Goal: Task Accomplishment & Management: Use online tool/utility

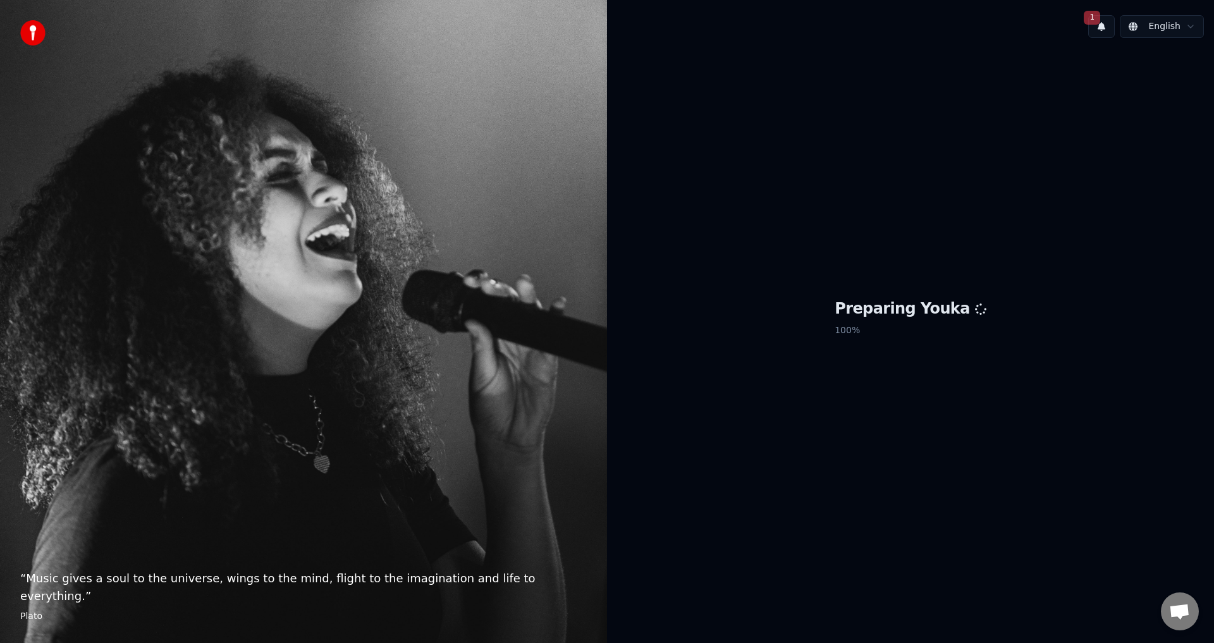
click at [1104, 27] on button "1" at bounding box center [1101, 26] width 27 height 23
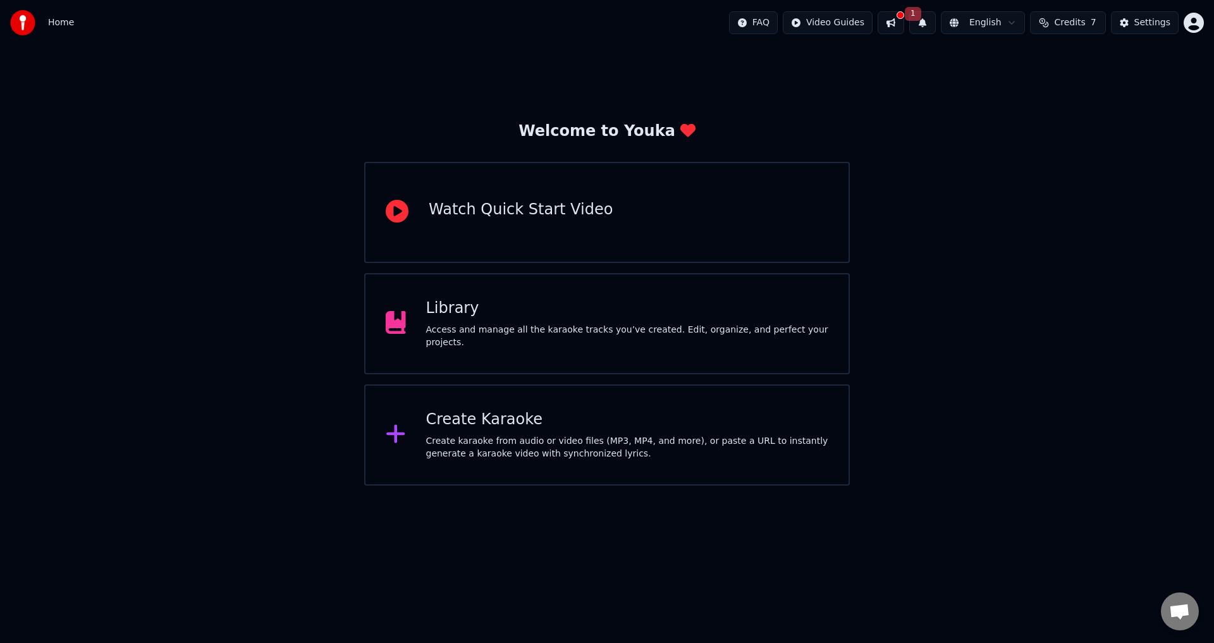
click at [573, 420] on div "Create Karaoke" at bounding box center [627, 420] width 403 height 20
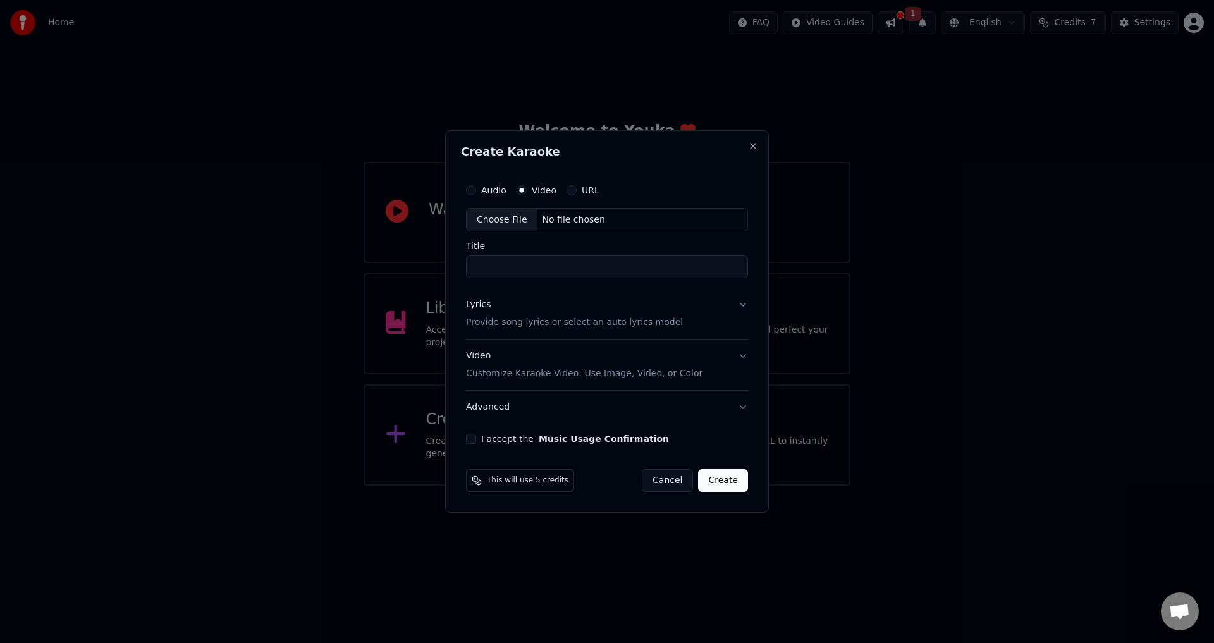
click at [501, 219] on div "Choose File" at bounding box center [502, 220] width 71 height 23
type input "**********"
click at [544, 376] on p "Customize Karaoke Video: Use Image, Video, or Color" at bounding box center [582, 373] width 237 height 13
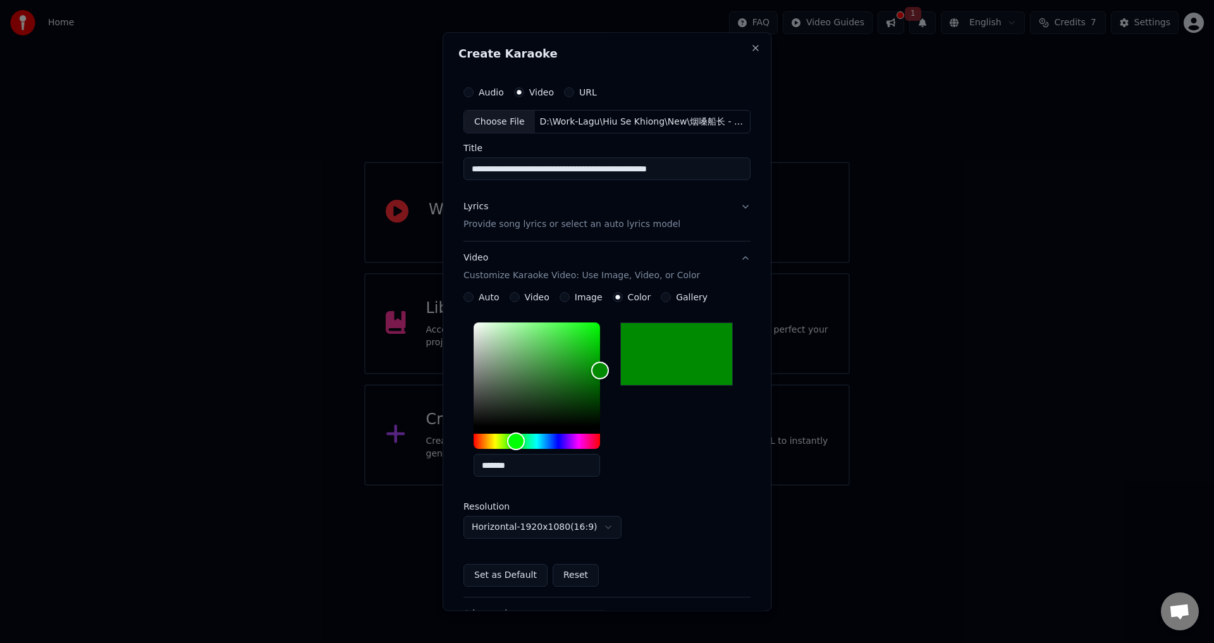
click at [505, 278] on p "Customize Karaoke Video: Use Image, Video, or Color" at bounding box center [582, 276] width 237 height 13
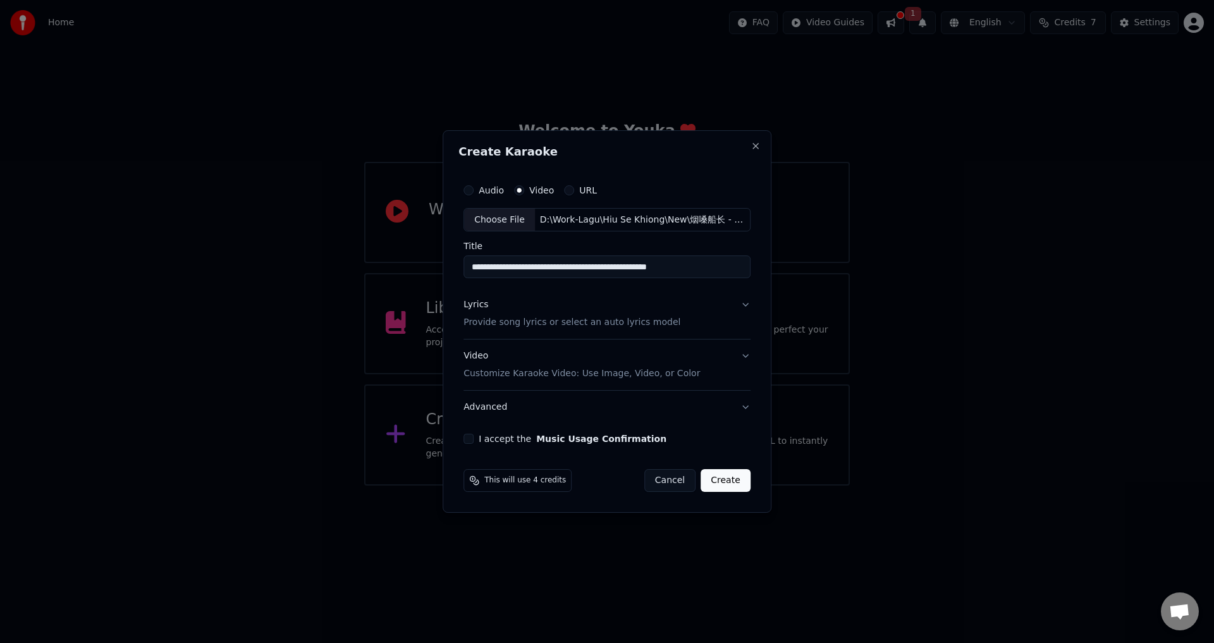
click at [501, 317] on p "Provide song lyrics or select an auto lyrics model" at bounding box center [572, 323] width 217 height 13
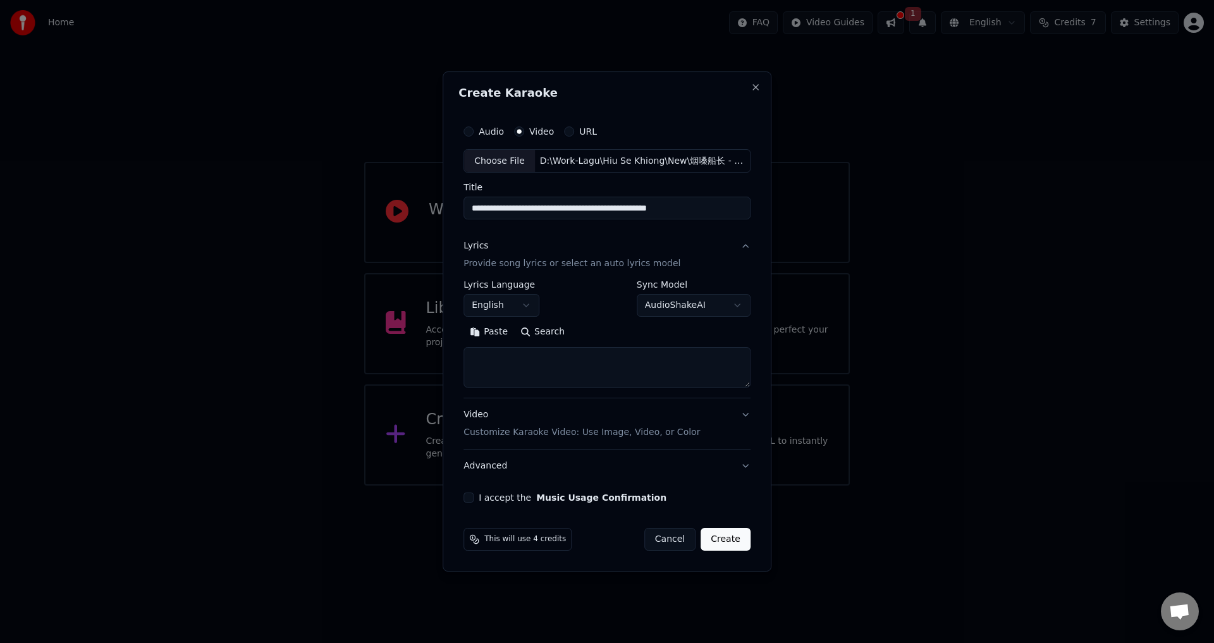
click at [532, 371] on textarea at bounding box center [607, 368] width 287 height 40
click at [489, 331] on button "Paste" at bounding box center [489, 333] width 51 height 20
click at [495, 303] on body "**********" at bounding box center [607, 243] width 1214 height 486
type textarea "**********"
select select "**"
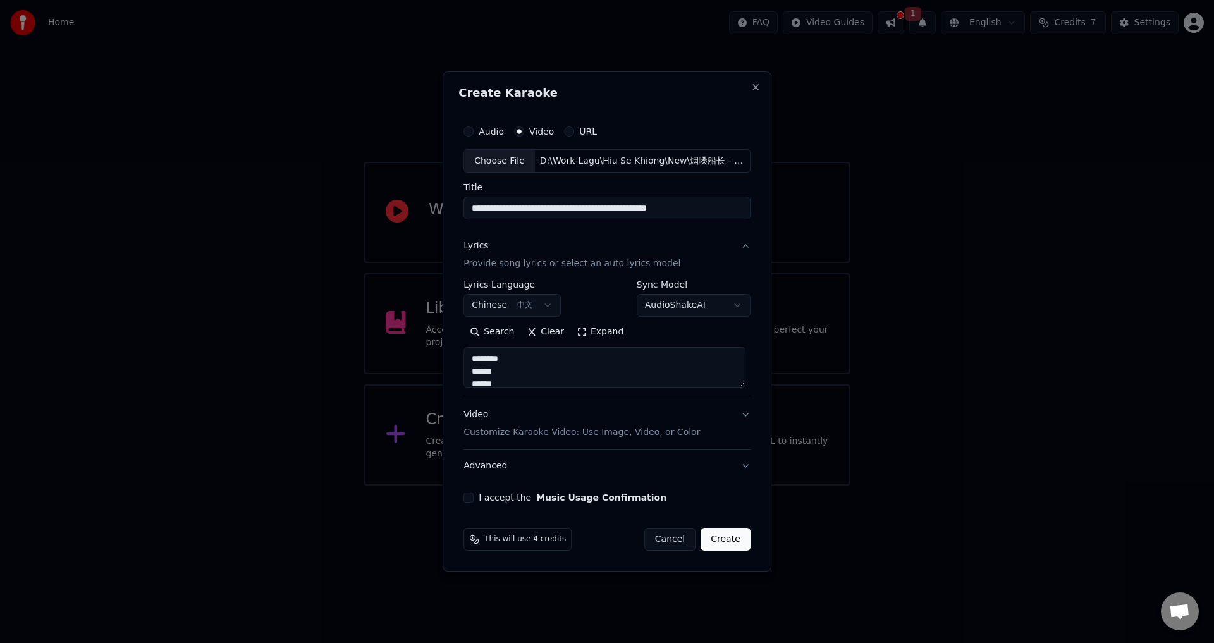
click at [471, 501] on button "I accept the Music Usage Confirmation" at bounding box center [469, 498] width 10 height 10
type textarea "**********"
click at [730, 541] on button "Create" at bounding box center [726, 539] width 50 height 23
select select "**"
type textarea "**********"
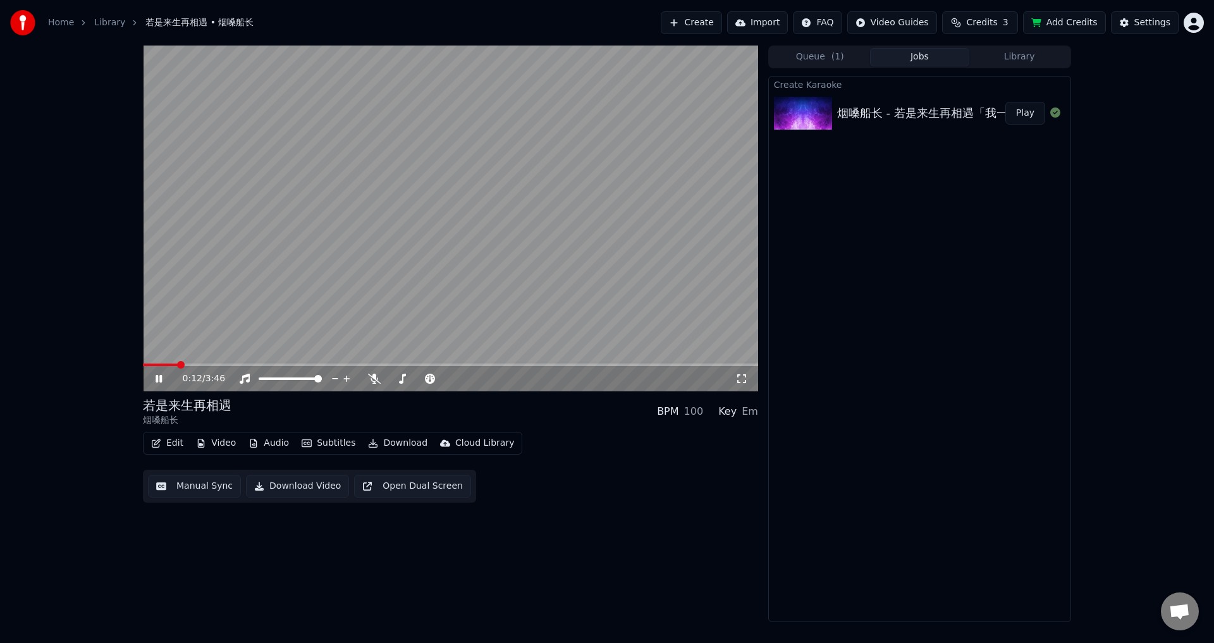
click at [156, 376] on icon at bounding box center [168, 379] width 30 height 10
click at [379, 376] on icon at bounding box center [374, 379] width 13 height 10
click at [169, 446] on button "Edit" at bounding box center [167, 443] width 42 height 18
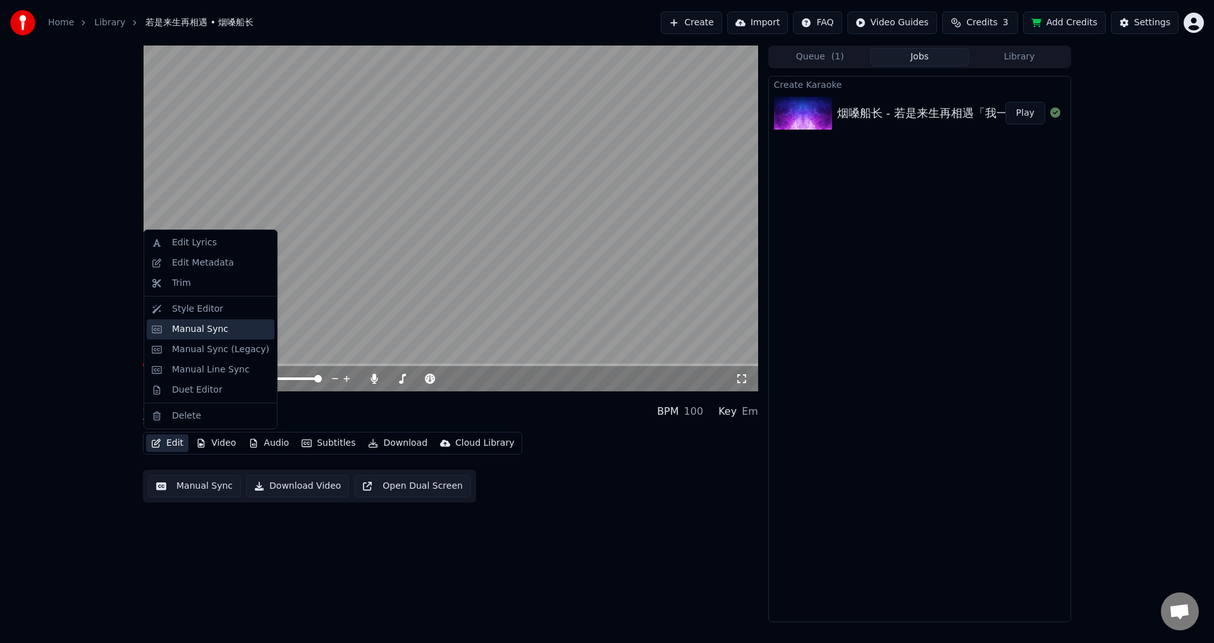
click at [185, 332] on div "Manual Sync" at bounding box center [200, 329] width 56 height 13
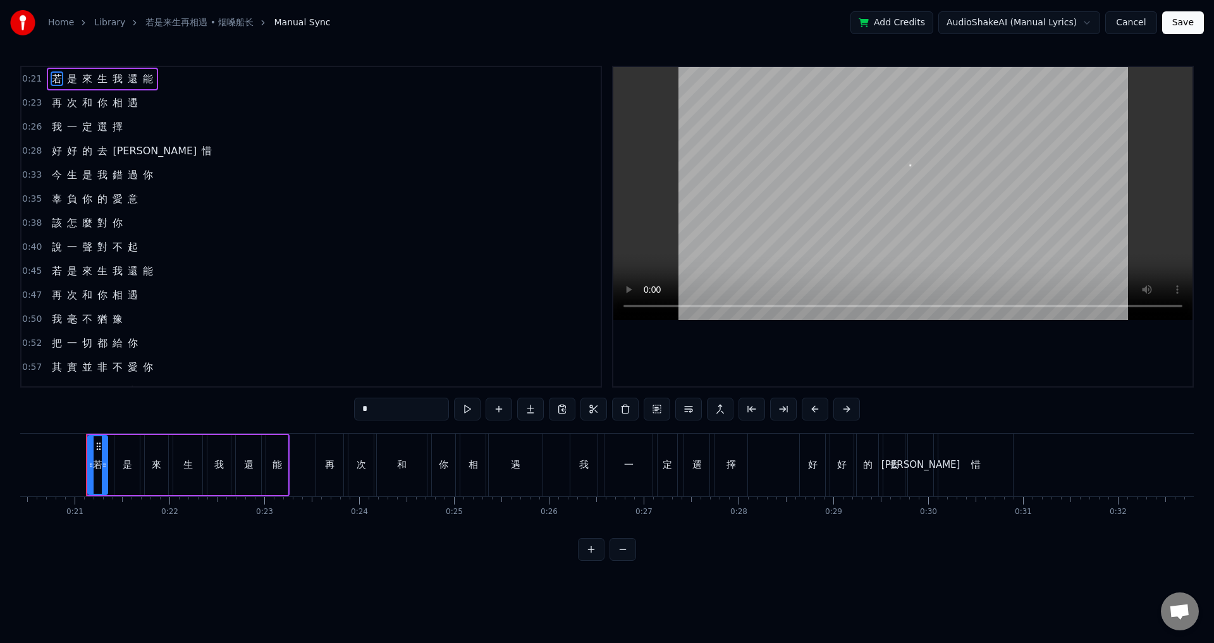
scroll to position [0, 1940]
click at [502, 414] on button at bounding box center [499, 409] width 27 height 23
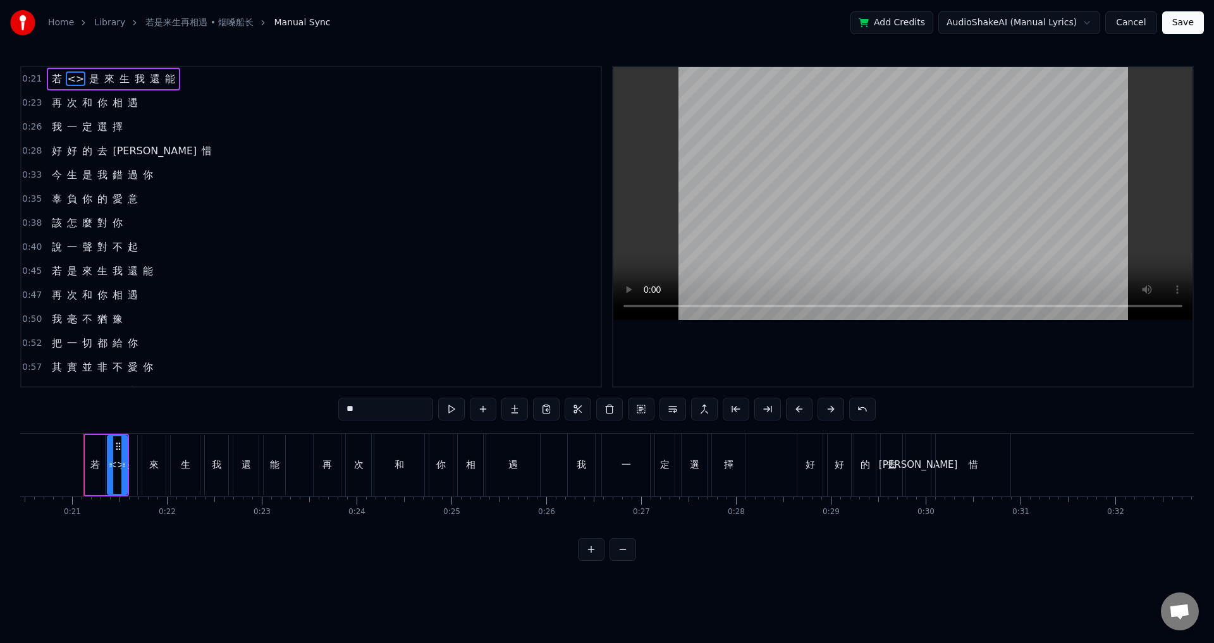
click at [1131, 27] on button "Cancel" at bounding box center [1130, 22] width 51 height 23
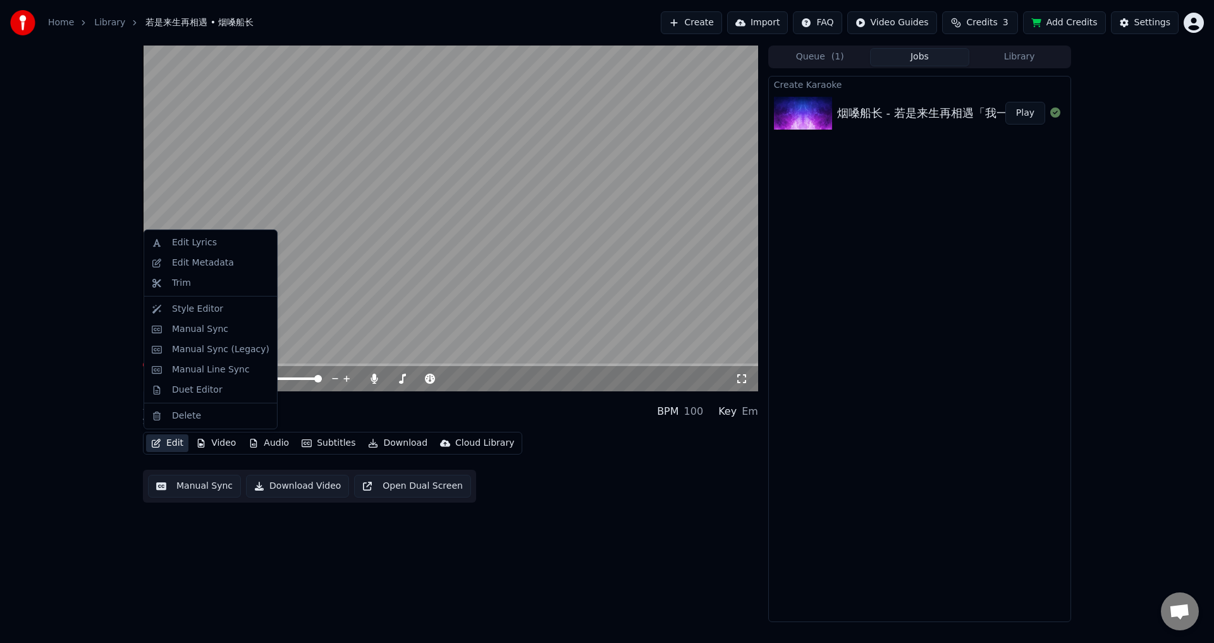
click at [158, 440] on icon "button" at bounding box center [156, 443] width 9 height 9
click at [194, 310] on div "Style Editor" at bounding box center [197, 309] width 51 height 13
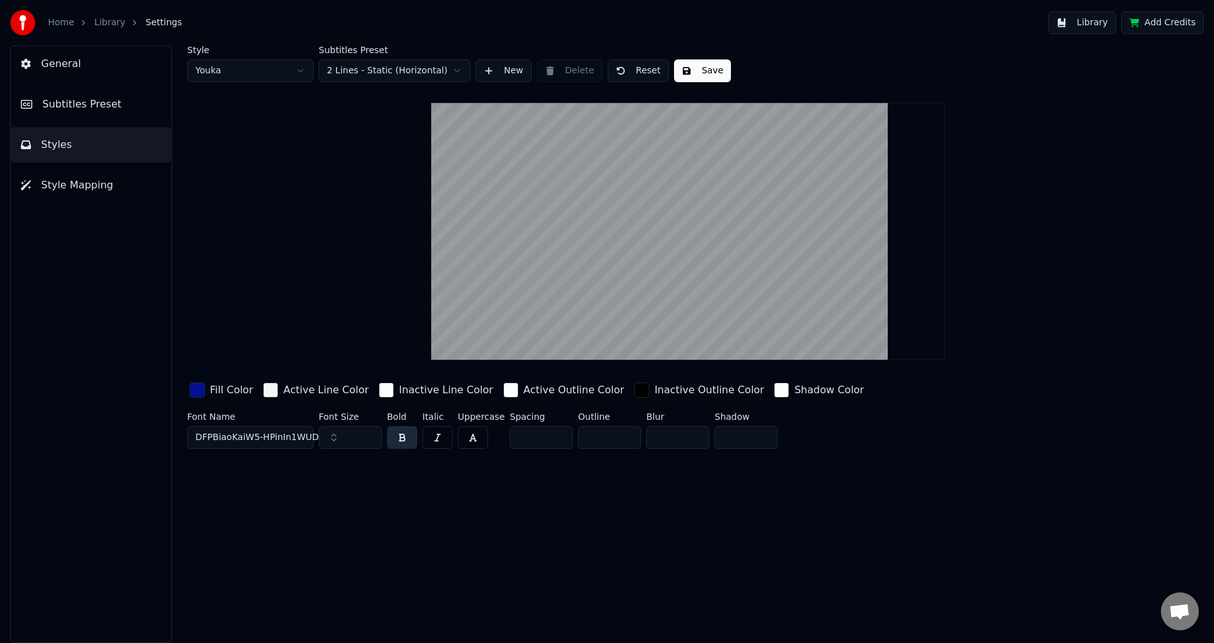
click at [100, 24] on link "Library" at bounding box center [109, 22] width 31 height 13
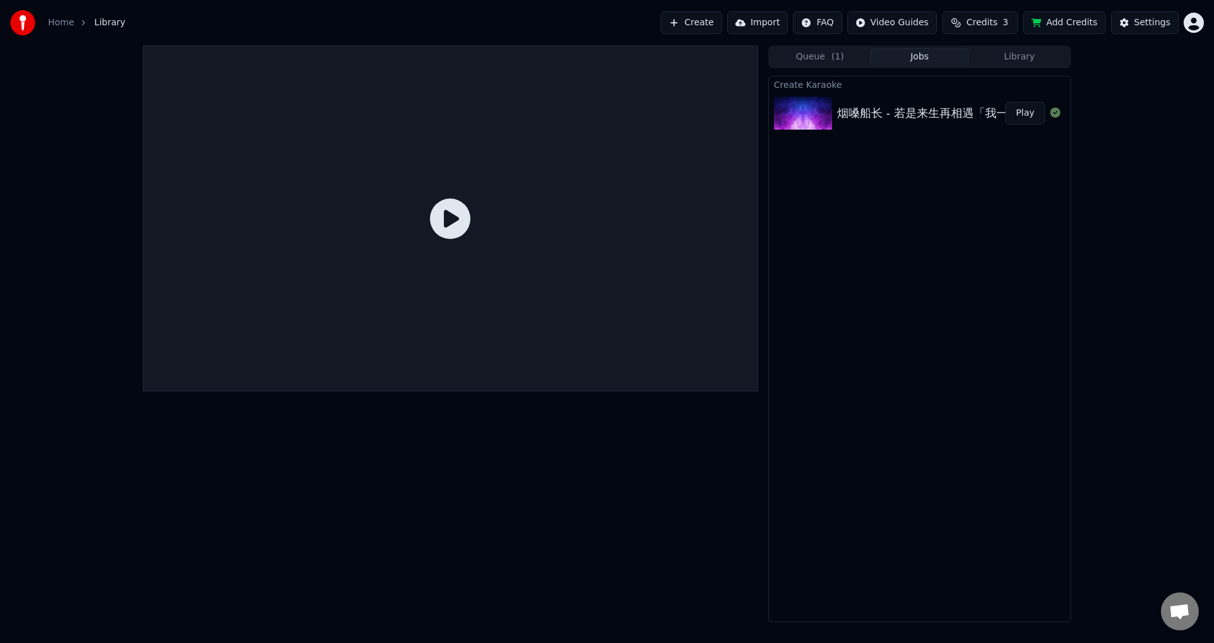
click at [988, 114] on div "烟嗓船长 - 若是来生再相遇「我一定选择好好的去珍惜」【🎧AI高质音乐｜拼音动态歌词】#coolsong酷歌" at bounding box center [1107, 113] width 541 height 18
click at [817, 110] on img at bounding box center [803, 113] width 58 height 33
click at [1021, 110] on button "Play" at bounding box center [1025, 113] width 40 height 23
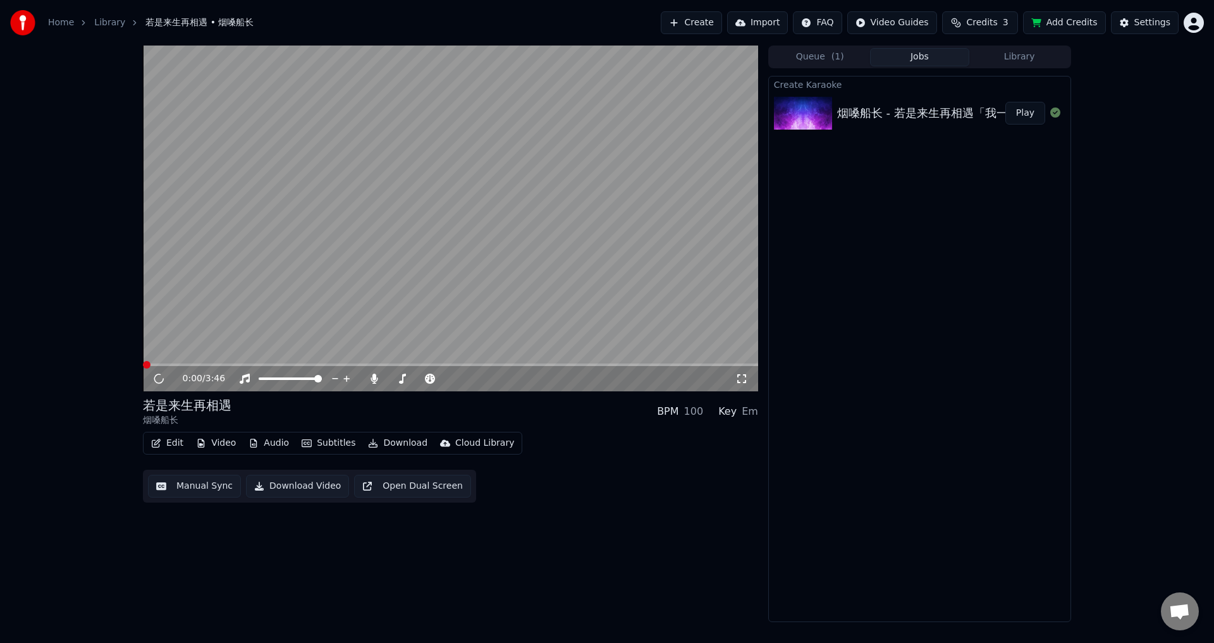
click at [169, 446] on button "Edit" at bounding box center [167, 443] width 42 height 18
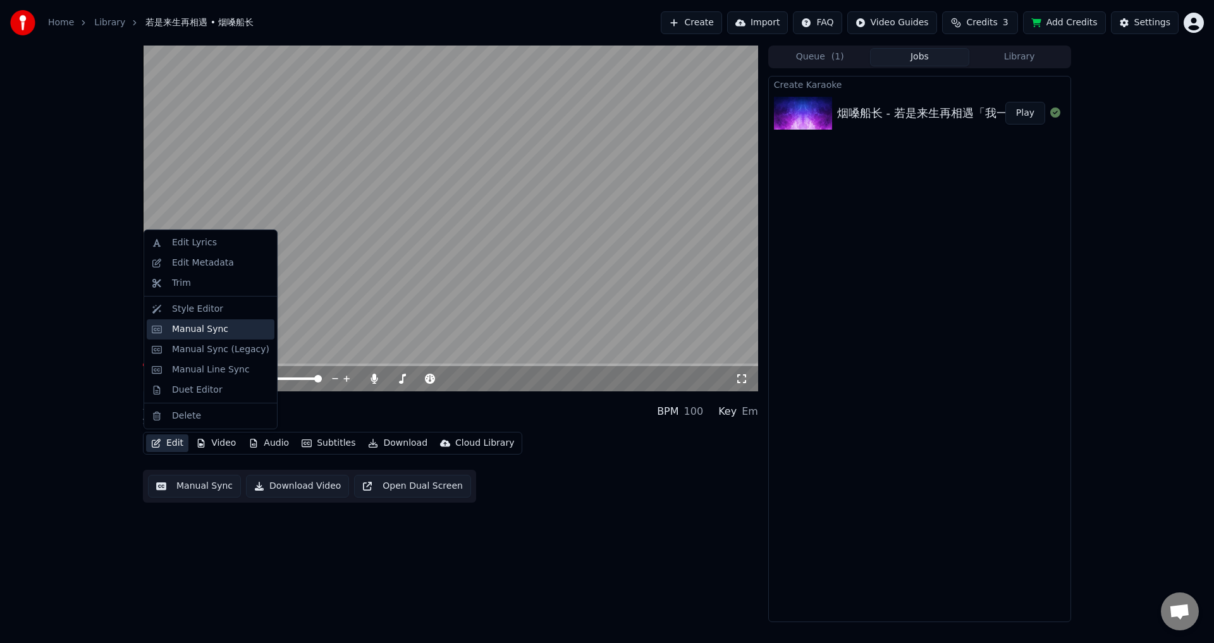
click at [190, 329] on div "Manual Sync" at bounding box center [200, 329] width 56 height 13
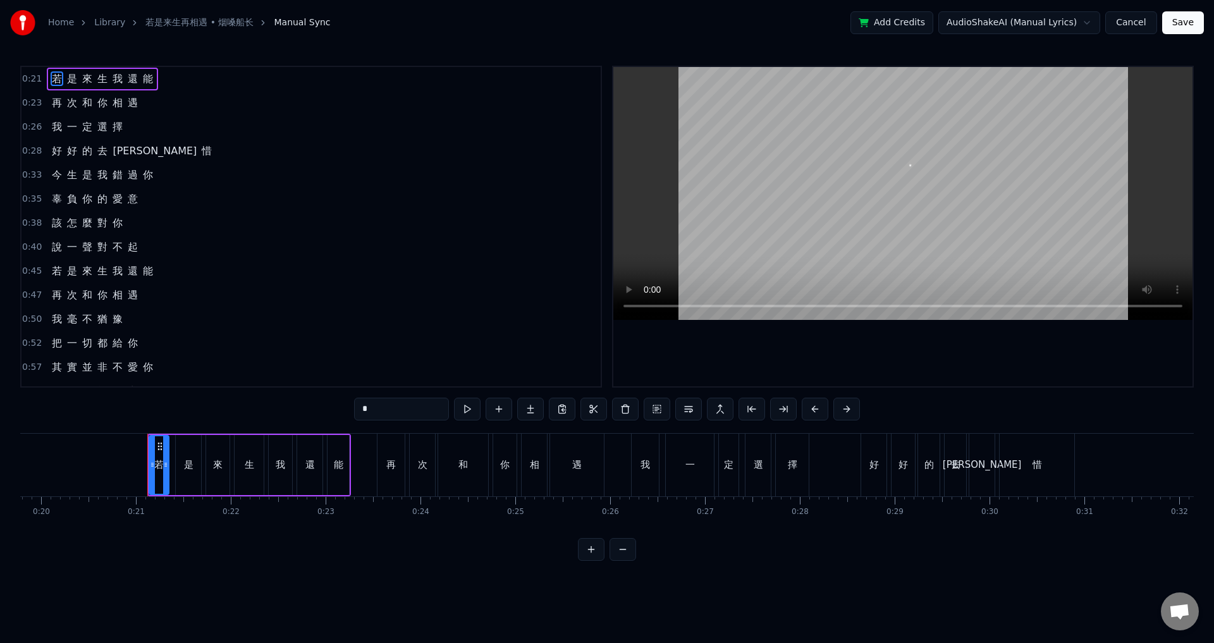
scroll to position [0, 1940]
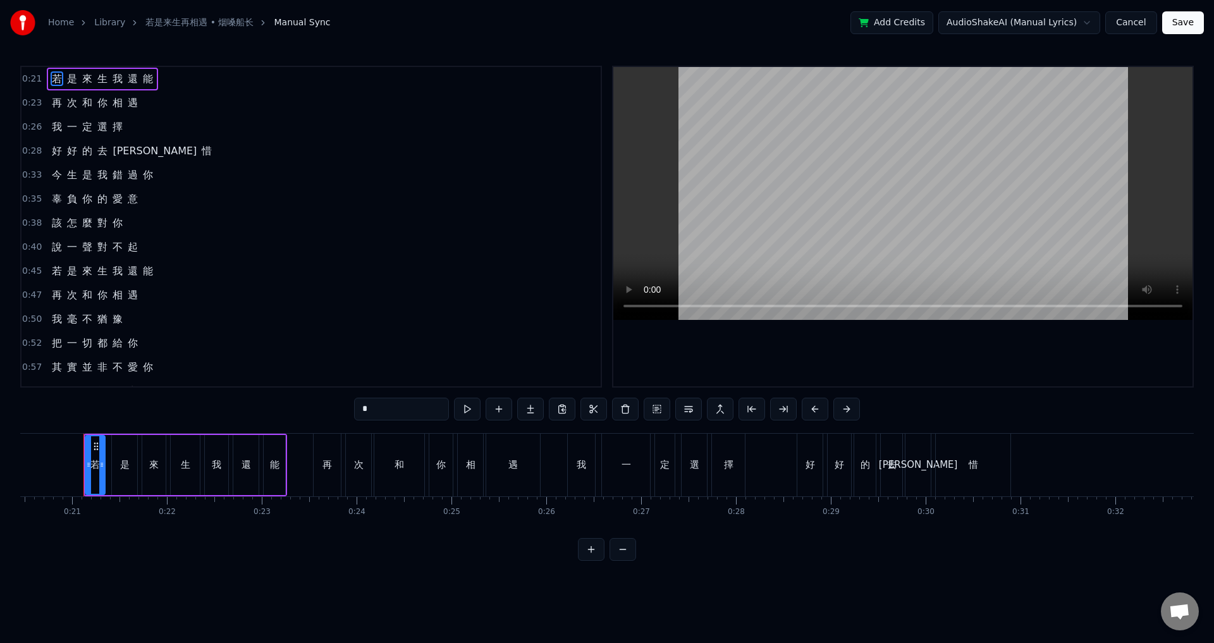
click at [589, 561] on button at bounding box center [591, 549] width 27 height 23
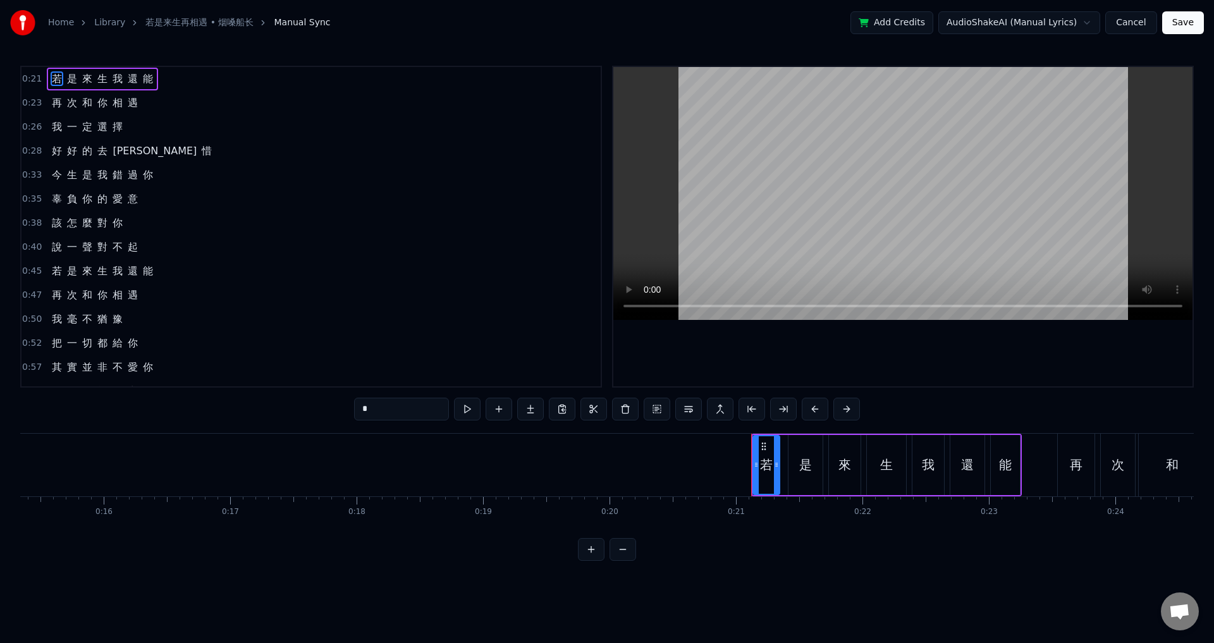
click at [578, 538] on button at bounding box center [591, 549] width 27 height 23
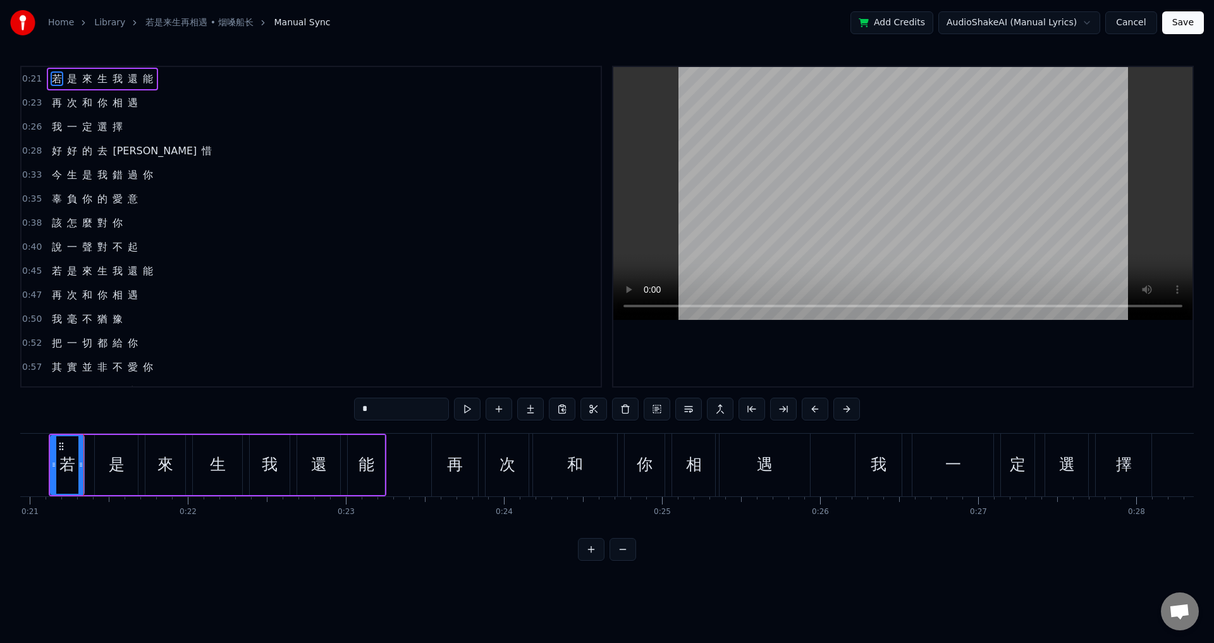
click at [25, 78] on span "0:21" at bounding box center [32, 79] width 20 height 13
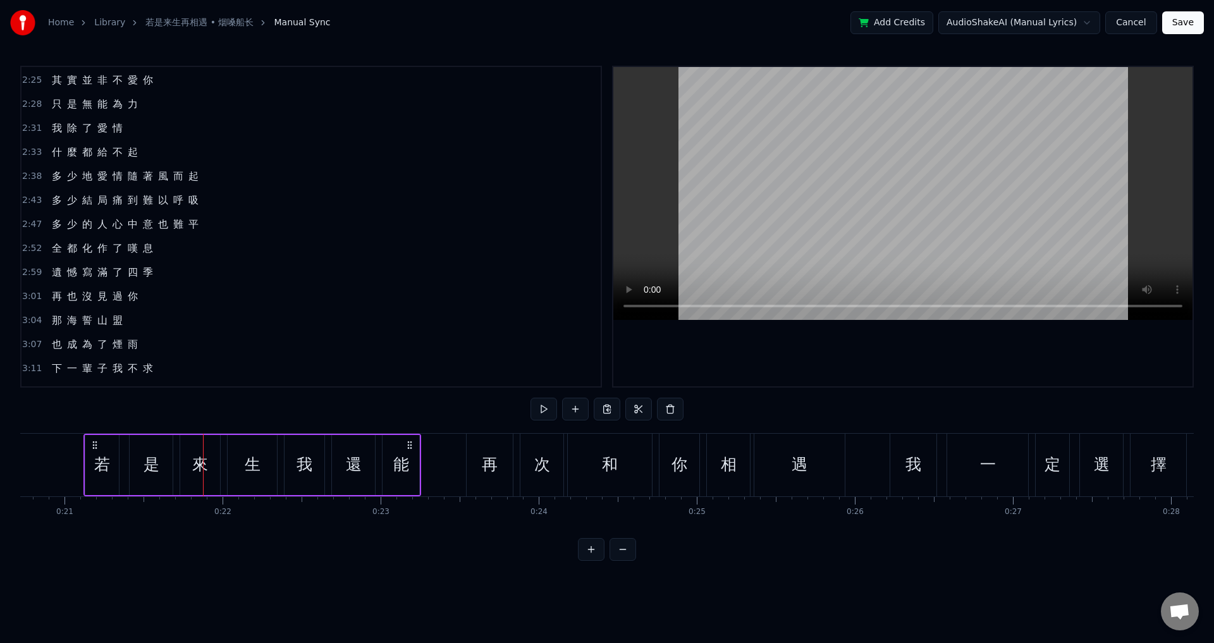
scroll to position [644, 0]
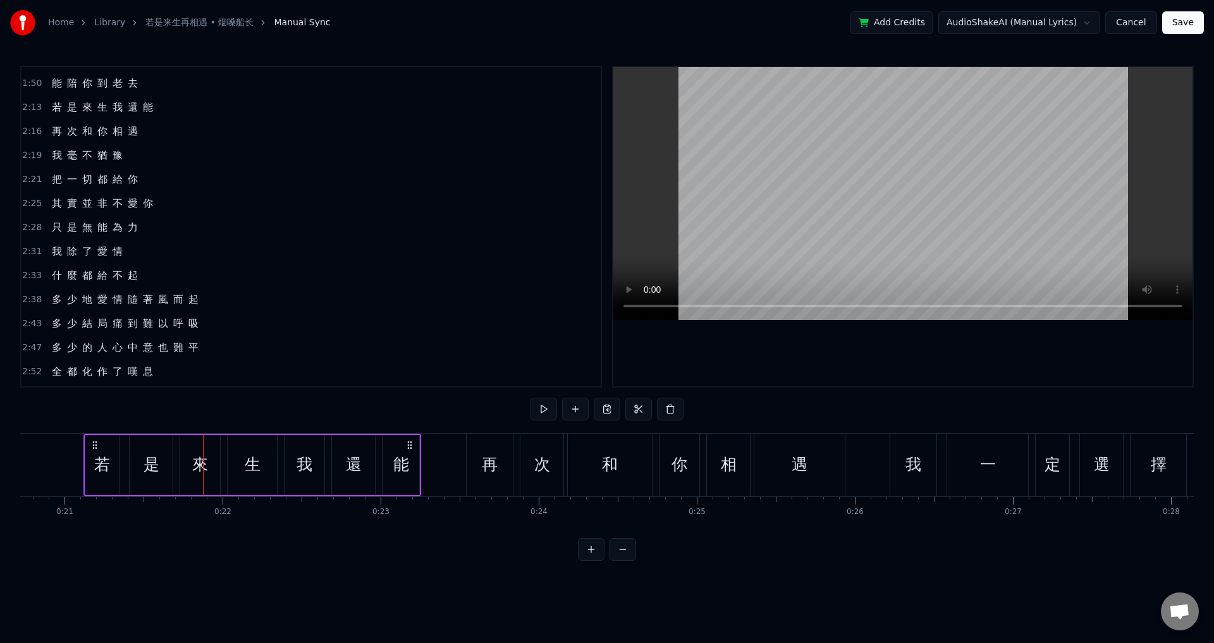
click at [104, 478] on div "若" at bounding box center [102, 465] width 34 height 60
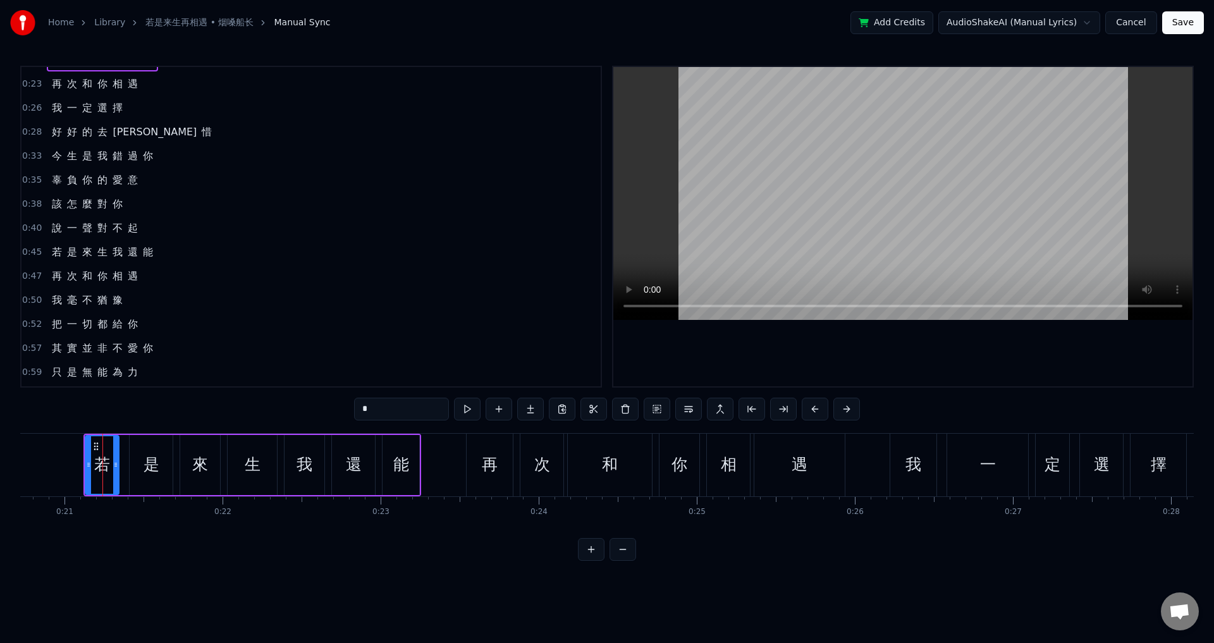
scroll to position [0, 0]
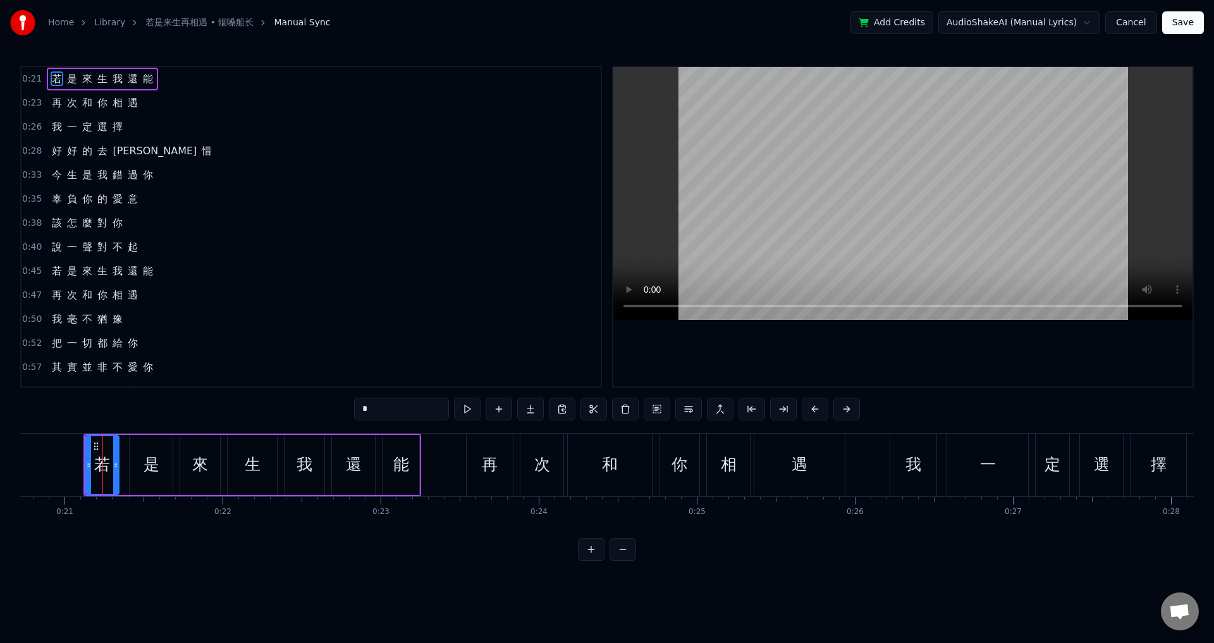
click at [32, 80] on span "0:21" at bounding box center [32, 79] width 20 height 13
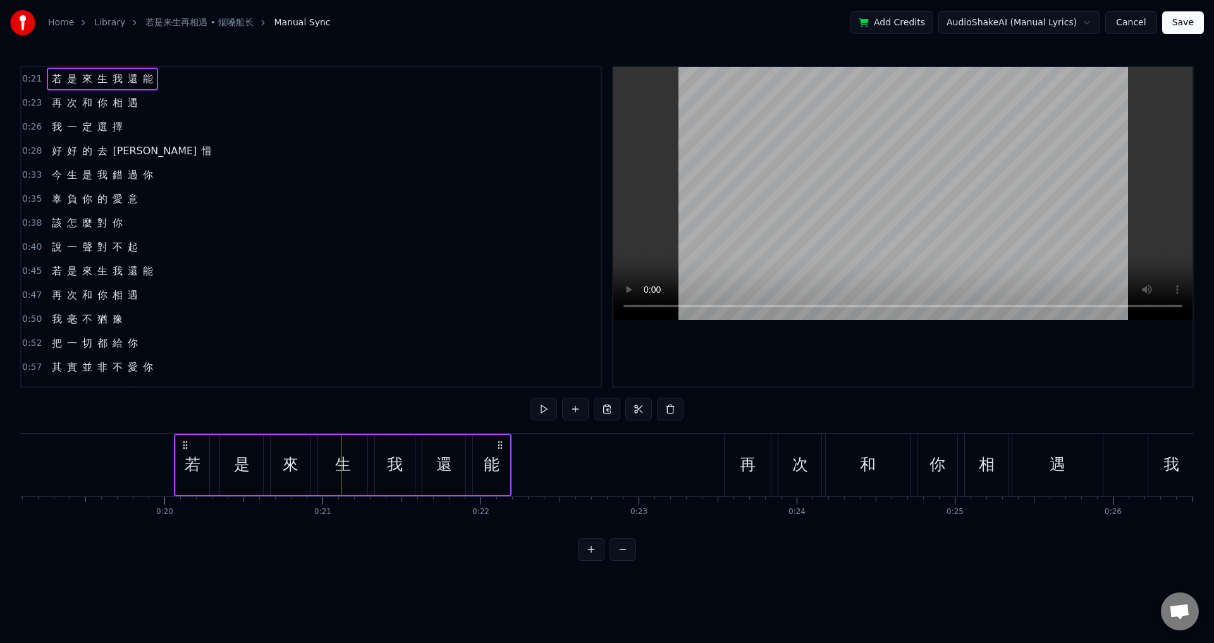
scroll to position [0, 3015]
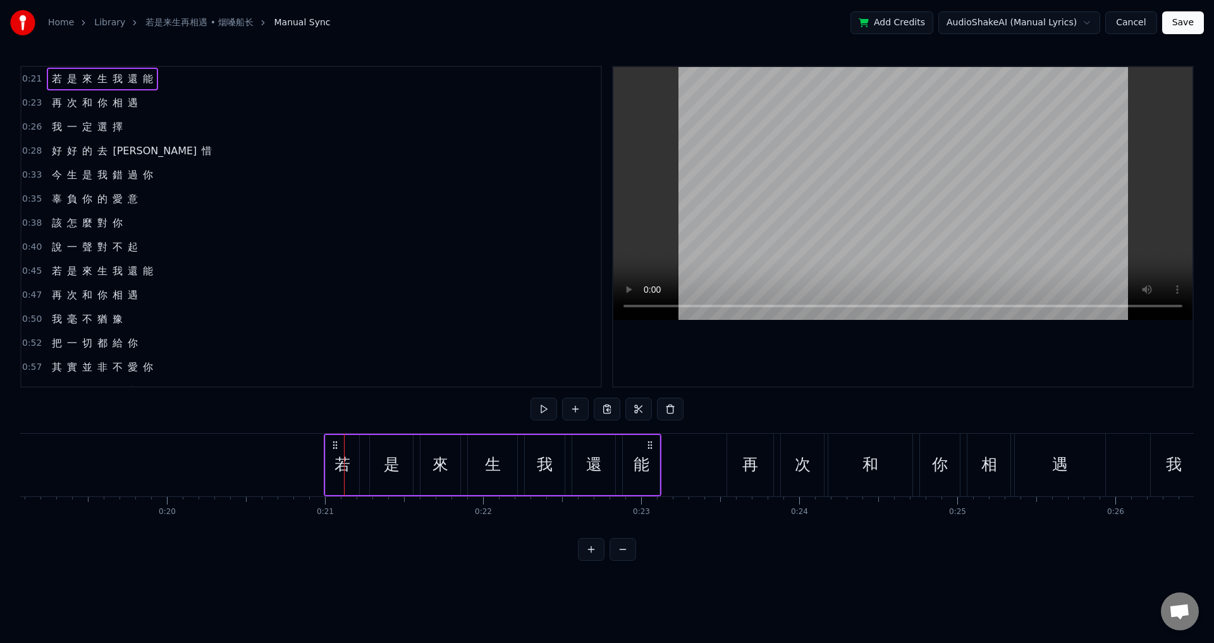
drag, startPoint x: 95, startPoint y: 445, endPoint x: 336, endPoint y: 465, distance: 241.1
click at [336, 465] on div "若 是 來 生 我 還 能" at bounding box center [493, 465] width 338 height 63
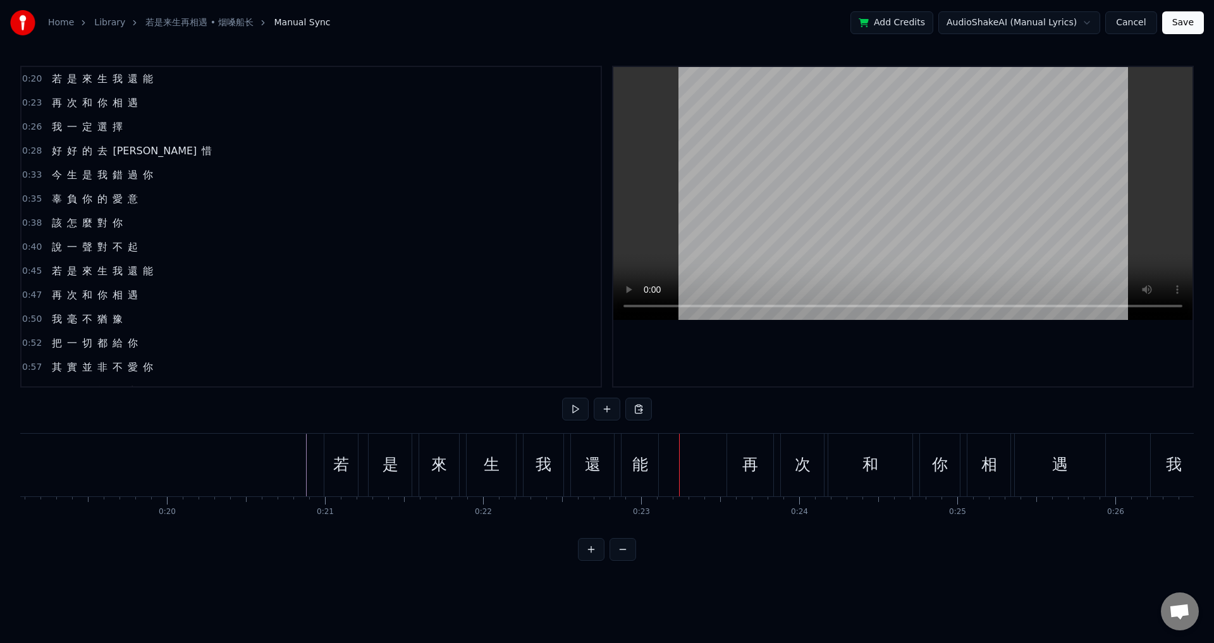
click at [746, 442] on div "再" at bounding box center [750, 465] width 46 height 63
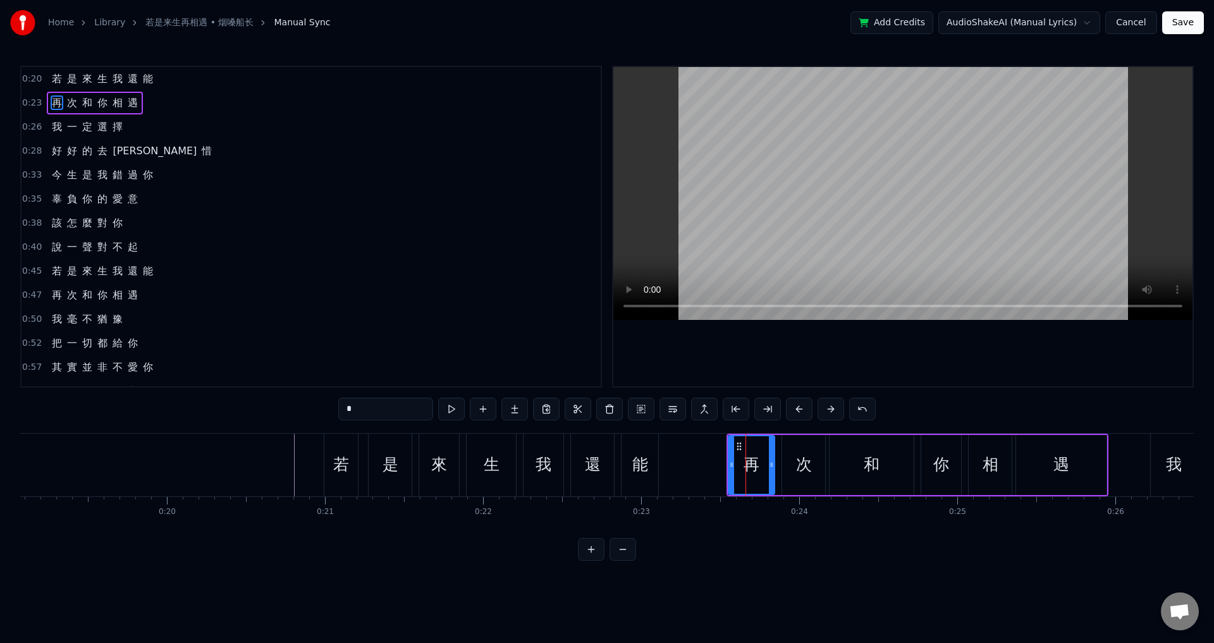
click at [37, 99] on span "0:23" at bounding box center [32, 103] width 20 height 13
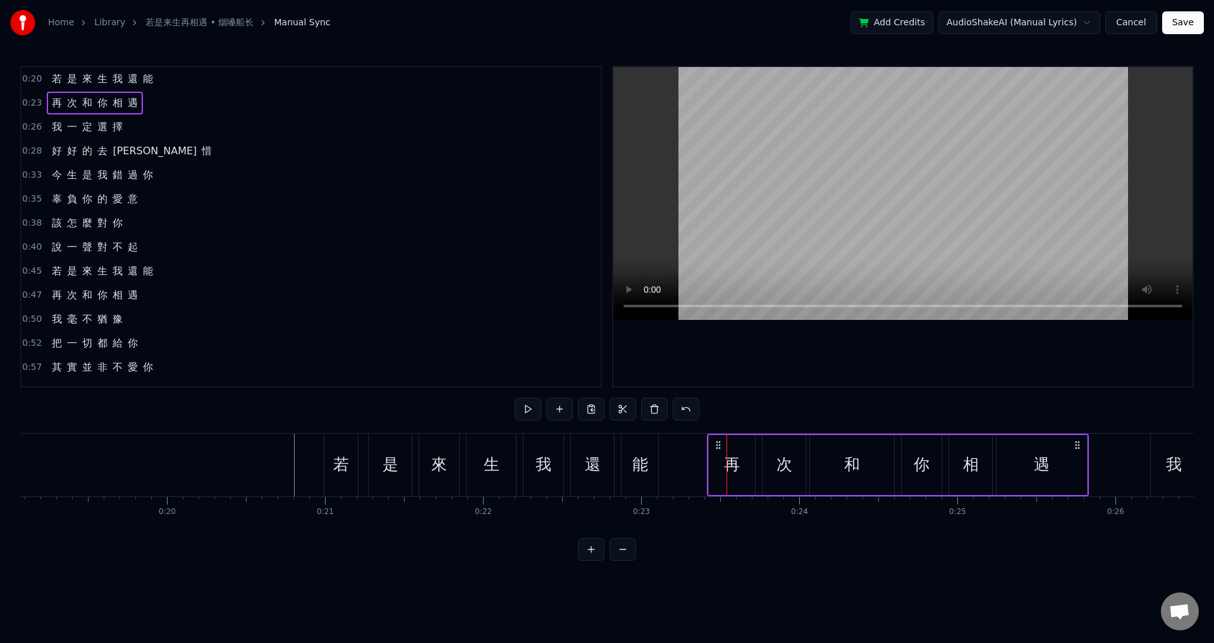
drag, startPoint x: 738, startPoint y: 441, endPoint x: 718, endPoint y: 439, distance: 19.7
click at [718, 439] on div "再 次 和 你 相 遇" at bounding box center [898, 465] width 382 height 63
click at [28, 123] on span "0:26" at bounding box center [32, 127] width 20 height 13
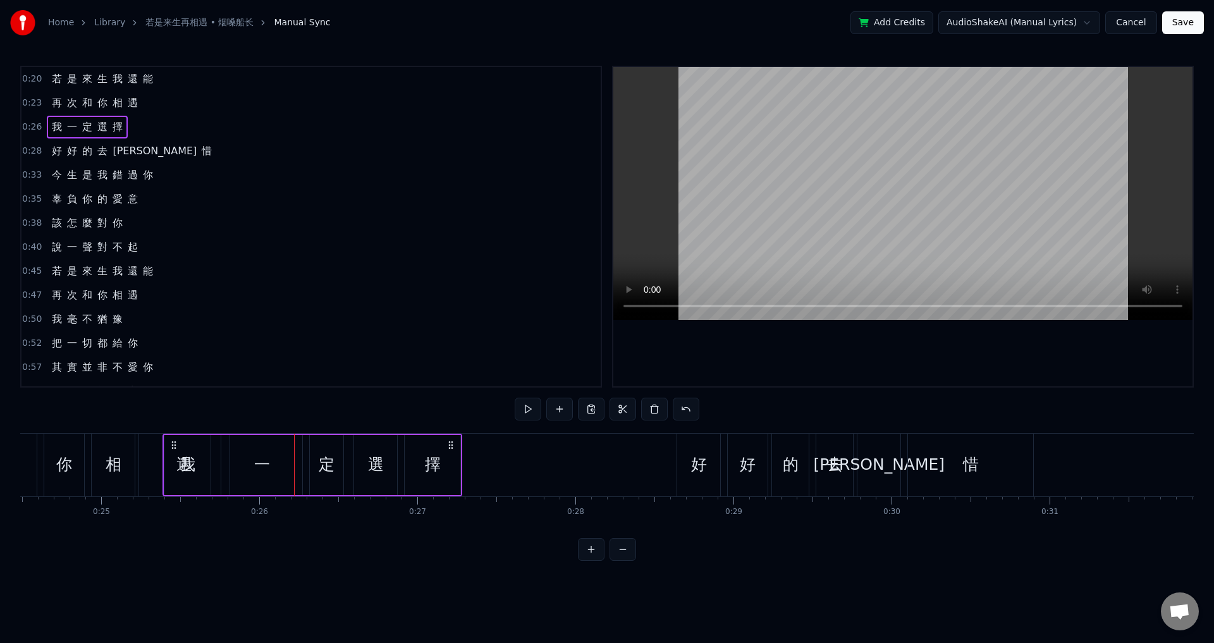
scroll to position [0, 3861]
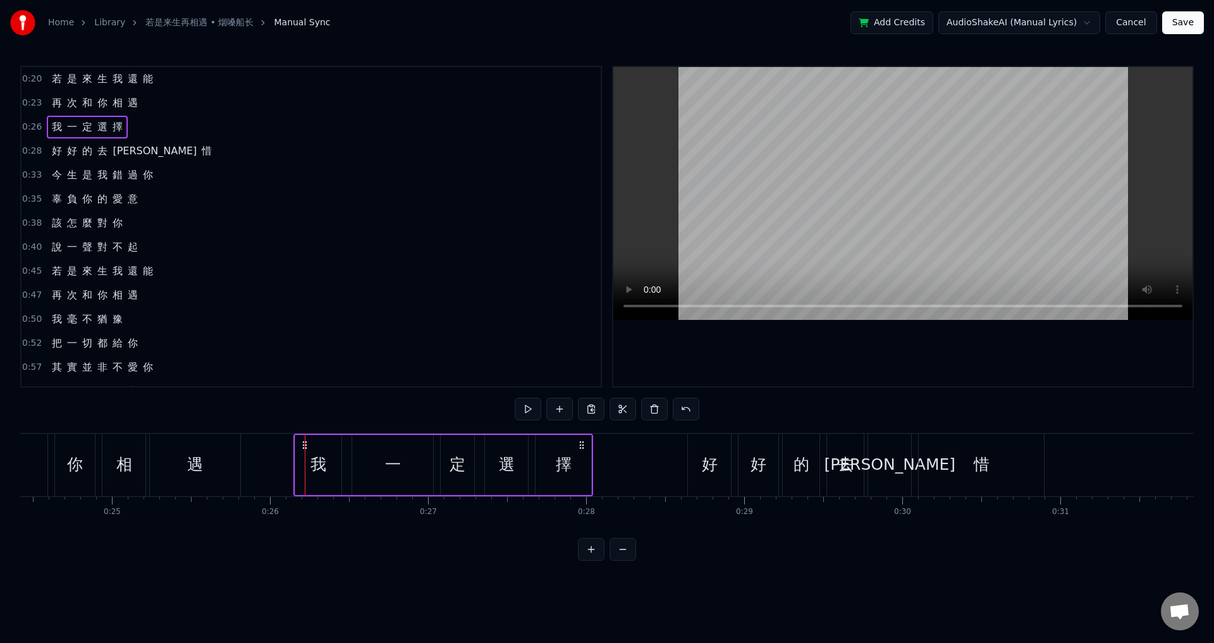
drag, startPoint x: 94, startPoint y: 448, endPoint x: 304, endPoint y: 464, distance: 210.6
click at [304, 464] on div "我 一 定 選 擇" at bounding box center [443, 465] width 300 height 63
click at [32, 151] on span "0:28" at bounding box center [32, 151] width 20 height 13
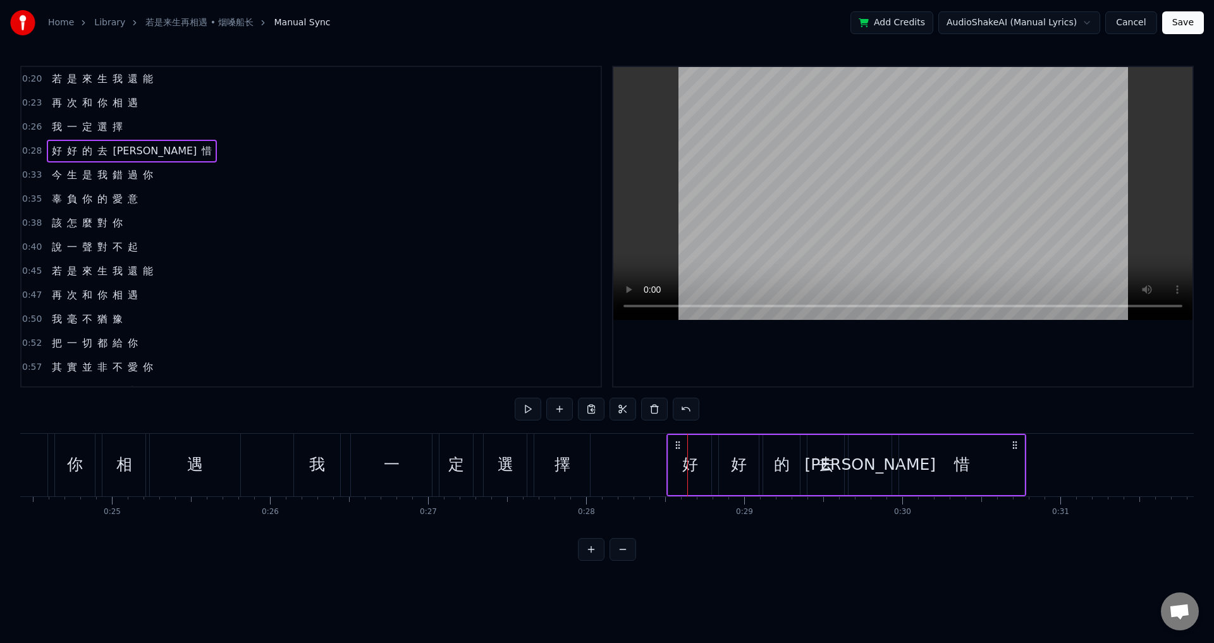
drag, startPoint x: 697, startPoint y: 444, endPoint x: 676, endPoint y: 441, distance: 21.0
click at [676, 441] on icon at bounding box center [678, 445] width 10 height 10
click at [25, 178] on span "0:33" at bounding box center [32, 175] width 20 height 13
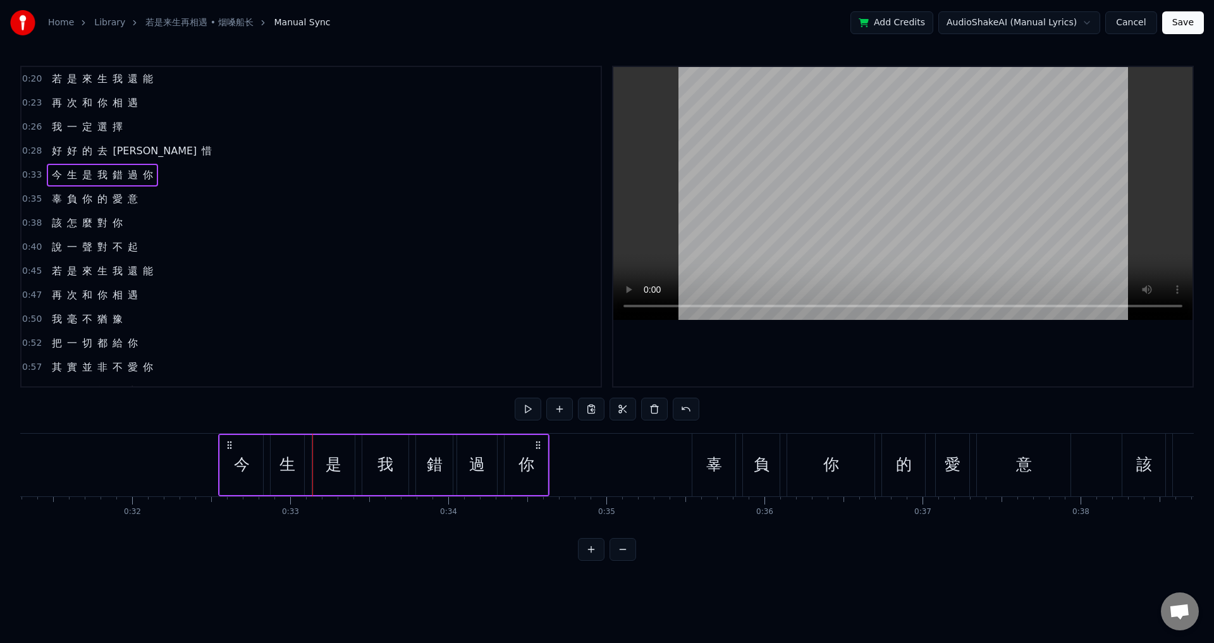
scroll to position [0, 4938]
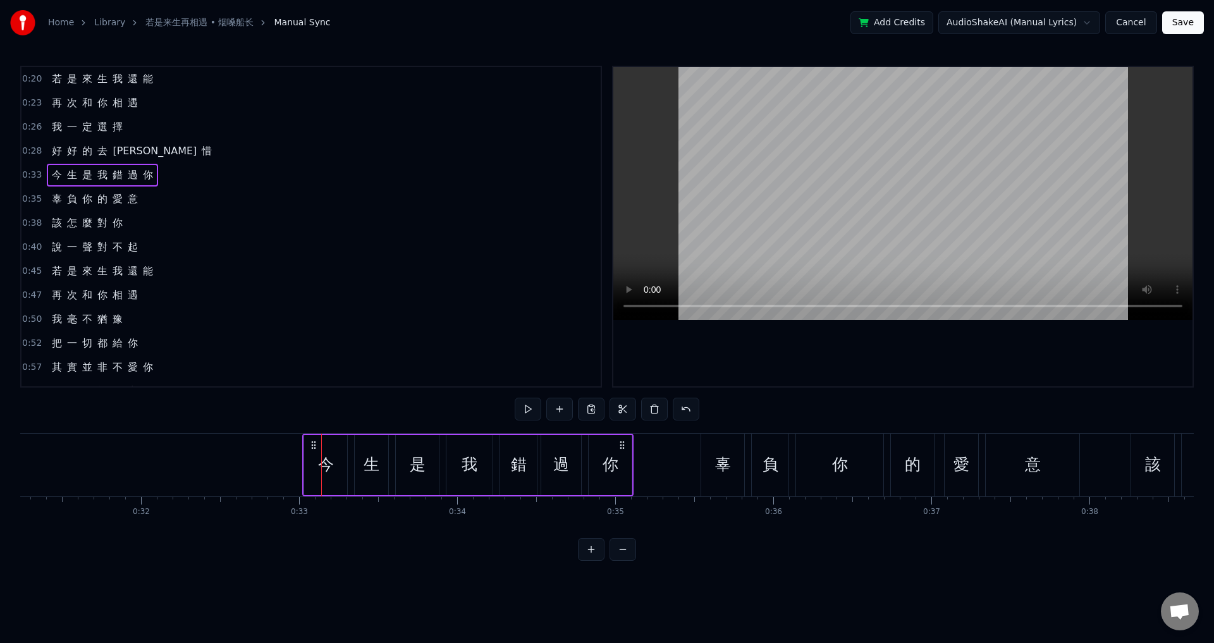
drag, startPoint x: 93, startPoint y: 445, endPoint x: 312, endPoint y: 464, distance: 219.6
click at [312, 464] on div "今 生 是 我 錯 過 你" at bounding box center [467, 465] width 331 height 63
click at [33, 201] on span "0:35" at bounding box center [32, 199] width 20 height 13
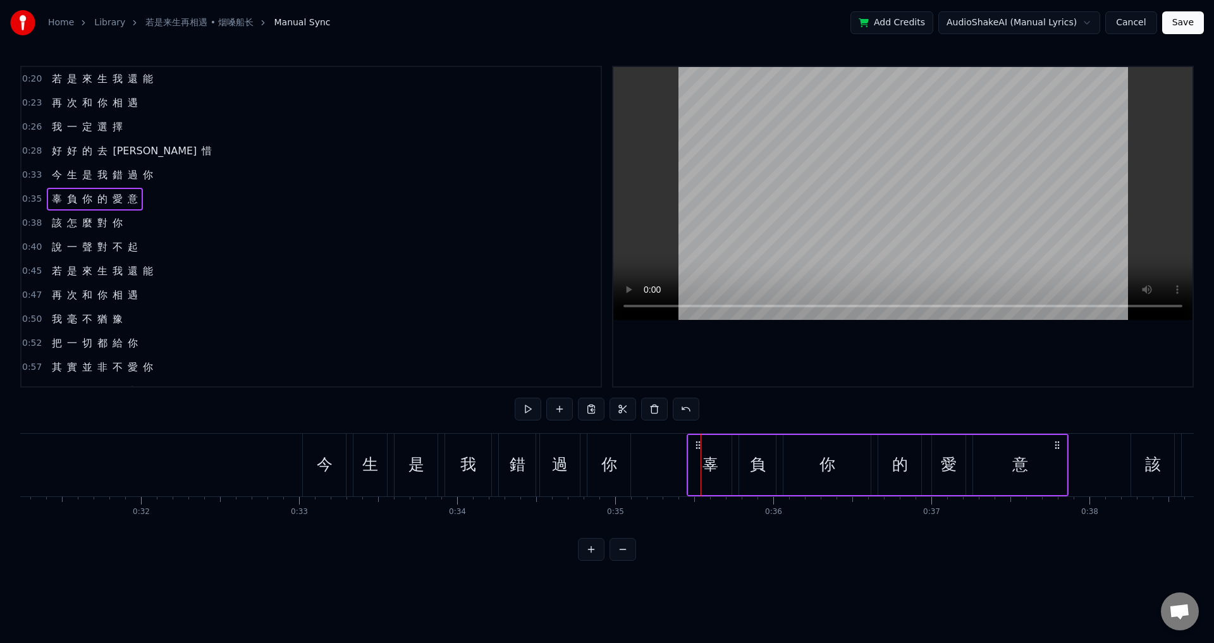
drag, startPoint x: 710, startPoint y: 444, endPoint x: 696, endPoint y: 443, distance: 14.0
click at [696, 443] on icon at bounding box center [698, 445] width 10 height 10
click at [34, 218] on span "0:38" at bounding box center [32, 223] width 20 height 13
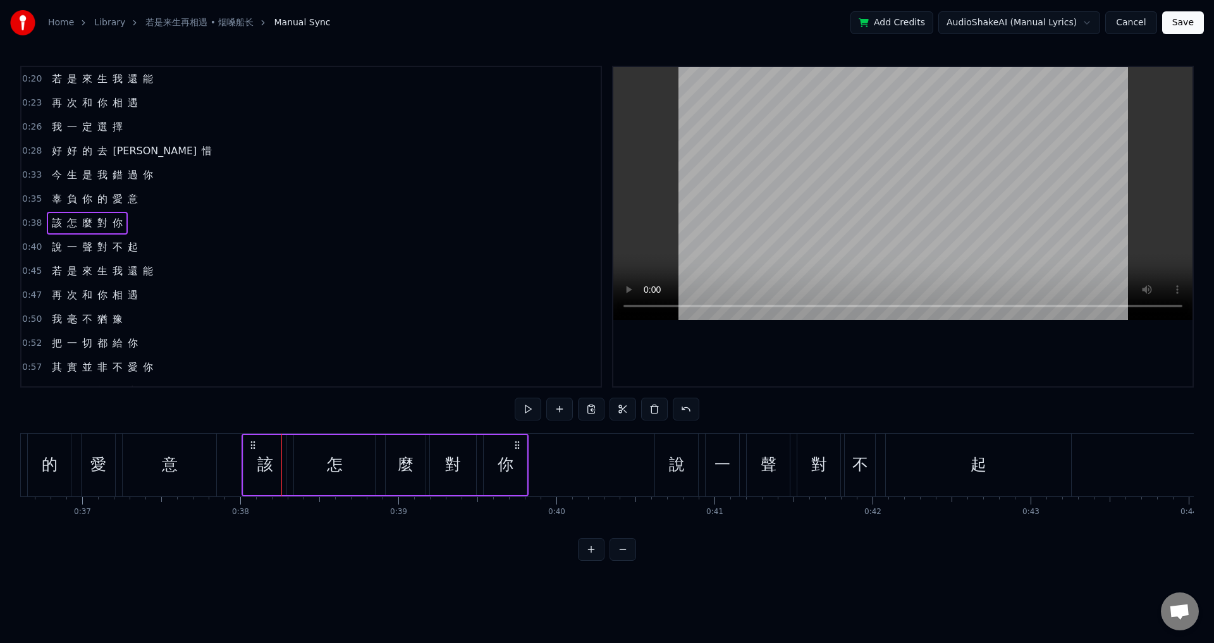
scroll to position [0, 5787]
drag, startPoint x: 94, startPoint y: 443, endPoint x: 280, endPoint y: 470, distance: 188.4
click at [280, 470] on div "該 怎 麼 對 你" at bounding box center [413, 465] width 287 height 63
click at [32, 240] on div "0:40 說 一 聲 對 不 起" at bounding box center [311, 247] width 579 height 24
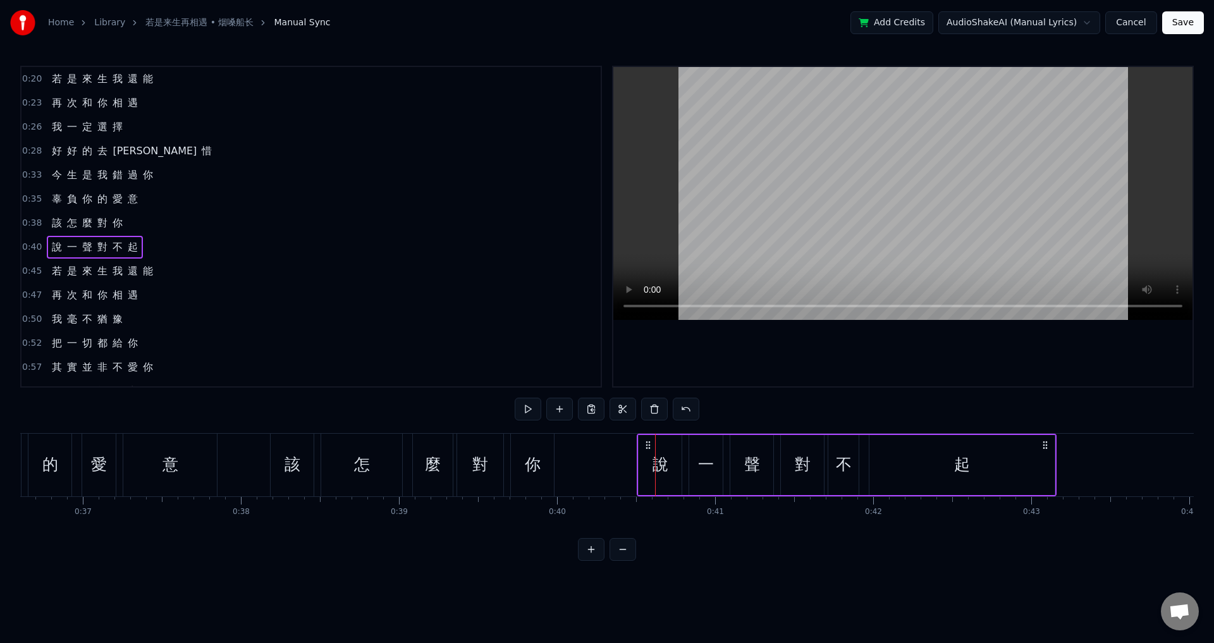
drag, startPoint x: 666, startPoint y: 441, endPoint x: 648, endPoint y: 439, distance: 18.4
click at [648, 439] on div "說 一 聲 對 不 起" at bounding box center [847, 465] width 420 height 63
click at [30, 269] on span "0:45" at bounding box center [32, 271] width 20 height 13
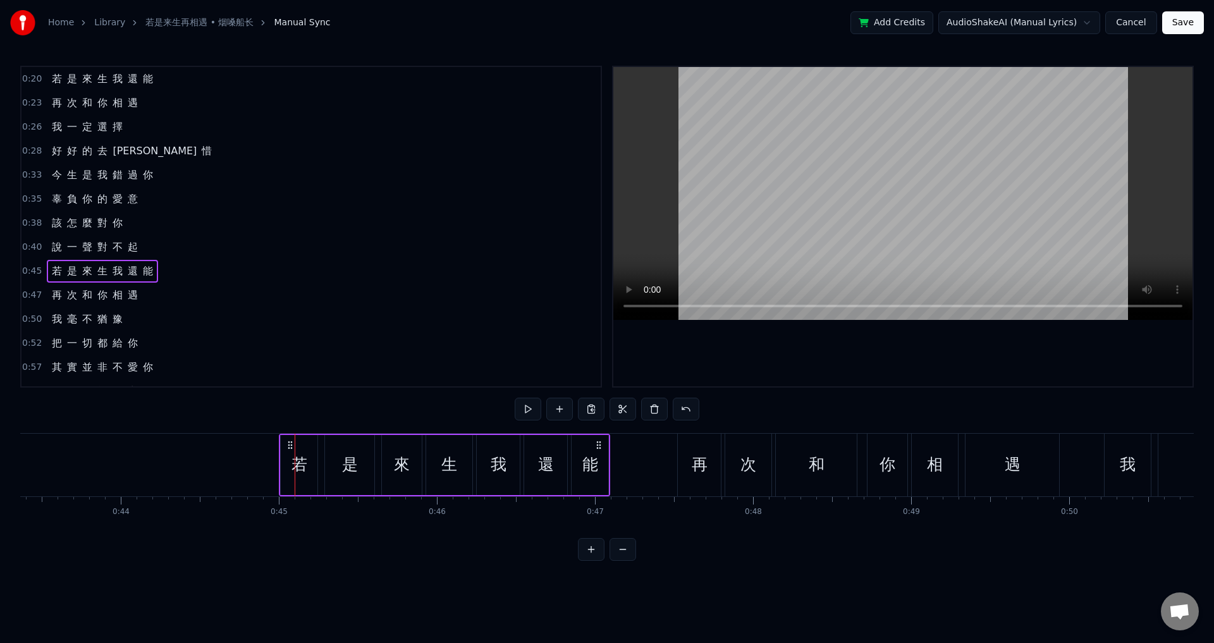
scroll to position [0, 6856]
drag, startPoint x: 94, startPoint y: 446, endPoint x: 280, endPoint y: 470, distance: 187.5
click at [280, 470] on div "若 是 來 生 我 還 能" at bounding box center [434, 465] width 331 height 63
click at [27, 290] on span "0:47" at bounding box center [32, 295] width 20 height 13
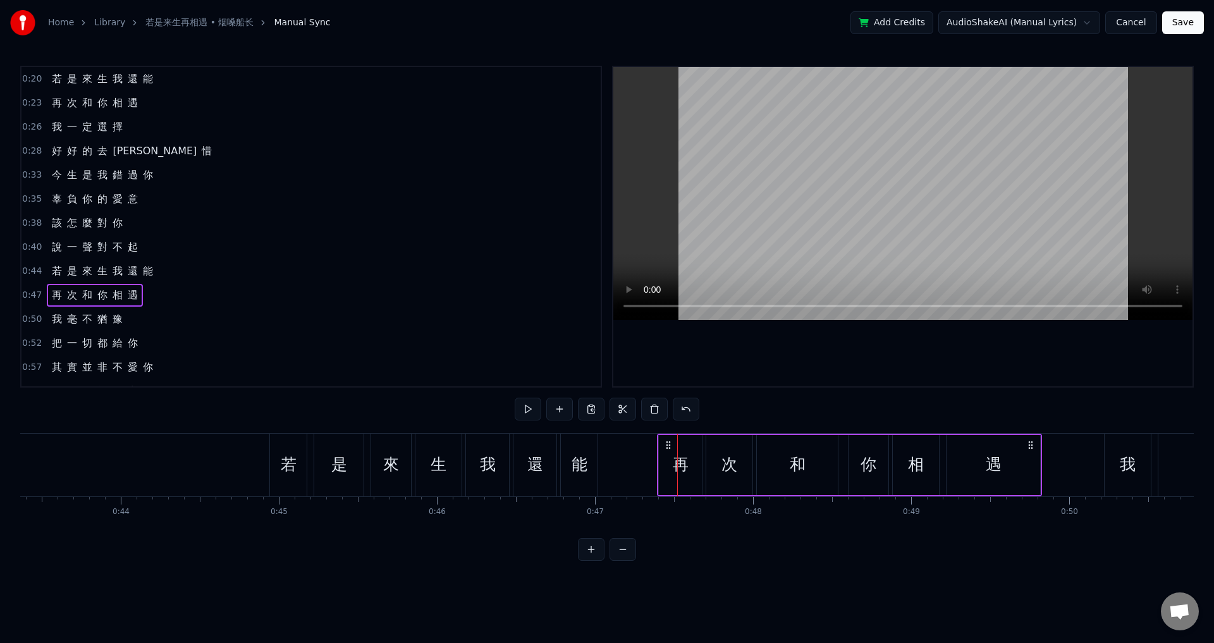
drag, startPoint x: 685, startPoint y: 443, endPoint x: 665, endPoint y: 440, distance: 20.5
click at [665, 440] on icon at bounding box center [668, 445] width 10 height 10
click at [29, 323] on span "0:50" at bounding box center [32, 319] width 20 height 13
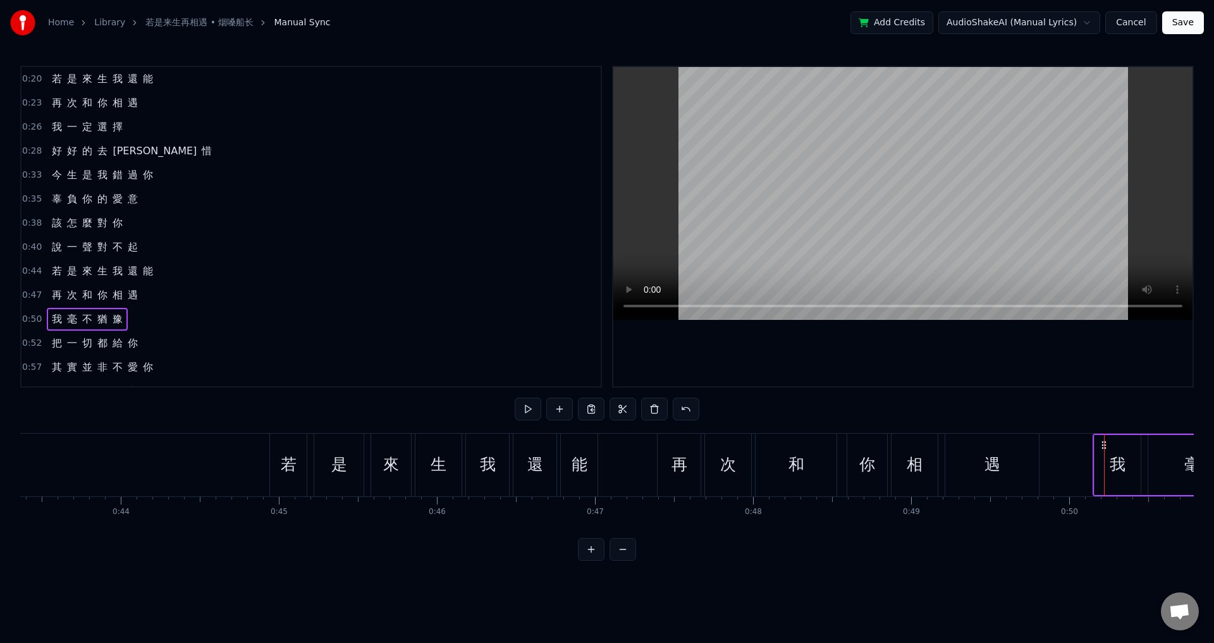
drag, startPoint x: 1115, startPoint y: 444, endPoint x: 1103, endPoint y: 443, distance: 11.5
click at [1103, 443] on icon at bounding box center [1104, 445] width 10 height 10
click at [30, 345] on span "0:52" at bounding box center [32, 343] width 20 height 13
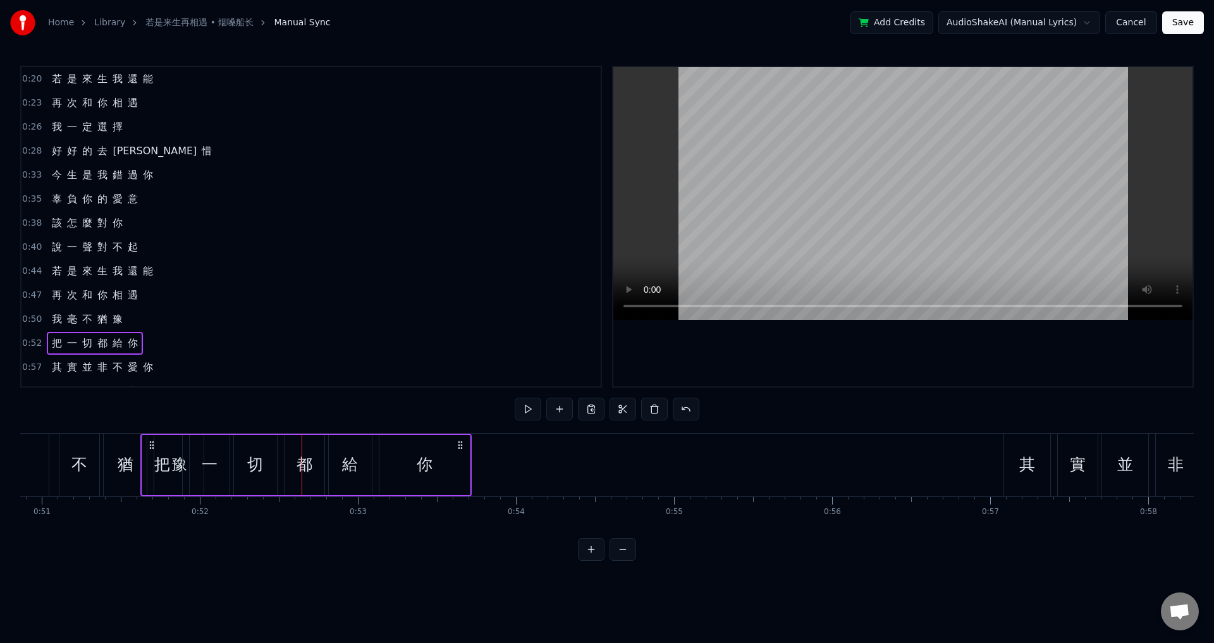
scroll to position [0, 8039]
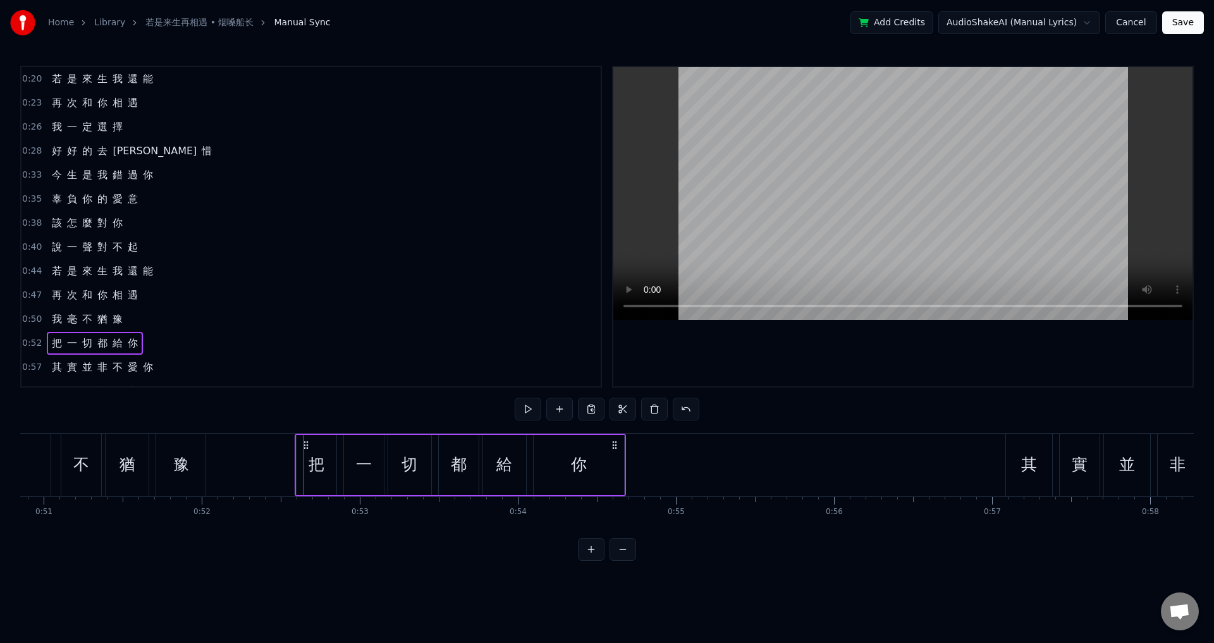
drag, startPoint x: 95, startPoint y: 447, endPoint x: 306, endPoint y: 465, distance: 211.3
click at [306, 465] on div "把 一 切 都 給 你" at bounding box center [460, 465] width 331 height 63
click at [31, 366] on span "0:57" at bounding box center [32, 367] width 20 height 13
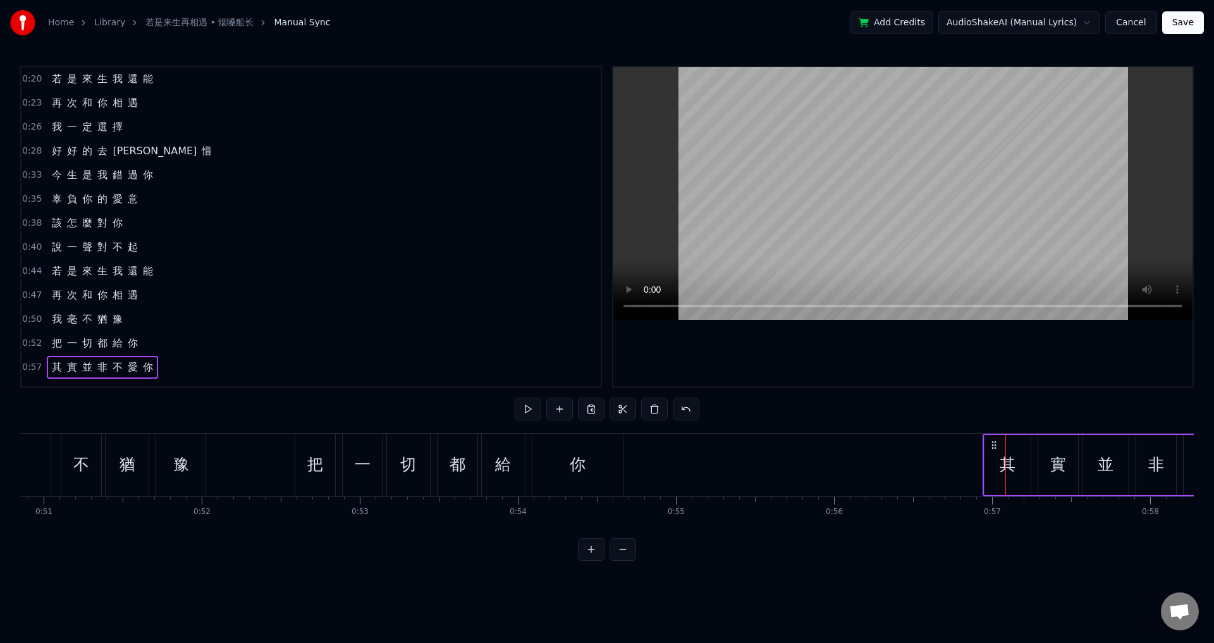
drag, startPoint x: 1016, startPoint y: 443, endPoint x: 993, endPoint y: 441, distance: 22.9
click at [993, 441] on icon at bounding box center [994, 445] width 10 height 10
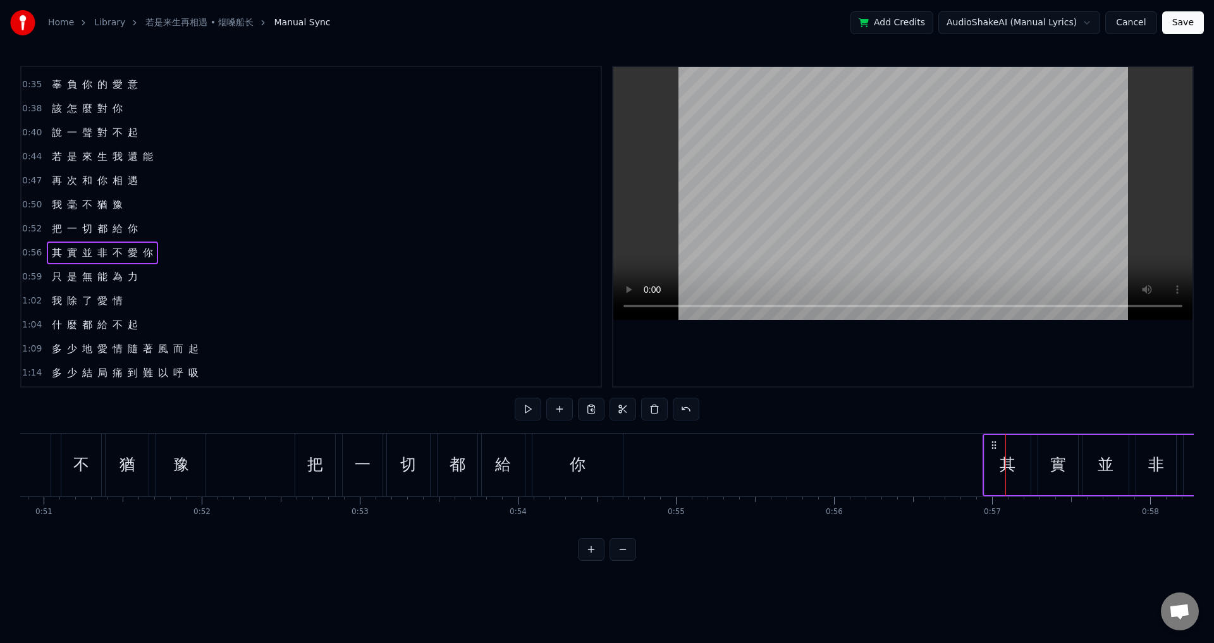
scroll to position [126, 0]
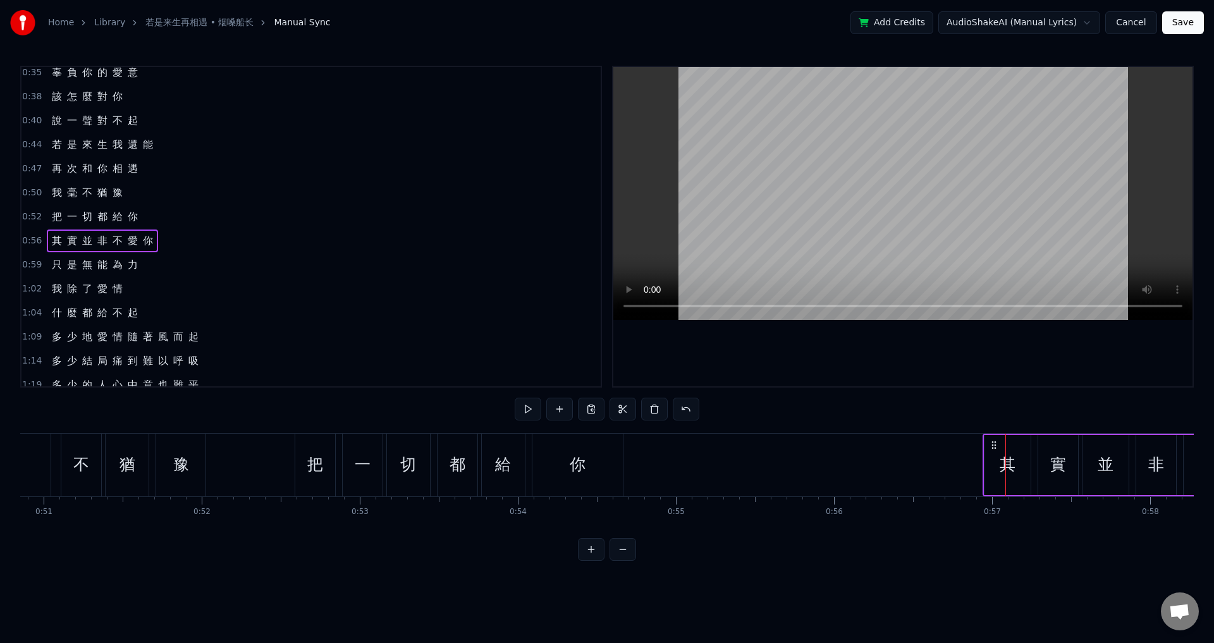
click at [23, 269] on span "0:59" at bounding box center [32, 265] width 20 height 13
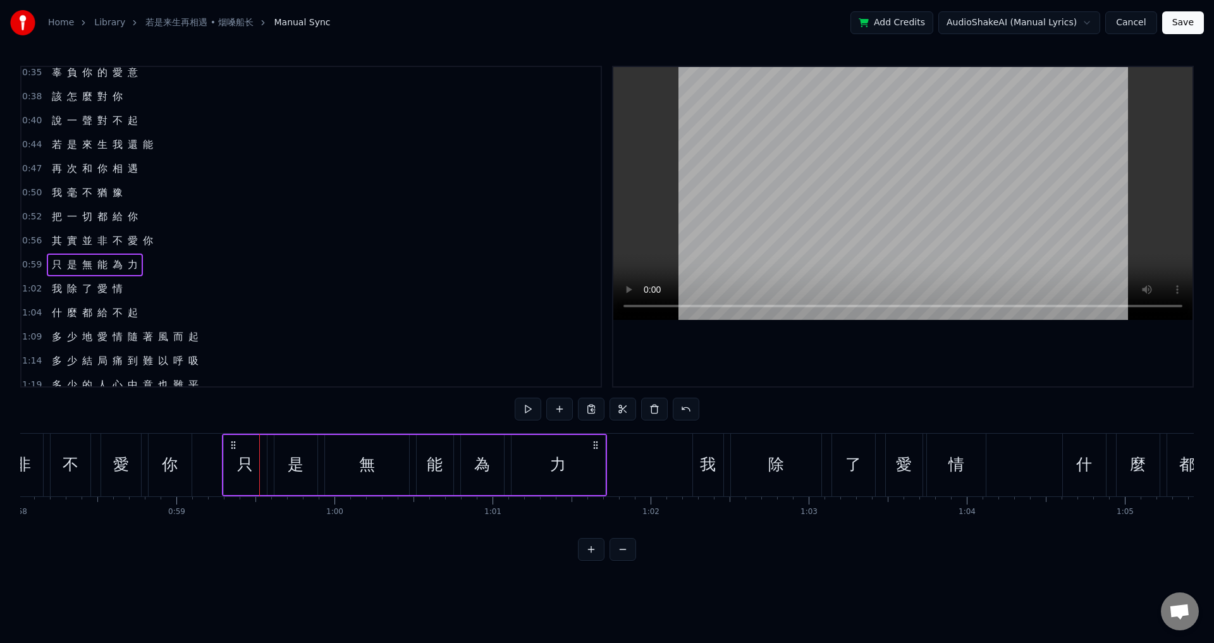
scroll to position [0, 9143]
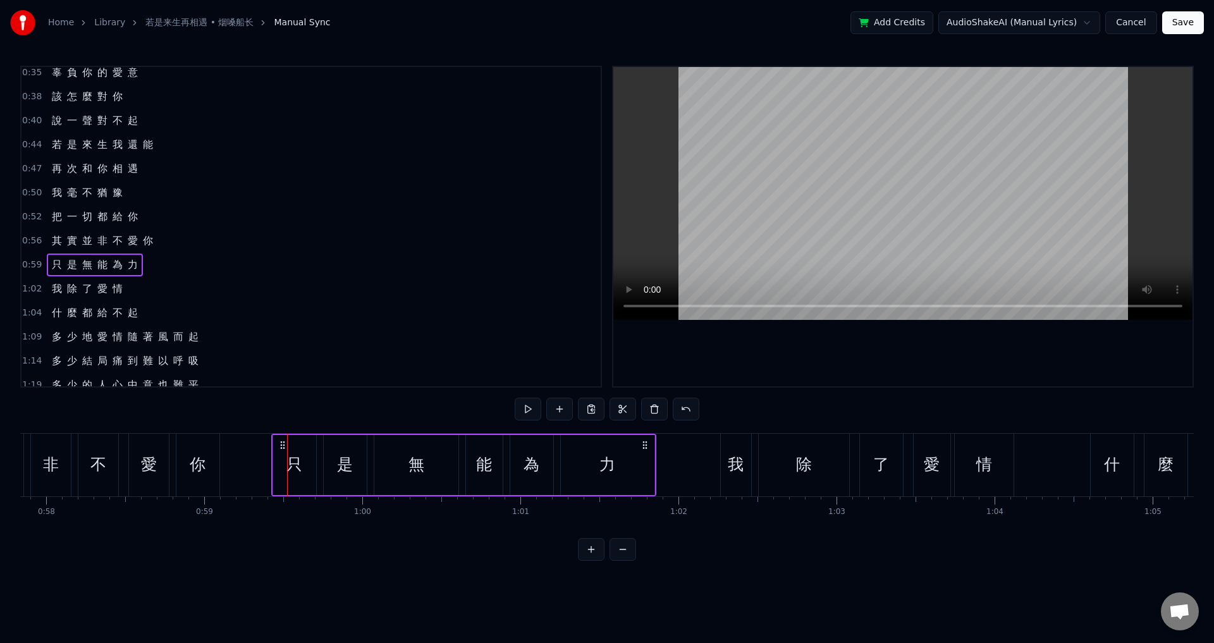
drag, startPoint x: 94, startPoint y: 441, endPoint x: 281, endPoint y: 471, distance: 189.6
click at [281, 471] on div "只 是 無 能 為 力" at bounding box center [463, 465] width 385 height 63
click at [31, 286] on span "1:02" at bounding box center [32, 289] width 20 height 13
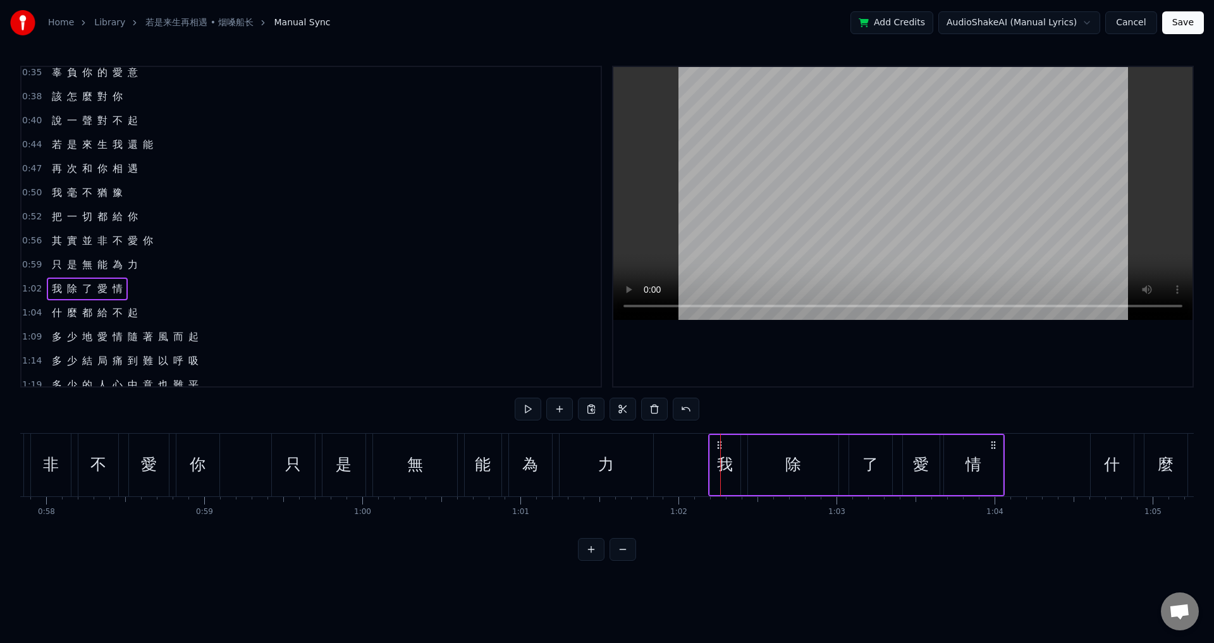
drag, startPoint x: 731, startPoint y: 447, endPoint x: 719, endPoint y: 445, distance: 12.3
click at [719, 445] on icon at bounding box center [720, 445] width 10 height 10
drag, startPoint x: 31, startPoint y: 314, endPoint x: 154, endPoint y: 317, distance: 122.7
click at [32, 314] on span "1:04" at bounding box center [32, 313] width 20 height 13
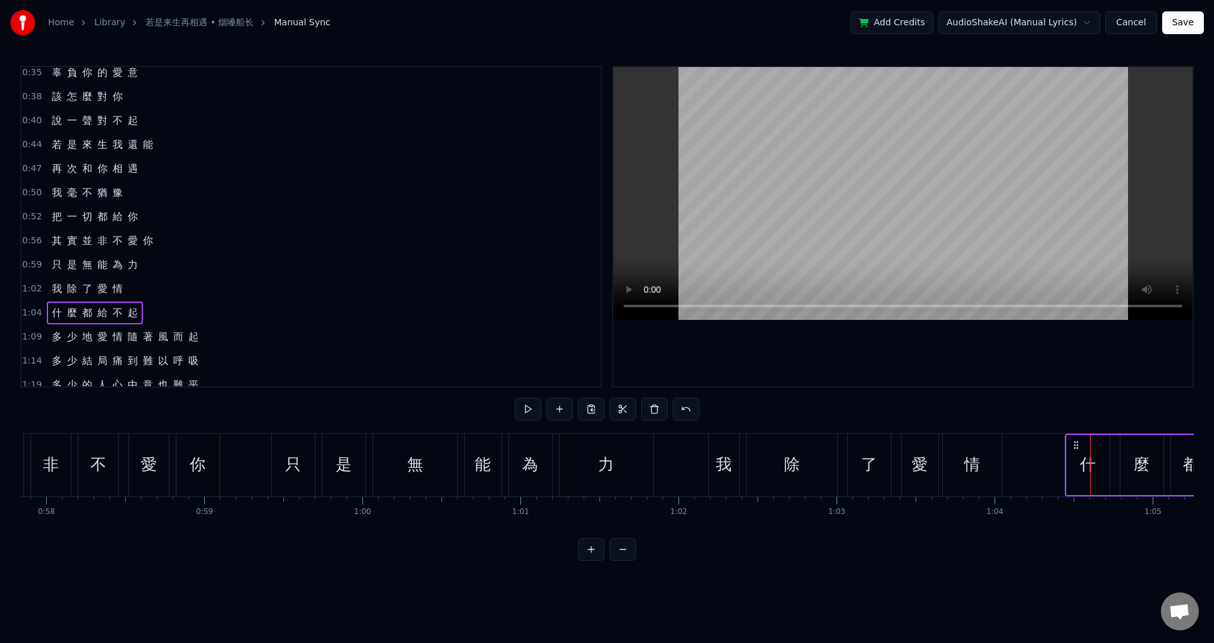
drag, startPoint x: 1100, startPoint y: 446, endPoint x: 1076, endPoint y: 442, distance: 23.7
click at [1076, 442] on icon at bounding box center [1076, 445] width 10 height 10
click at [25, 335] on span "1:09" at bounding box center [32, 337] width 20 height 13
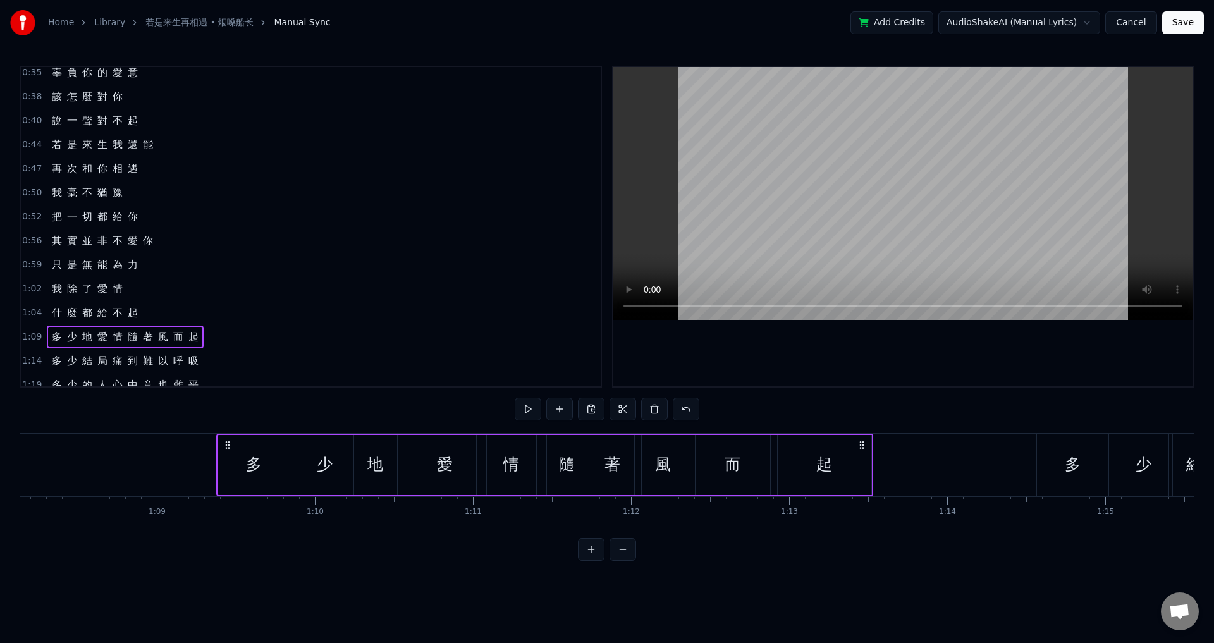
scroll to position [0, 10766]
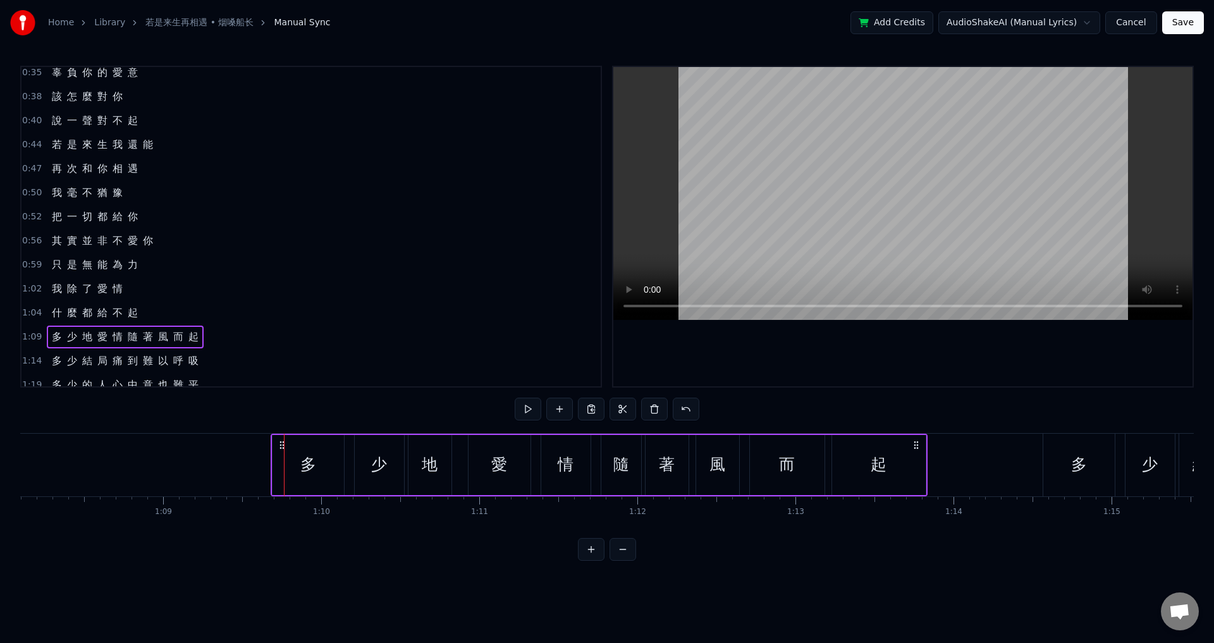
drag, startPoint x: 92, startPoint y: 445, endPoint x: 280, endPoint y: 462, distance: 188.0
click at [280, 462] on div "多 少 地 愛 情 隨 著 風 而 起" at bounding box center [599, 465] width 657 height 63
click at [32, 361] on span "1:14" at bounding box center [32, 361] width 20 height 13
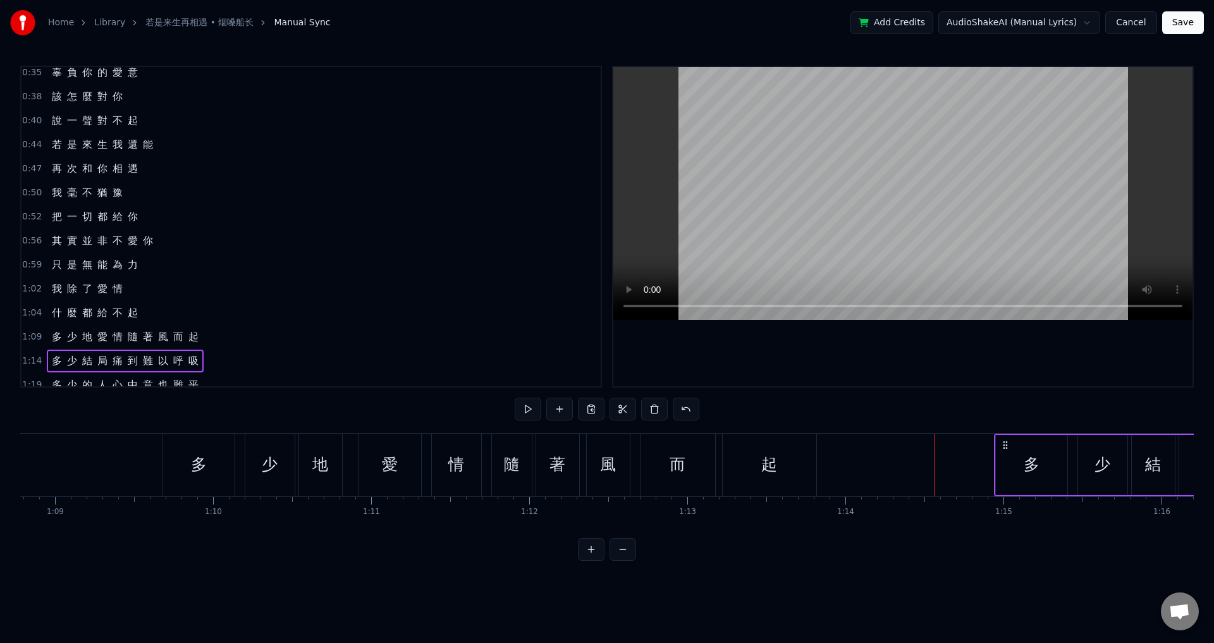
scroll to position [0, 10877]
drag, startPoint x: 1056, startPoint y: 446, endPoint x: 933, endPoint y: 448, distance: 122.7
click at [933, 448] on icon at bounding box center [931, 445] width 10 height 10
click at [34, 381] on span "1:19" at bounding box center [32, 385] width 20 height 13
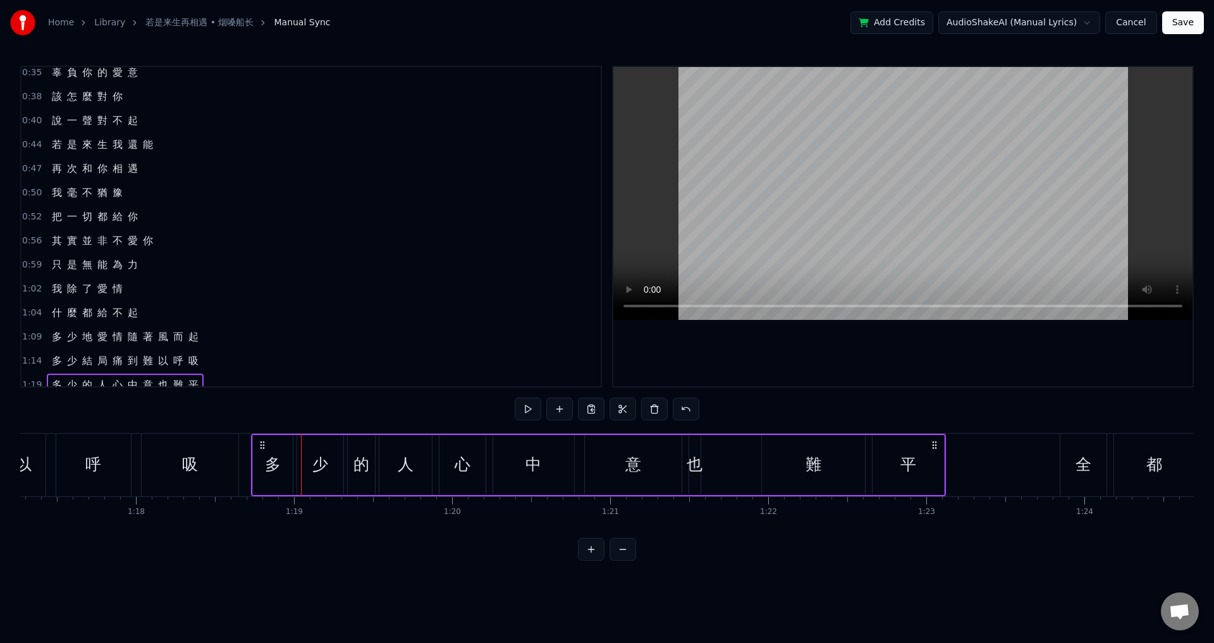
scroll to position [0, 12210]
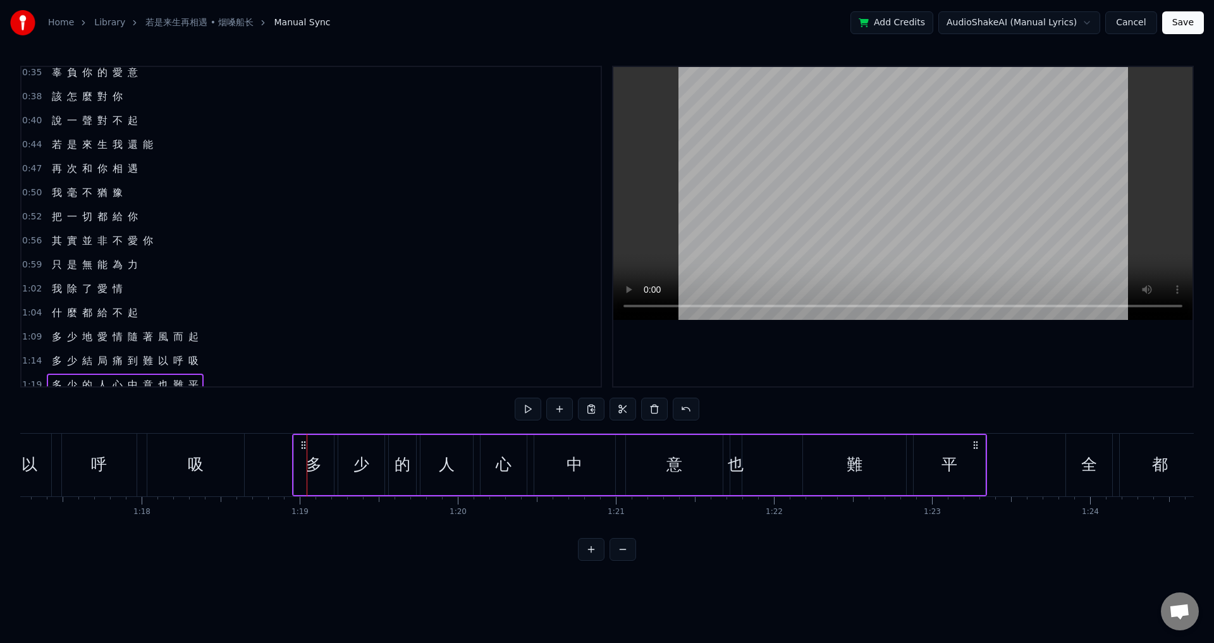
drag, startPoint x: 93, startPoint y: 443, endPoint x: 303, endPoint y: 473, distance: 212.1
click at [302, 472] on div "多 少 的 人 心 中 意 也 難 平" at bounding box center [639, 465] width 695 height 63
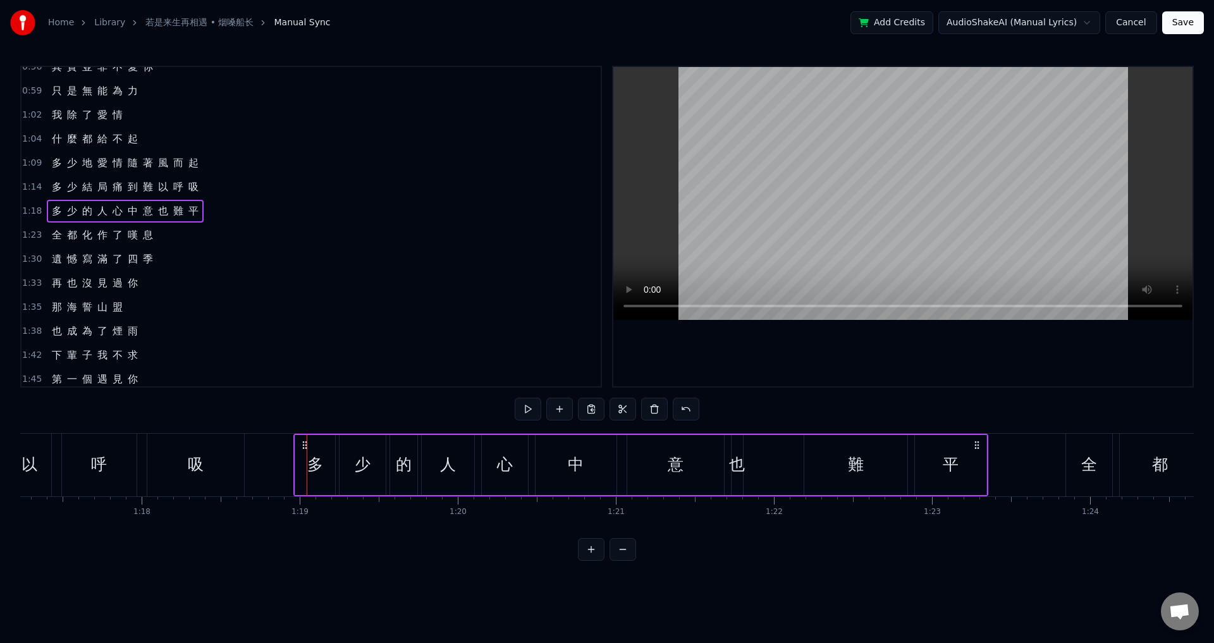
scroll to position [316, 0]
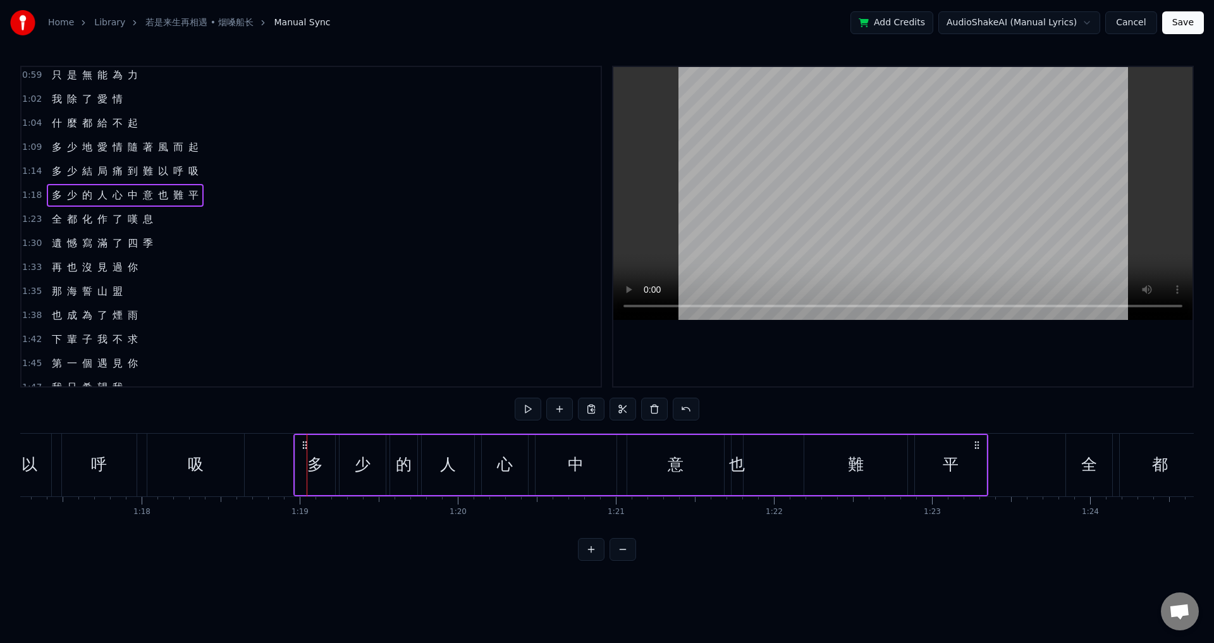
click at [27, 222] on span "1:23" at bounding box center [32, 219] width 20 height 13
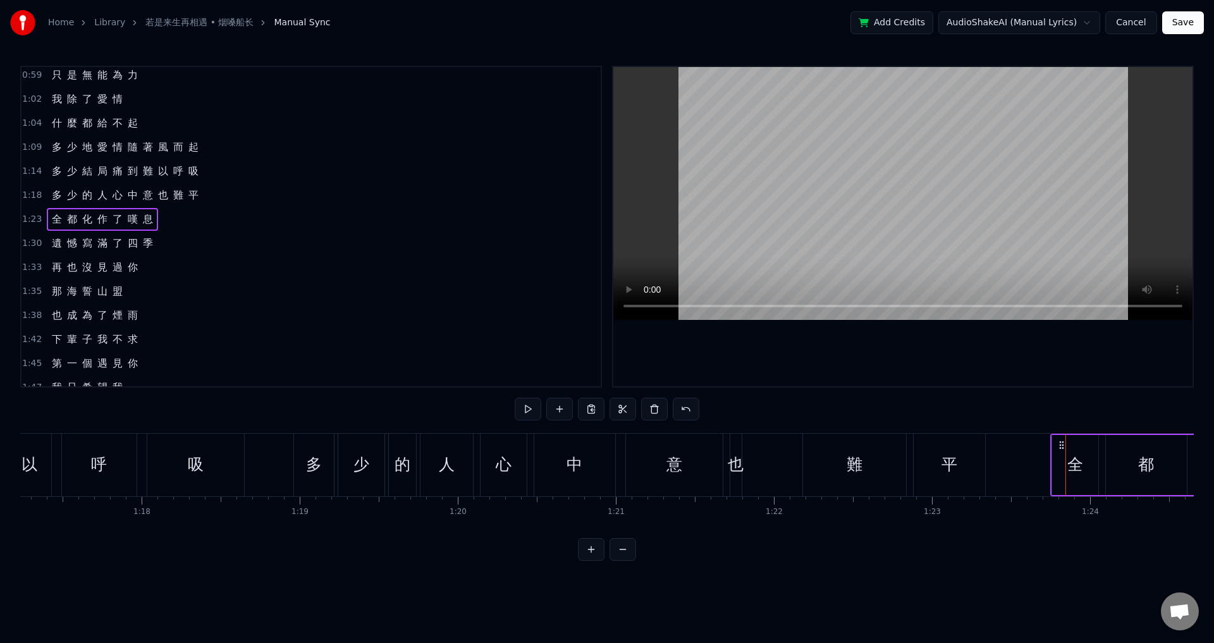
drag, startPoint x: 1077, startPoint y: 446, endPoint x: 1062, endPoint y: 444, distance: 15.3
click at [1062, 444] on icon at bounding box center [1062, 445] width 10 height 10
click at [27, 242] on span "1:30" at bounding box center [32, 243] width 20 height 13
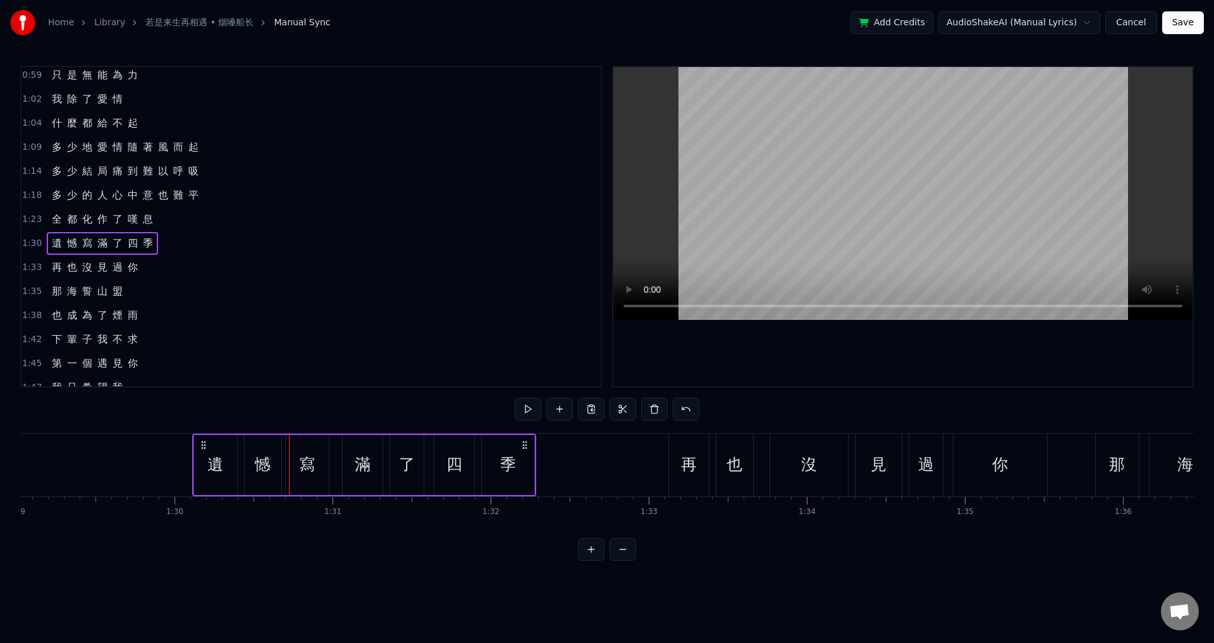
scroll to position [0, 14072]
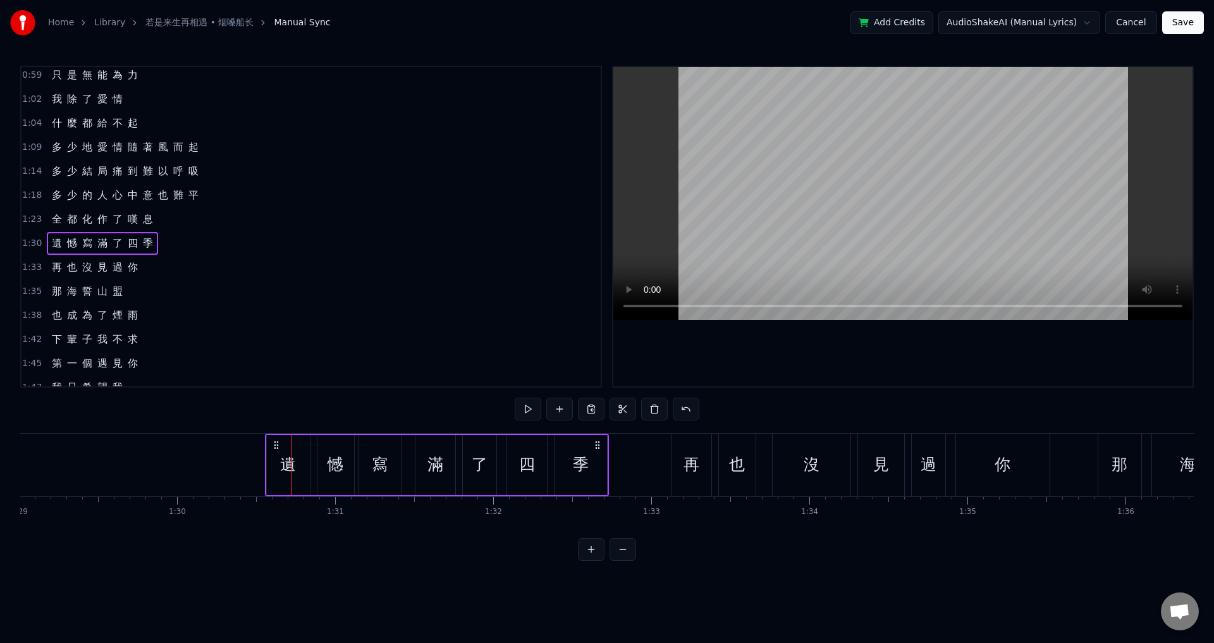
drag, startPoint x: 95, startPoint y: 442, endPoint x: 276, endPoint y: 460, distance: 181.8
click at [276, 460] on div "遺 憾 寫 滿 了 四 季" at bounding box center [437, 465] width 344 height 63
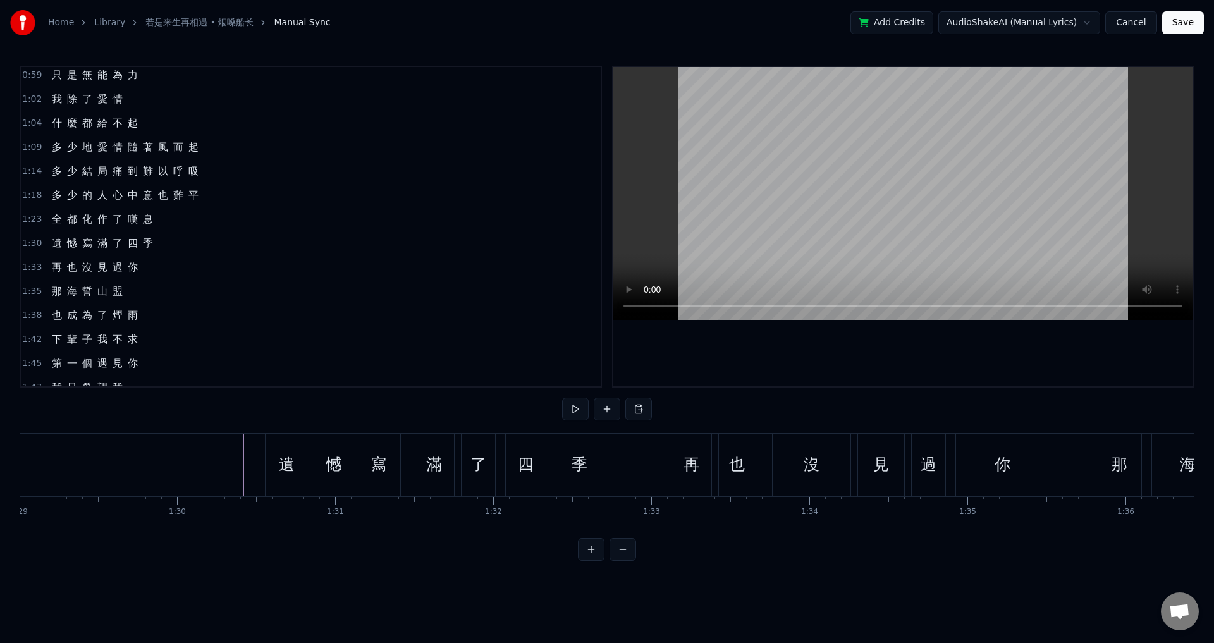
click at [288, 463] on div "遺" at bounding box center [287, 465] width 16 height 24
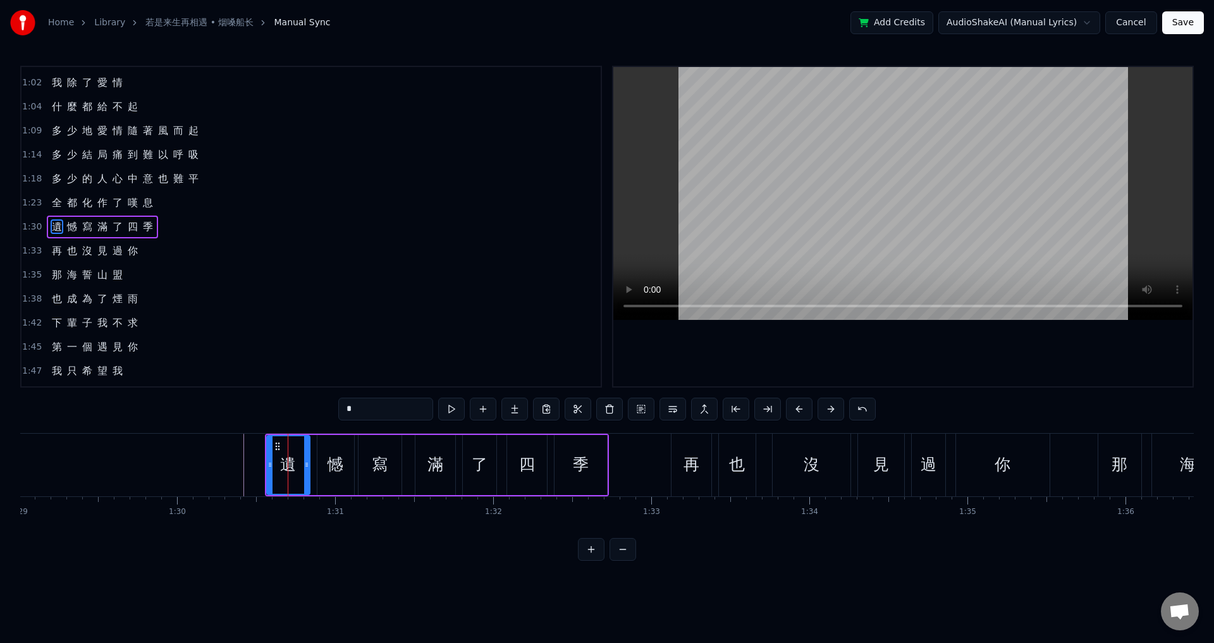
click at [34, 254] on span "1:33" at bounding box center [32, 251] width 20 height 13
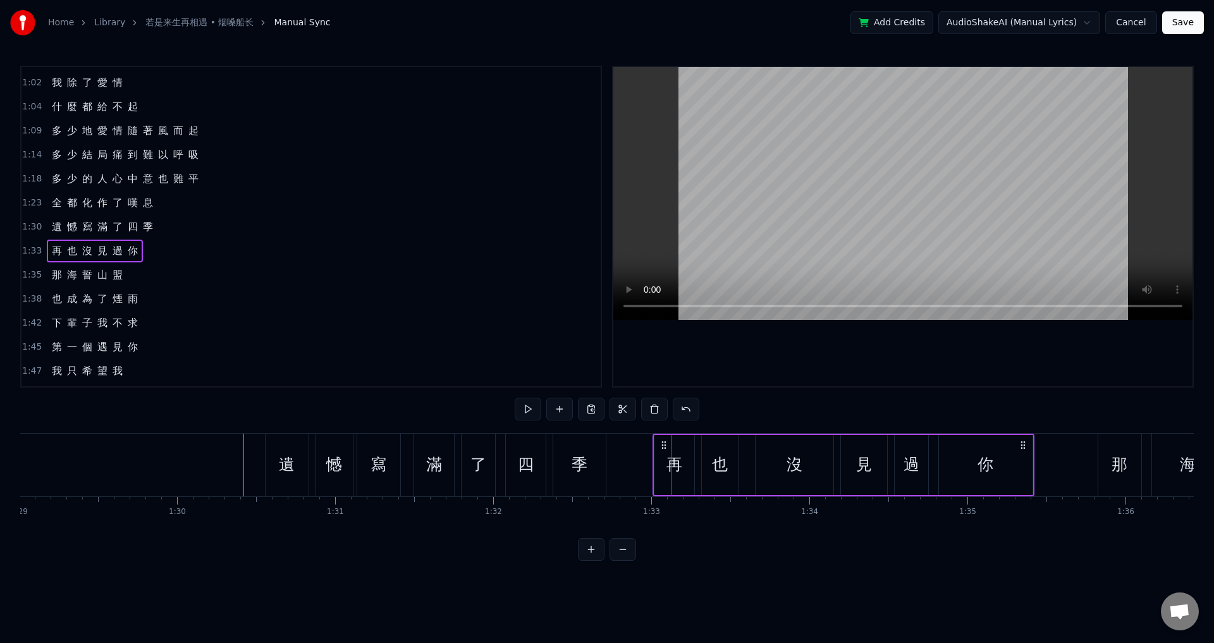
drag, startPoint x: 681, startPoint y: 446, endPoint x: 663, endPoint y: 444, distance: 18.5
click at [663, 444] on icon at bounding box center [664, 445] width 10 height 10
click at [32, 272] on span "1:35" at bounding box center [32, 275] width 20 height 13
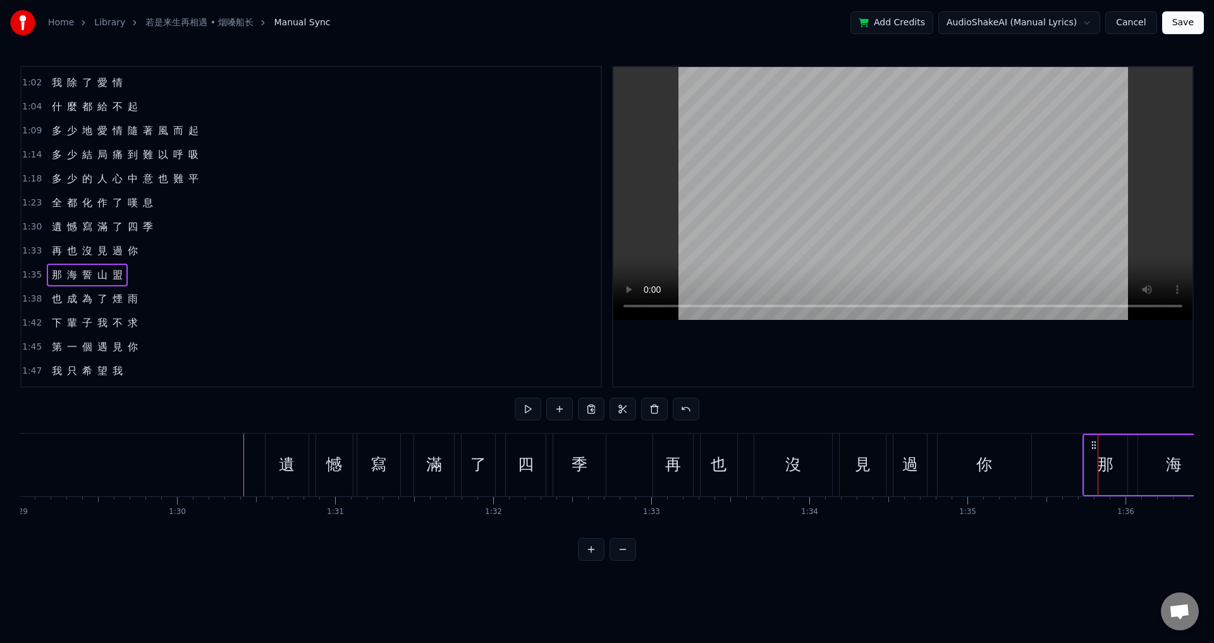
drag, startPoint x: 1108, startPoint y: 441, endPoint x: 1093, endPoint y: 440, distance: 15.2
click at [1093, 440] on icon at bounding box center [1094, 445] width 10 height 10
click at [30, 300] on span "1:38" at bounding box center [32, 299] width 20 height 13
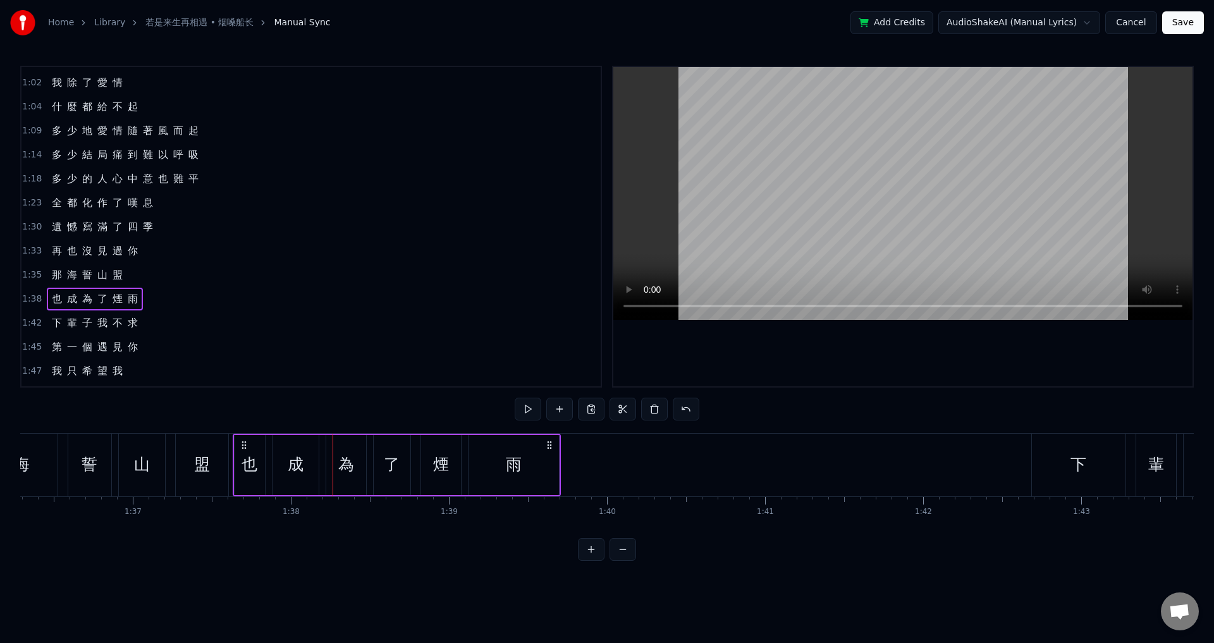
scroll to position [0, 15222]
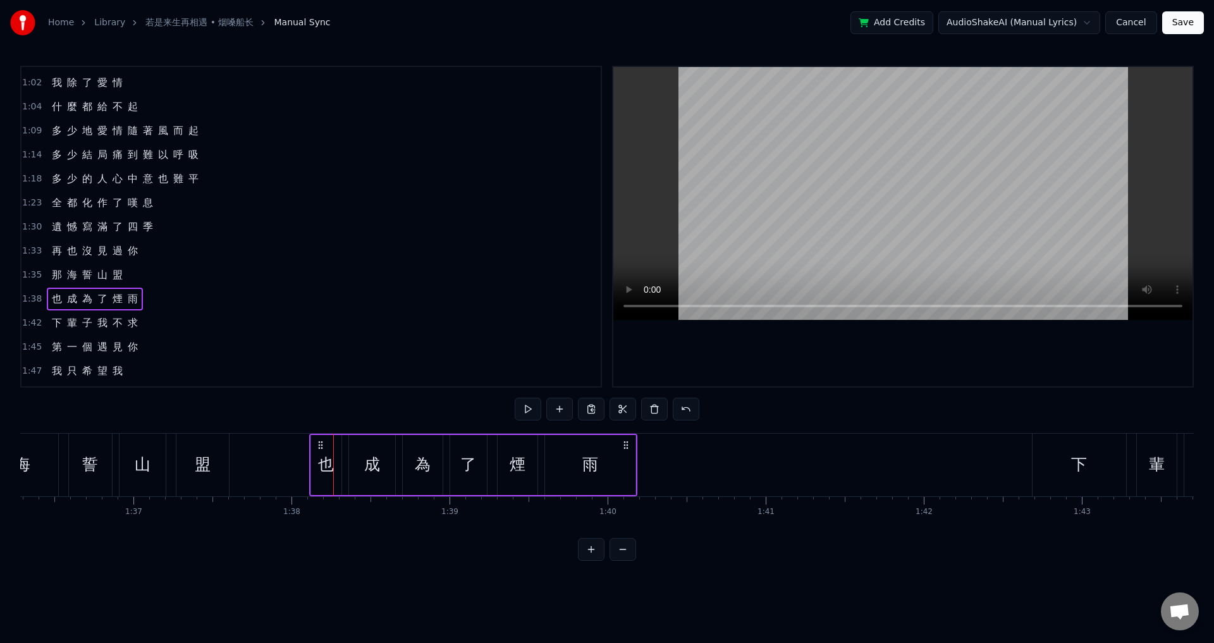
drag, startPoint x: 95, startPoint y: 445, endPoint x: 321, endPoint y: 471, distance: 226.6
click at [321, 471] on div "也 成 為 了 煙 雨" at bounding box center [473, 465] width 328 height 63
click at [30, 324] on span "1:42" at bounding box center [32, 323] width 20 height 13
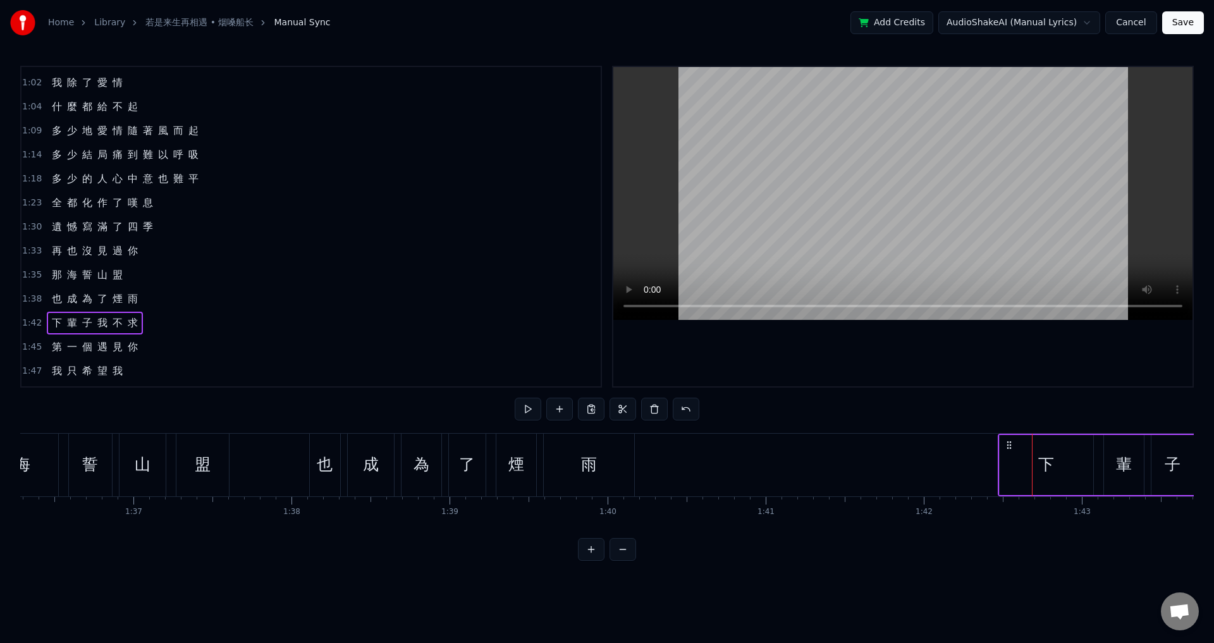
drag, startPoint x: 1044, startPoint y: 441, endPoint x: 1010, endPoint y: 439, distance: 34.2
click at [1010, 439] on div "下 輩 子 我 不 求" at bounding box center [1173, 465] width 350 height 63
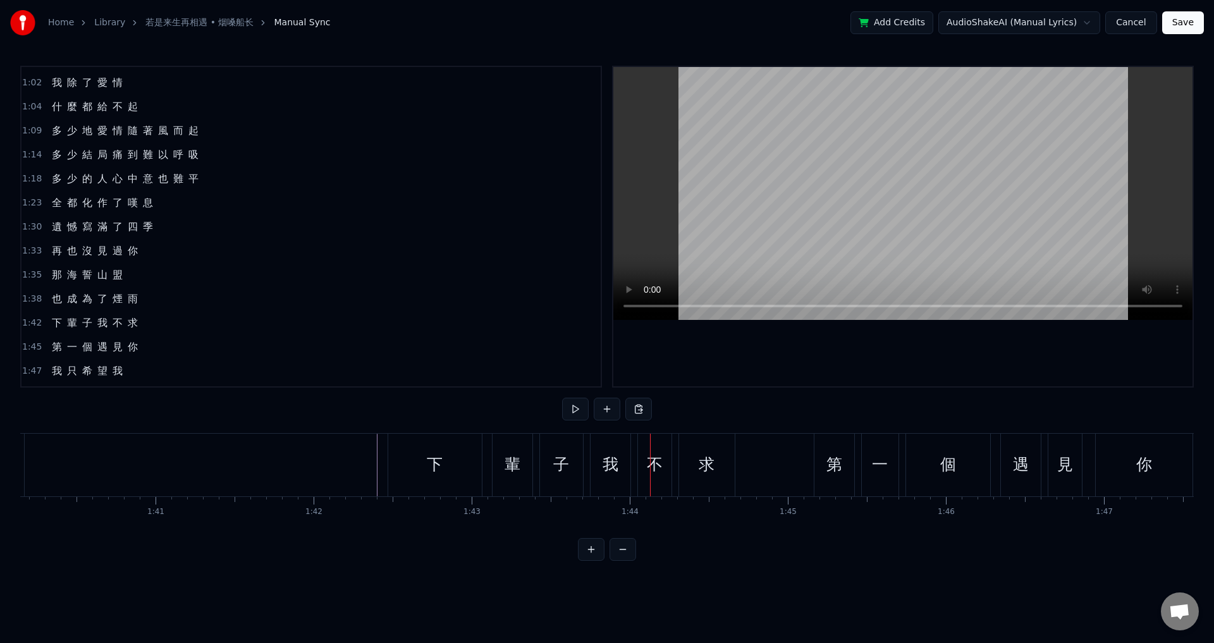
scroll to position [0, 15871]
click at [424, 440] on div "下" at bounding box center [396, 465] width 94 height 63
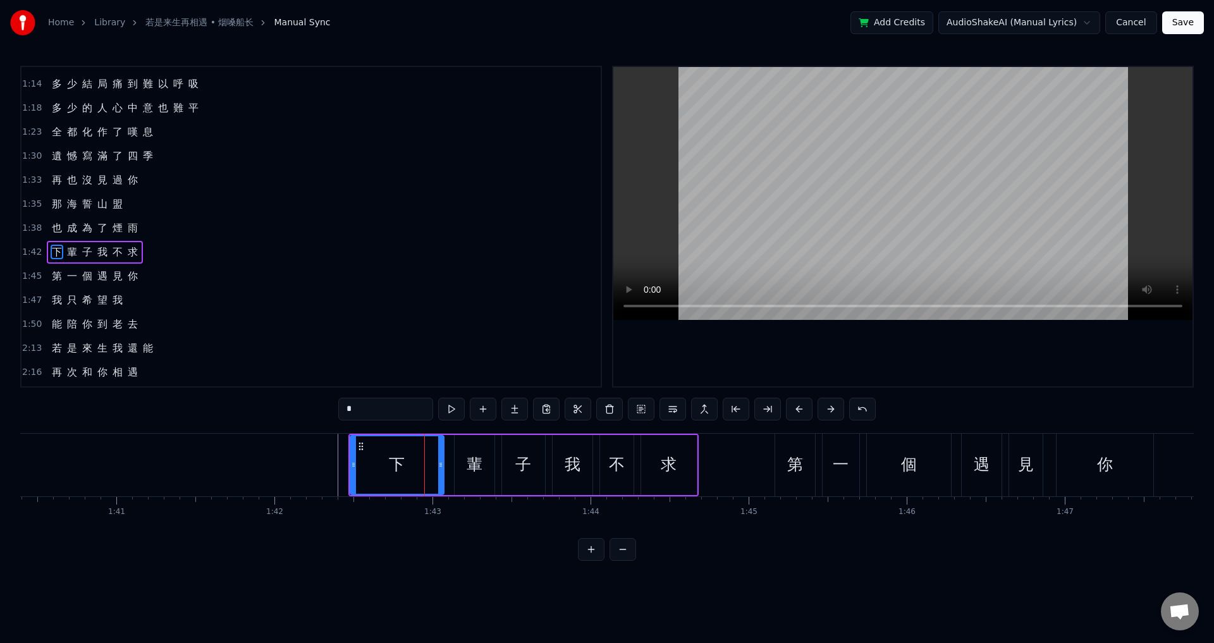
scroll to position [429, 0]
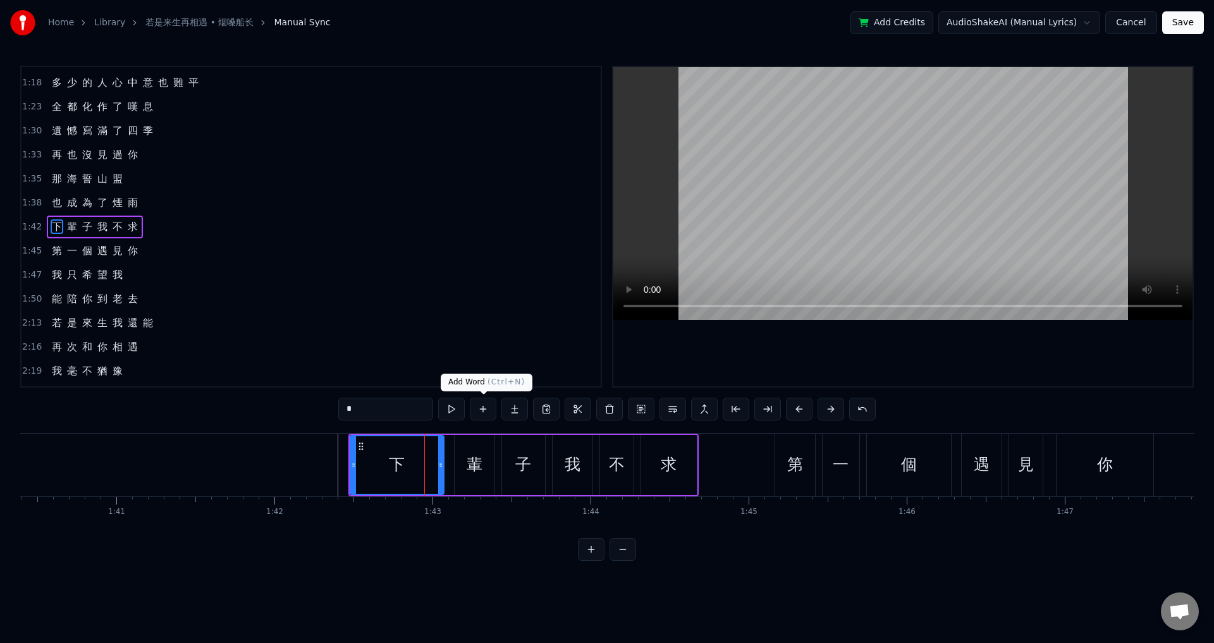
click at [488, 409] on button at bounding box center [483, 409] width 27 height 23
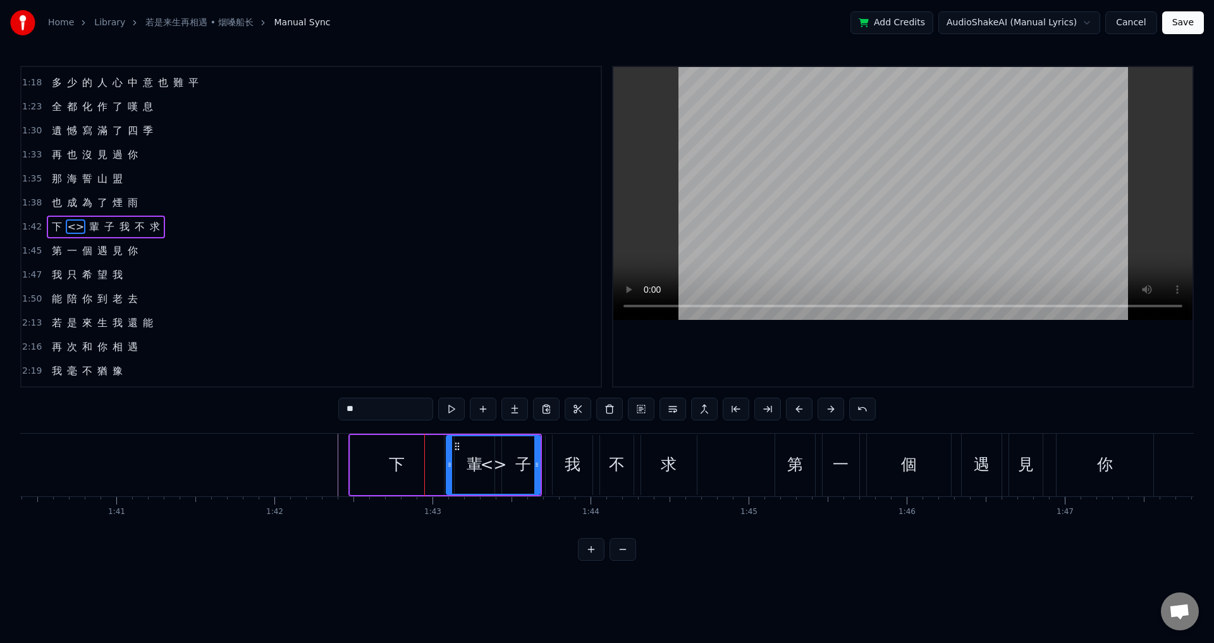
click at [460, 465] on div "<>" at bounding box center [493, 465] width 92 height 58
click at [502, 470] on div "<>" at bounding box center [493, 465] width 27 height 24
click at [467, 476] on div "<>" at bounding box center [493, 465] width 92 height 58
click at [403, 409] on input "**" at bounding box center [385, 409] width 95 height 23
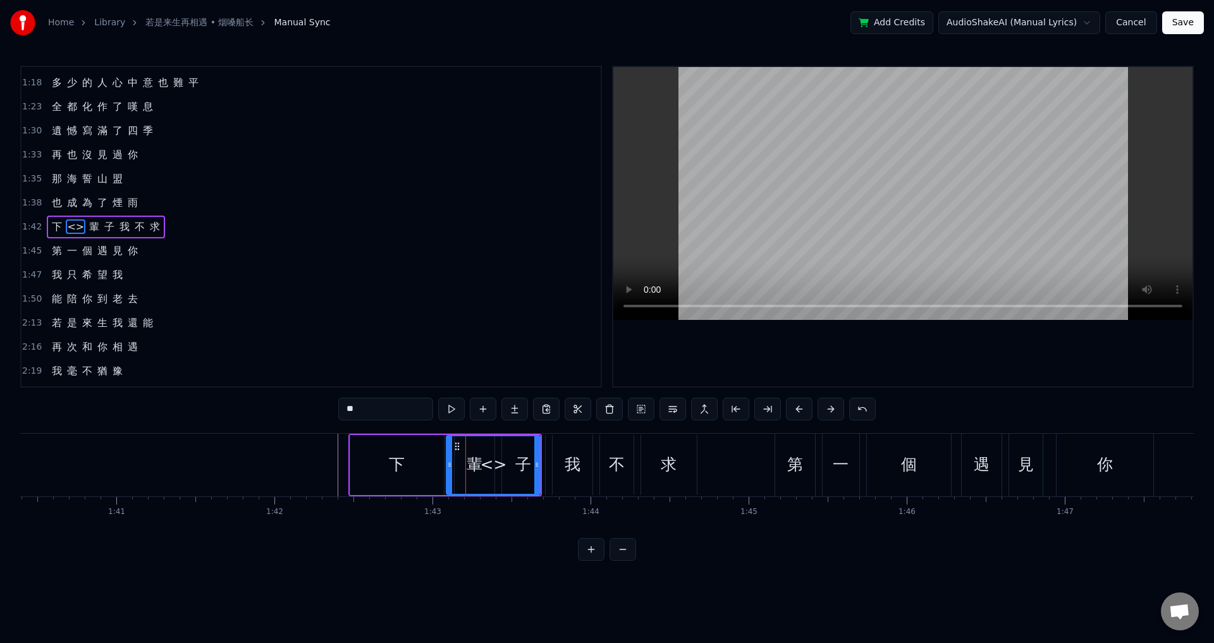
click at [403, 409] on input "**" at bounding box center [385, 409] width 95 height 23
paste input "**********"
type input "**********"
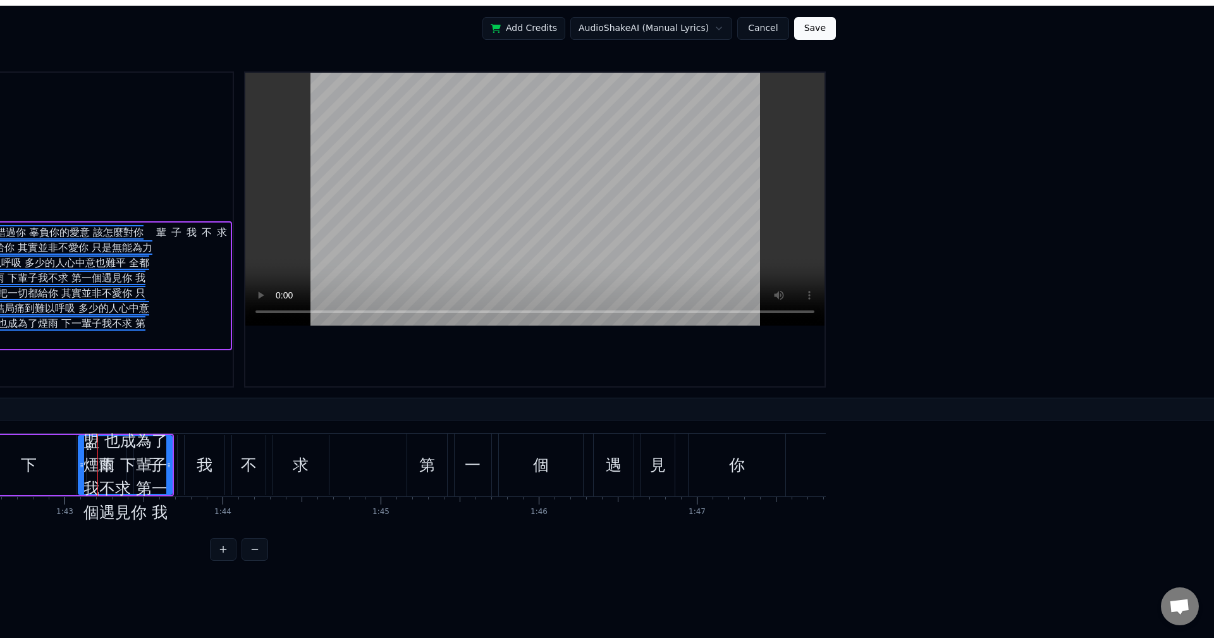
scroll to position [0, 0]
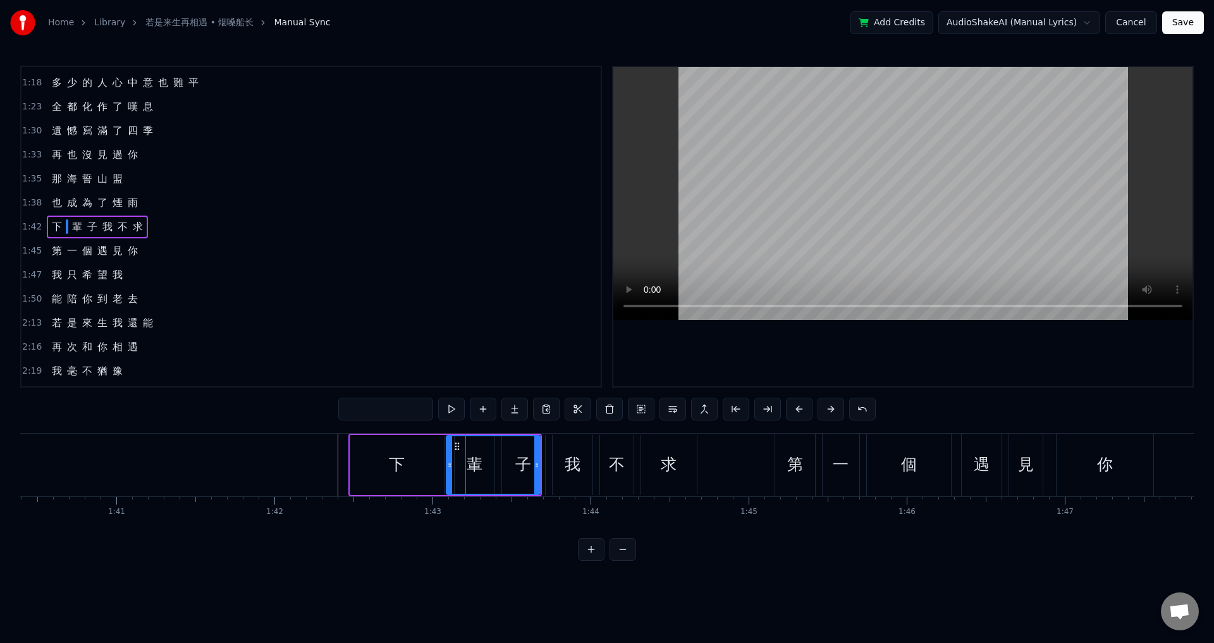
paste input "*"
type input "*"
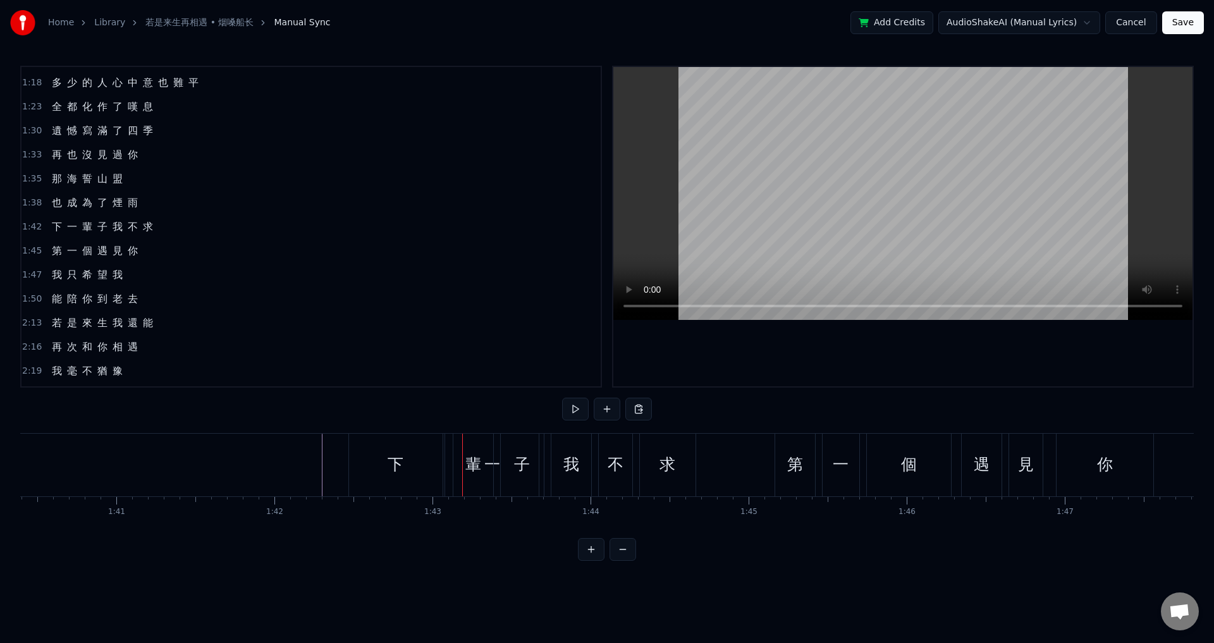
click at [446, 452] on div "一" at bounding box center [492, 465] width 94 height 63
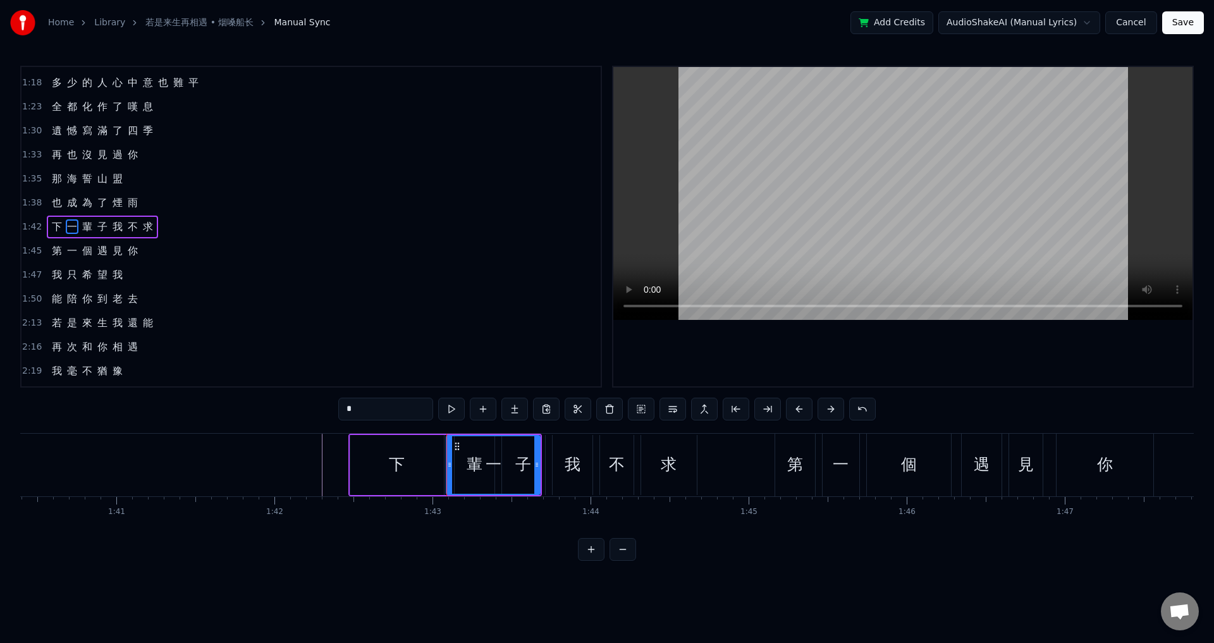
click at [434, 464] on div "下" at bounding box center [397, 465] width 94 height 60
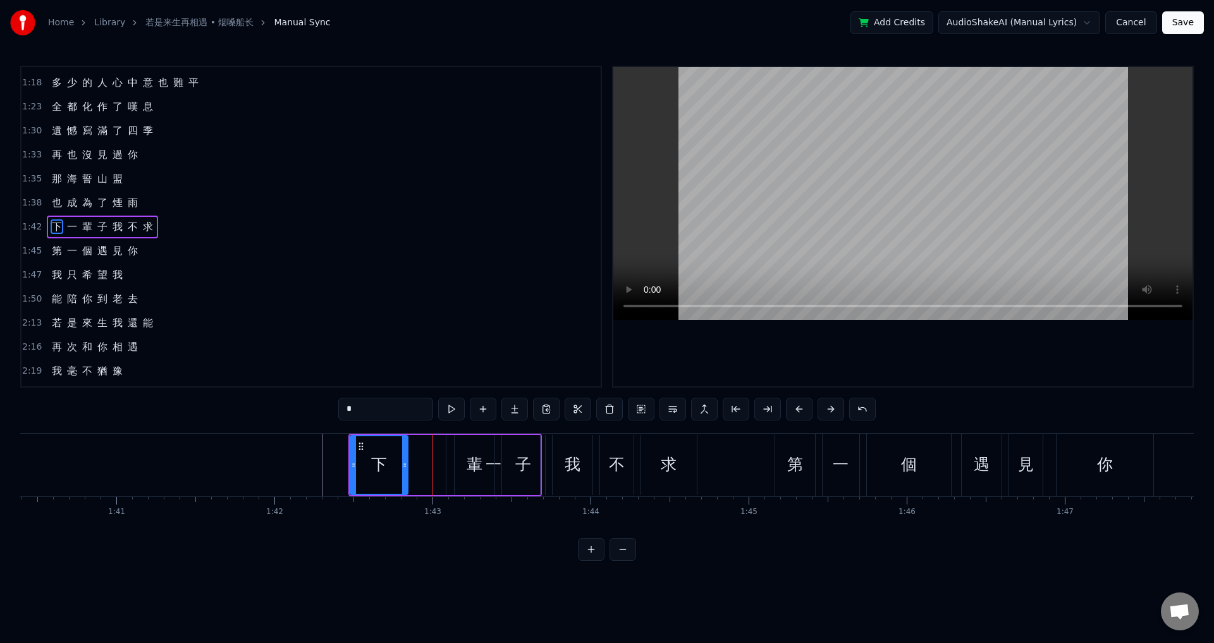
drag, startPoint x: 441, startPoint y: 467, endPoint x: 422, endPoint y: 472, distance: 19.6
click at [405, 472] on div at bounding box center [404, 465] width 5 height 58
click at [448, 475] on div "一" at bounding box center [493, 465] width 94 height 60
type input "*"
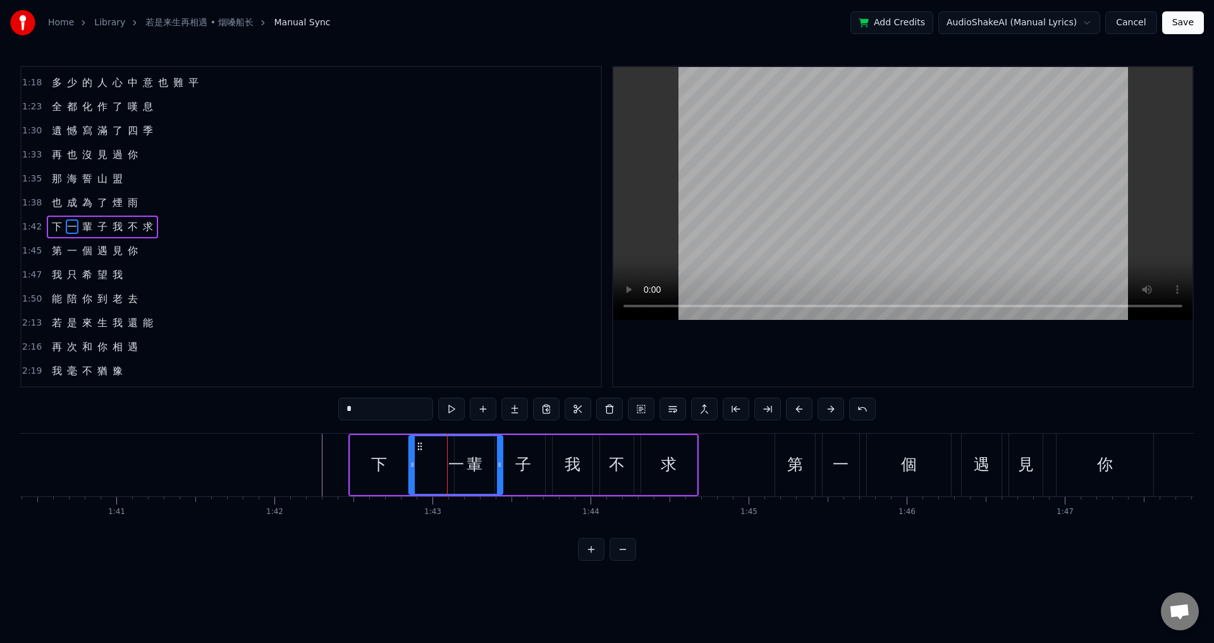
drag, startPoint x: 457, startPoint y: 445, endPoint x: 419, endPoint y: 446, distance: 37.3
click at [419, 446] on icon at bounding box center [420, 446] width 10 height 10
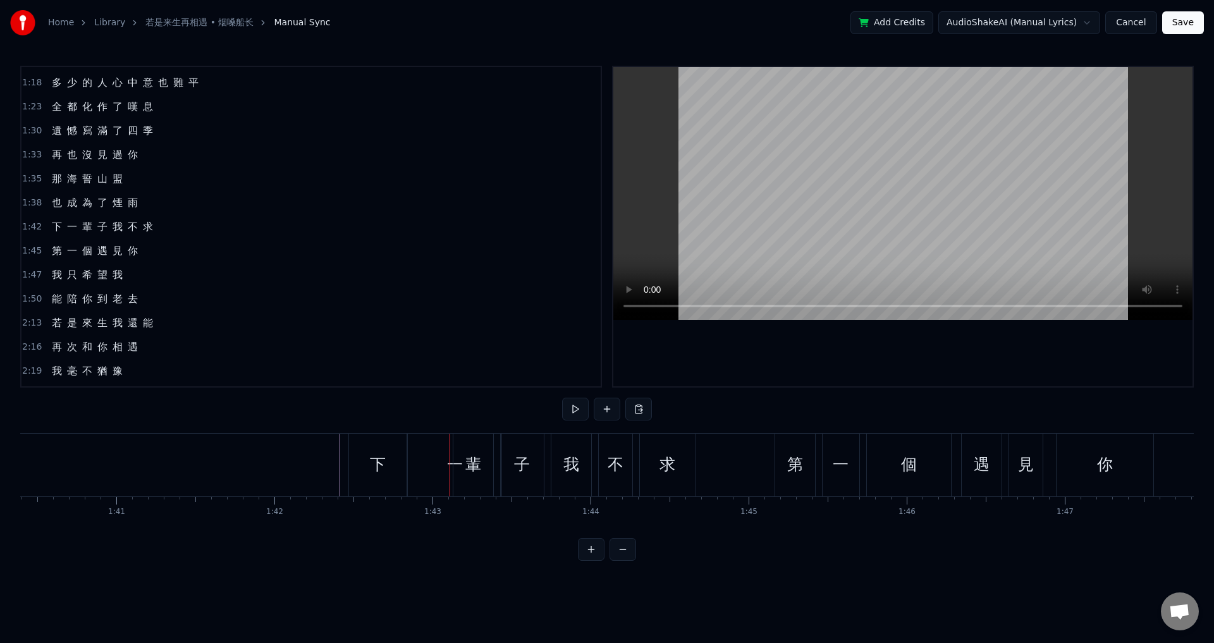
click at [394, 458] on div "下" at bounding box center [378, 465] width 58 height 63
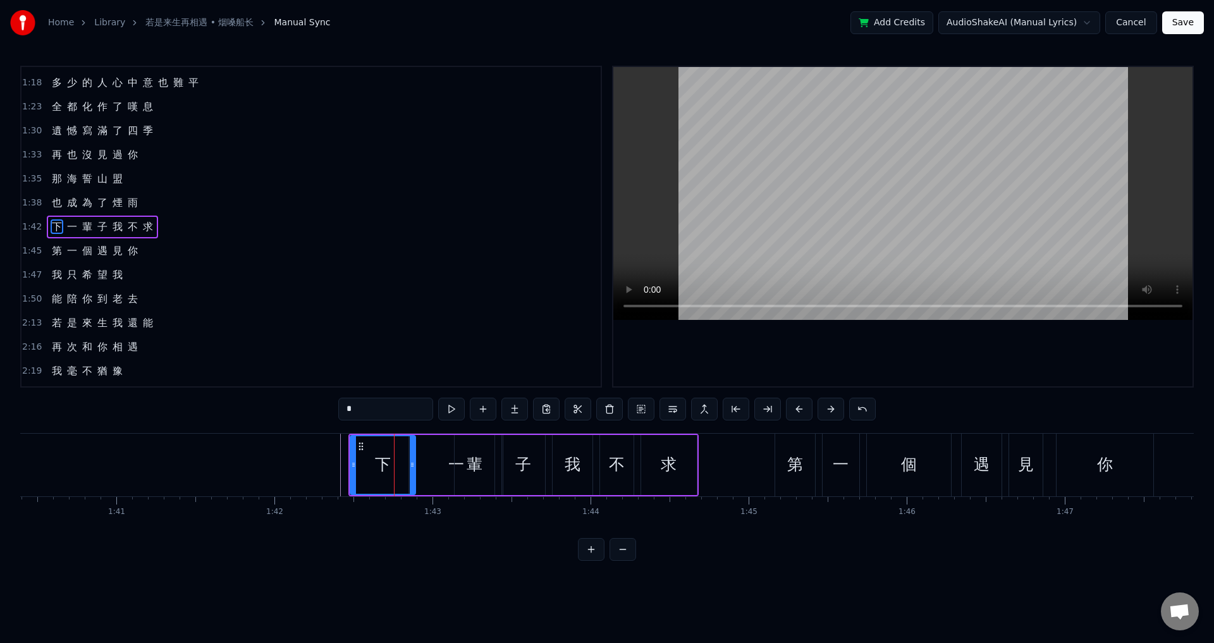
drag, startPoint x: 407, startPoint y: 461, endPoint x: 414, endPoint y: 462, distance: 7.6
click at [414, 462] on icon at bounding box center [412, 465] width 5 height 10
click at [442, 464] on div "一" at bounding box center [456, 465] width 94 height 60
type input "*"
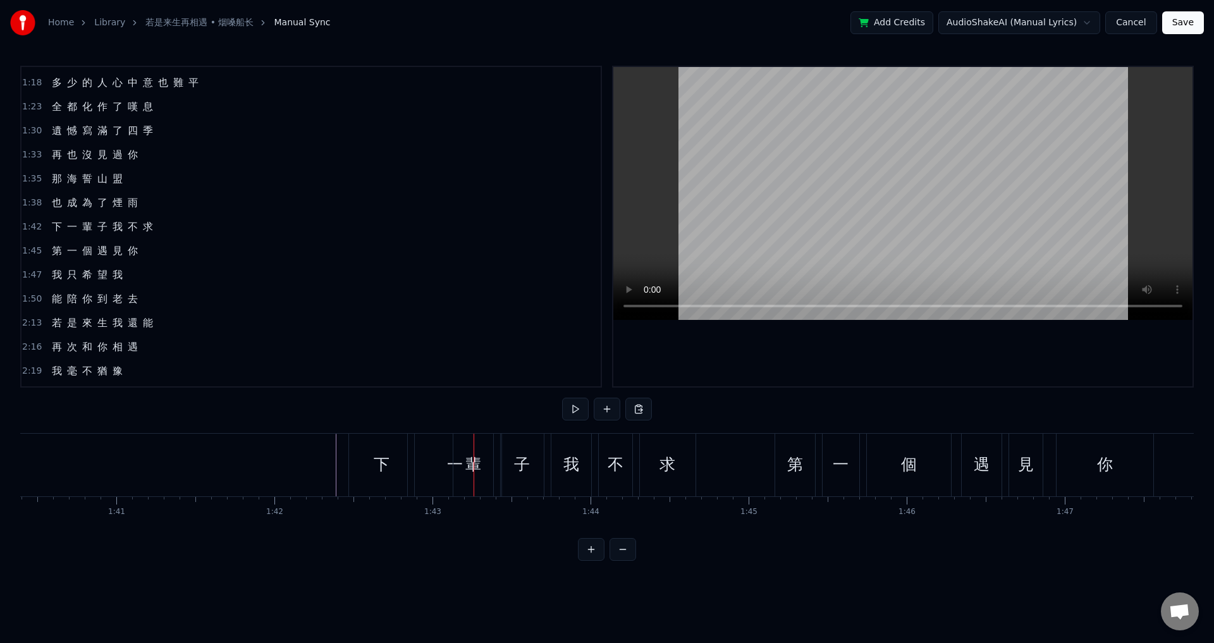
click at [422, 444] on div "一" at bounding box center [455, 465] width 94 height 63
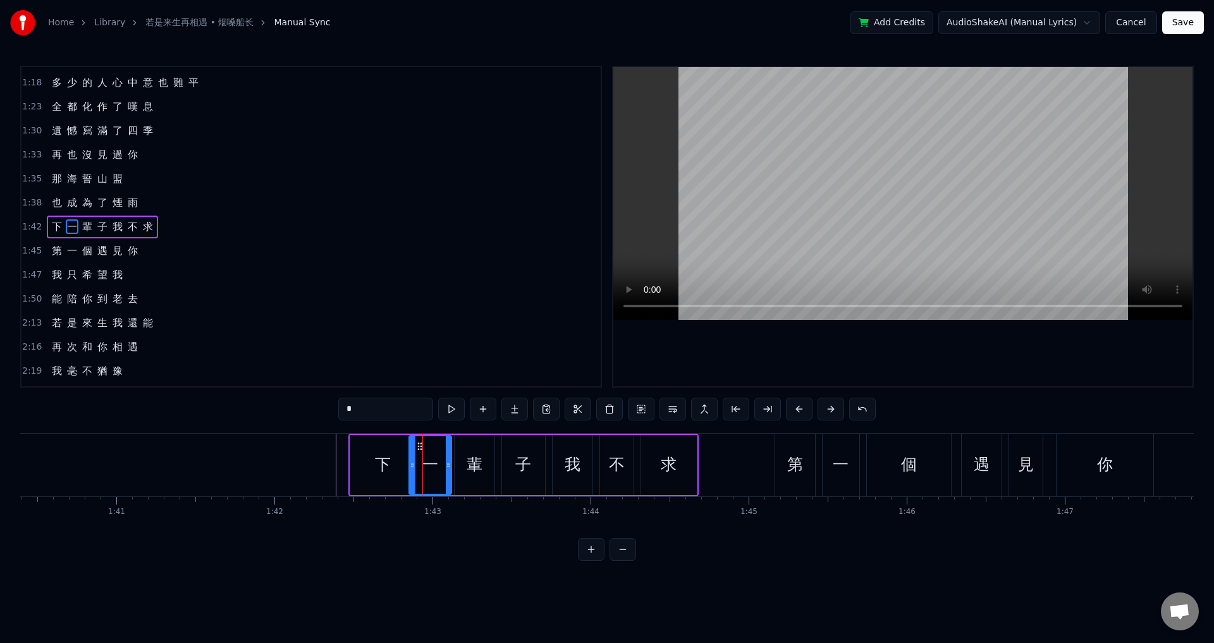
drag, startPoint x: 500, startPoint y: 458, endPoint x: 449, endPoint y: 467, distance: 52.1
click at [449, 467] on div at bounding box center [448, 465] width 5 height 58
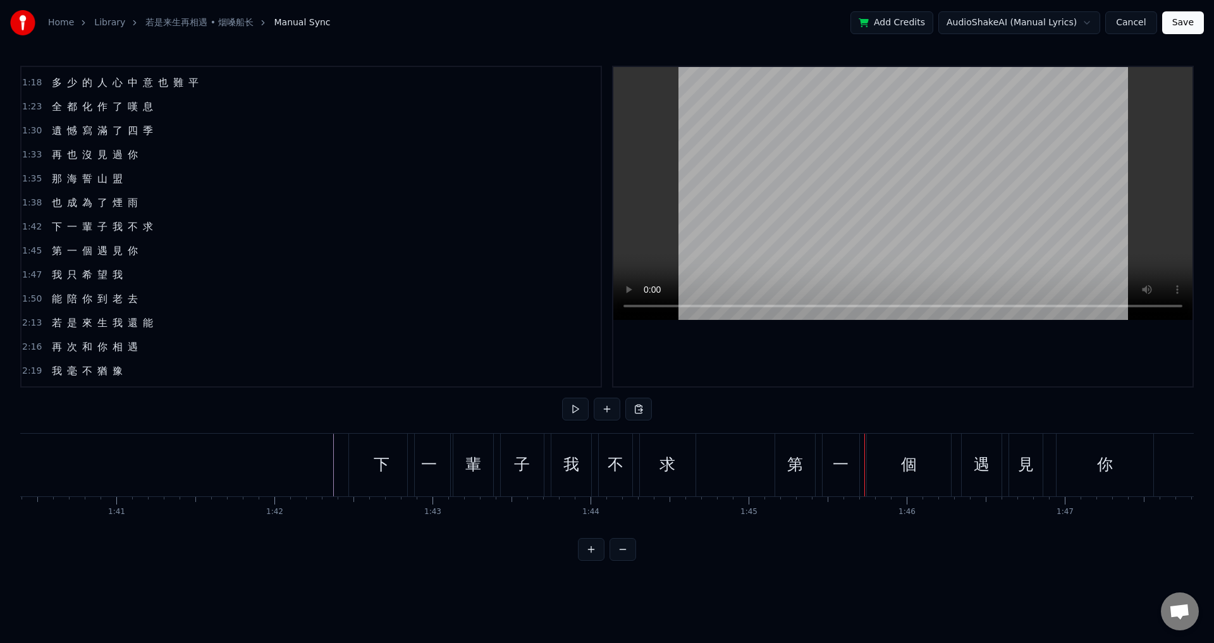
click at [391, 469] on div "下" at bounding box center [381, 465] width 65 height 63
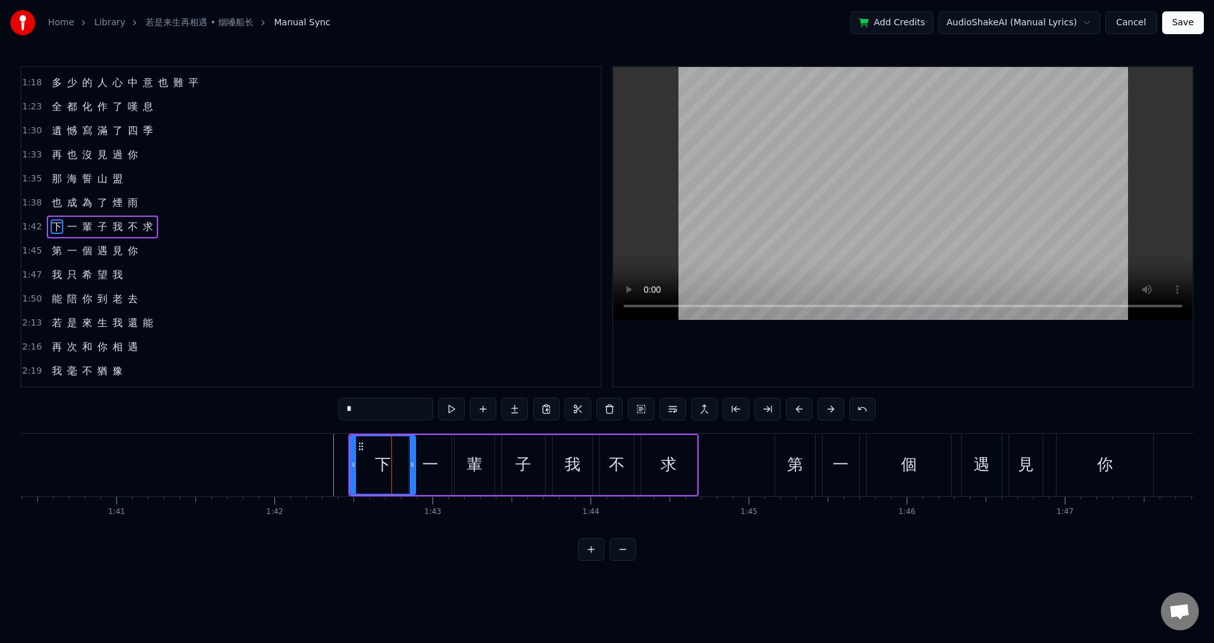
click at [28, 246] on span "1:45" at bounding box center [32, 251] width 20 height 13
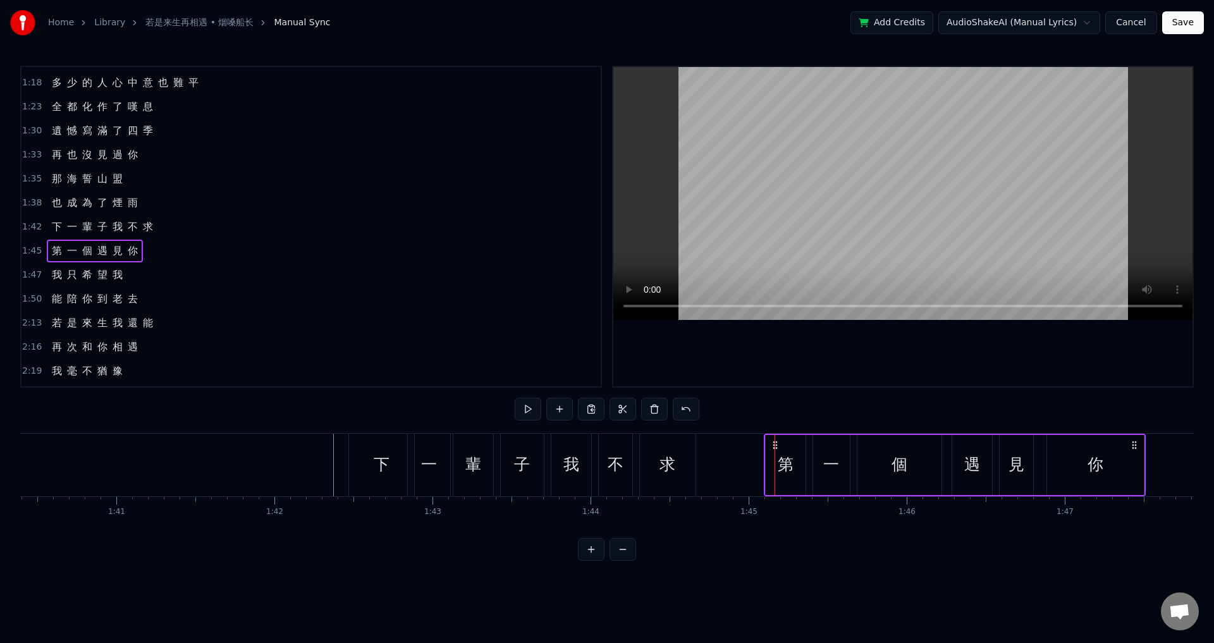
drag, startPoint x: 785, startPoint y: 443, endPoint x: 774, endPoint y: 443, distance: 10.8
click at [30, 269] on span "1:47" at bounding box center [32, 275] width 20 height 13
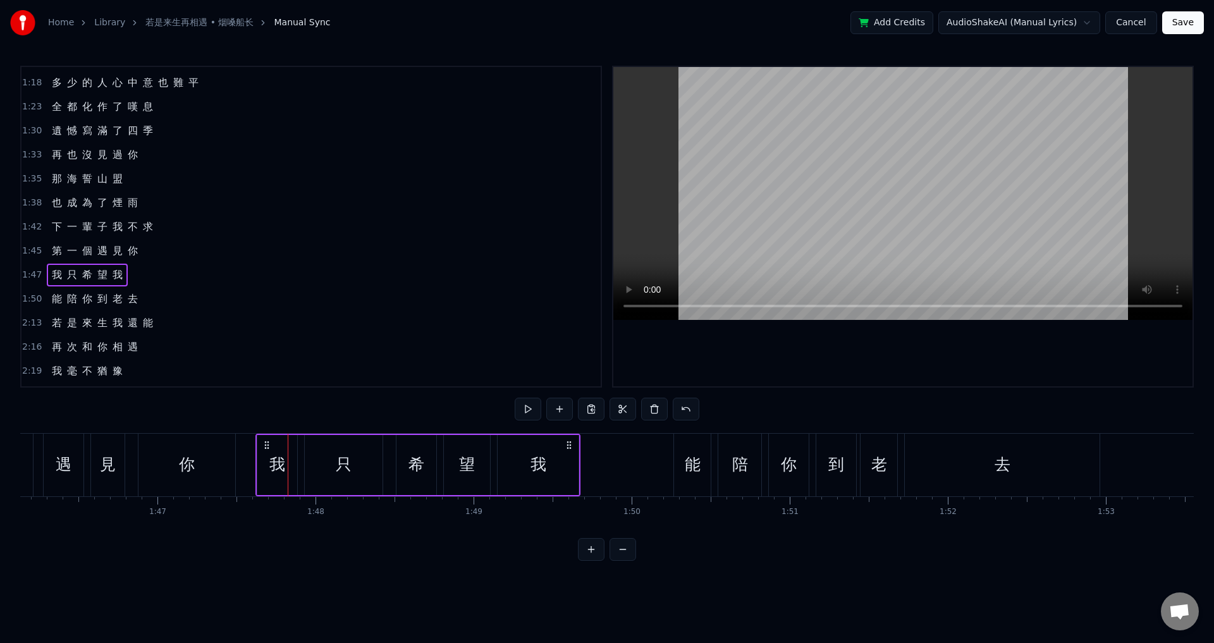
scroll to position [0, 16779]
drag, startPoint x: 93, startPoint y: 441, endPoint x: 285, endPoint y: 473, distance: 194.8
click at [285, 473] on div "我 只 希 望 我" at bounding box center [438, 465] width 325 height 63
click at [28, 297] on span "1:50" at bounding box center [32, 299] width 20 height 13
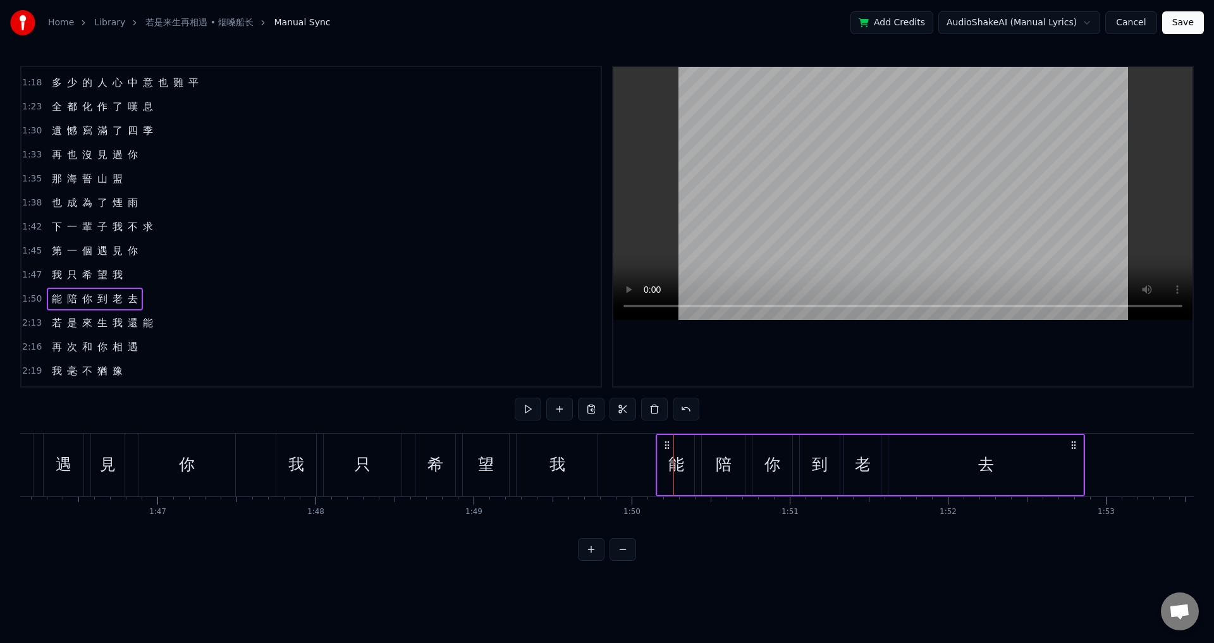
drag, startPoint x: 686, startPoint y: 443, endPoint x: 668, endPoint y: 441, distance: 17.8
click at [668, 441] on icon at bounding box center [667, 445] width 10 height 10
click at [27, 326] on span "2:13" at bounding box center [32, 323] width 20 height 13
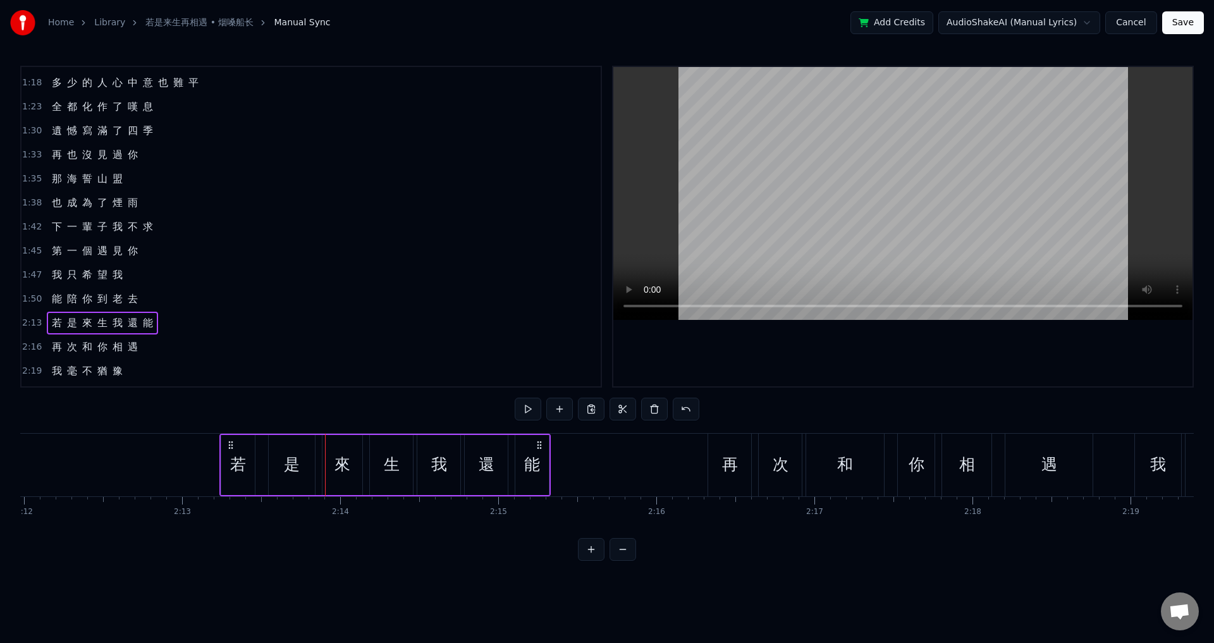
scroll to position [0, 20863]
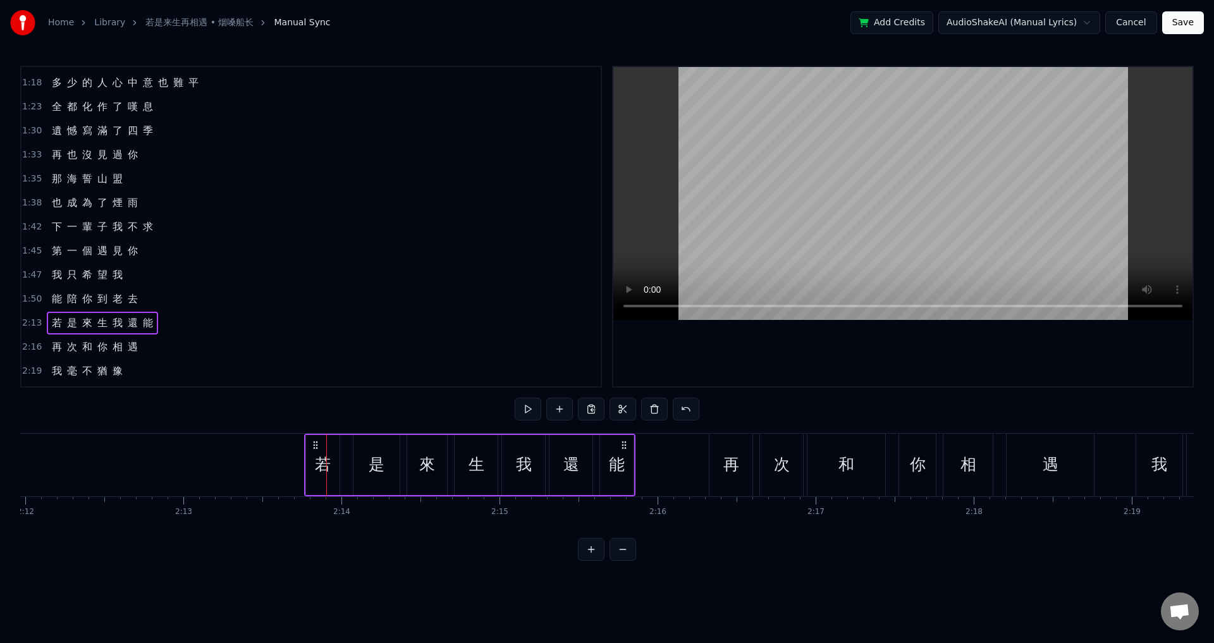
drag, startPoint x: 94, startPoint y: 441, endPoint x: 315, endPoint y: 474, distance: 223.2
click at [315, 474] on div "若 是 來 生 我 還 能" at bounding box center [469, 465] width 331 height 63
click at [32, 348] on span "2:16" at bounding box center [32, 347] width 20 height 13
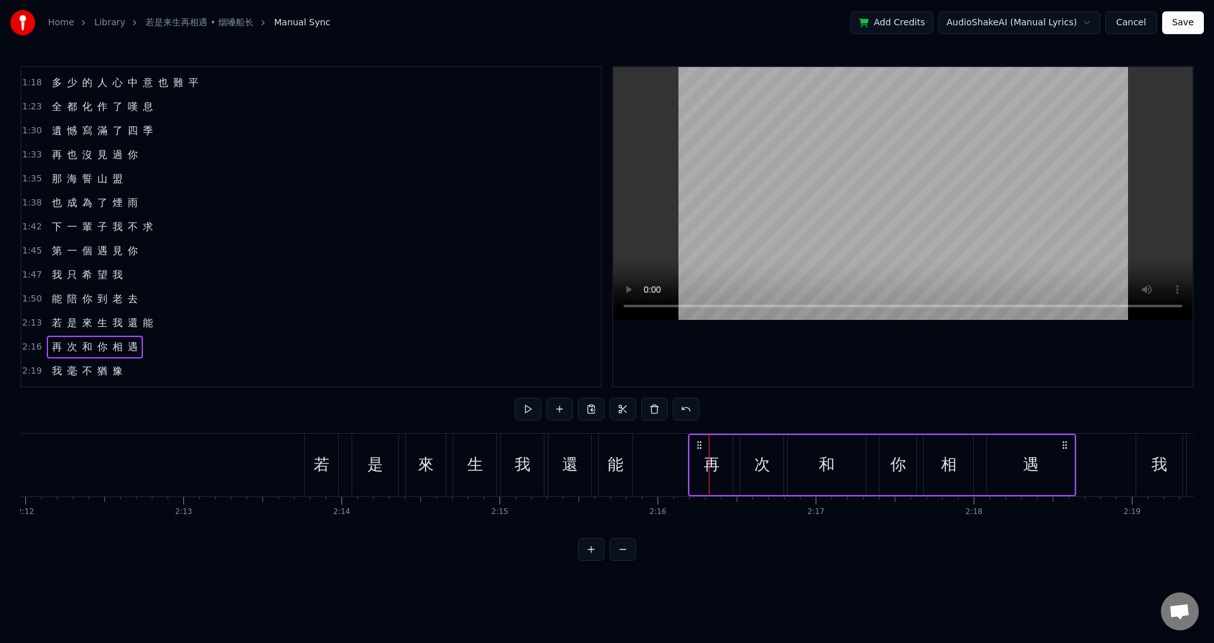
drag, startPoint x: 718, startPoint y: 444, endPoint x: 698, endPoint y: 441, distance: 21.0
click at [698, 441] on icon at bounding box center [699, 445] width 10 height 10
click at [28, 365] on span "2:19" at bounding box center [32, 371] width 20 height 13
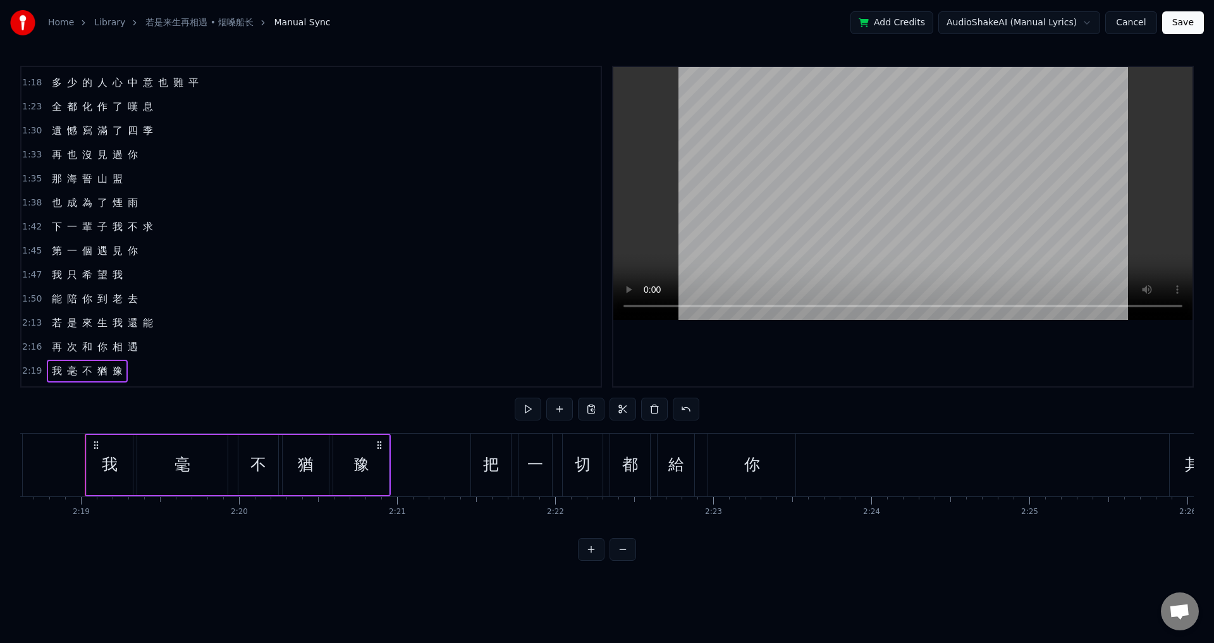
scroll to position [0, 21916]
drag, startPoint x: 93, startPoint y: 439, endPoint x: 91, endPoint y: 446, distance: 7.8
click at [90, 446] on div "我 毫 不 猶 豫" at bounding box center [236, 465] width 306 height 63
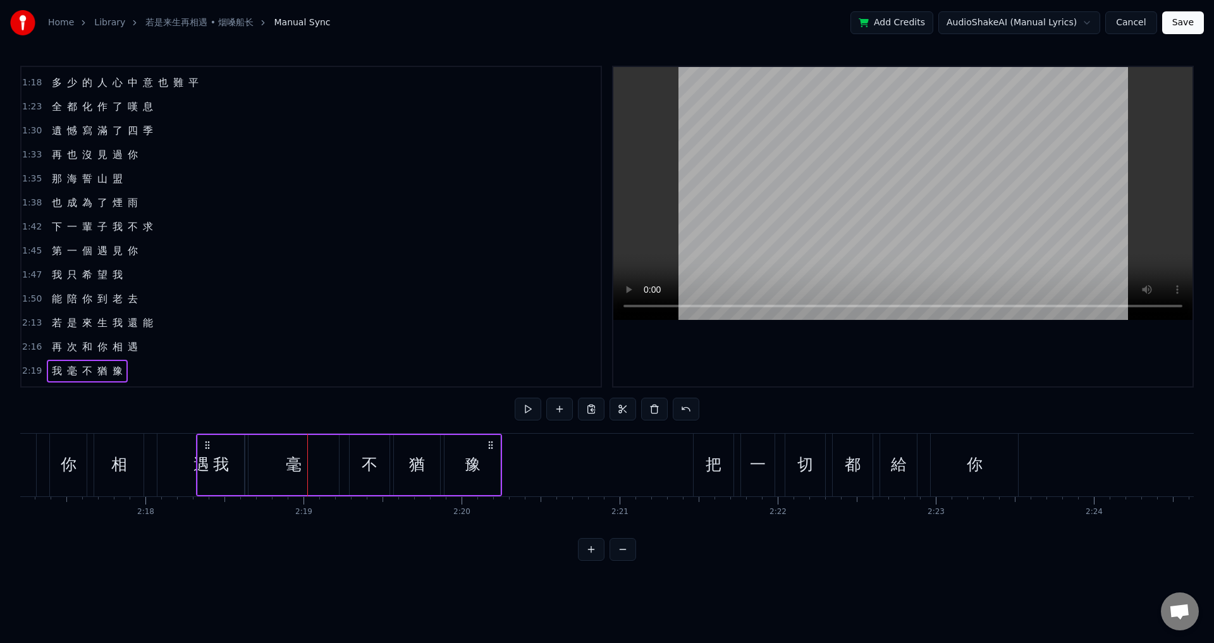
scroll to position [0, 21682]
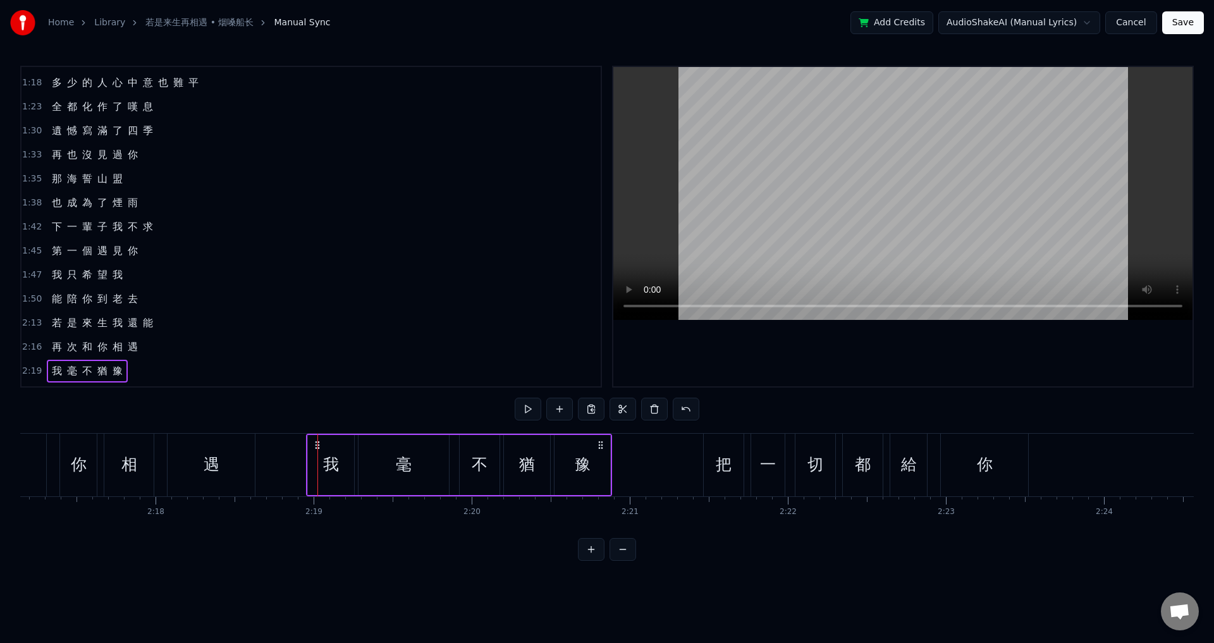
drag, startPoint x: 94, startPoint y: 446, endPoint x: 316, endPoint y: 492, distance: 227.2
click at [316, 492] on div "我 毫 不 猶 豫" at bounding box center [459, 465] width 306 height 63
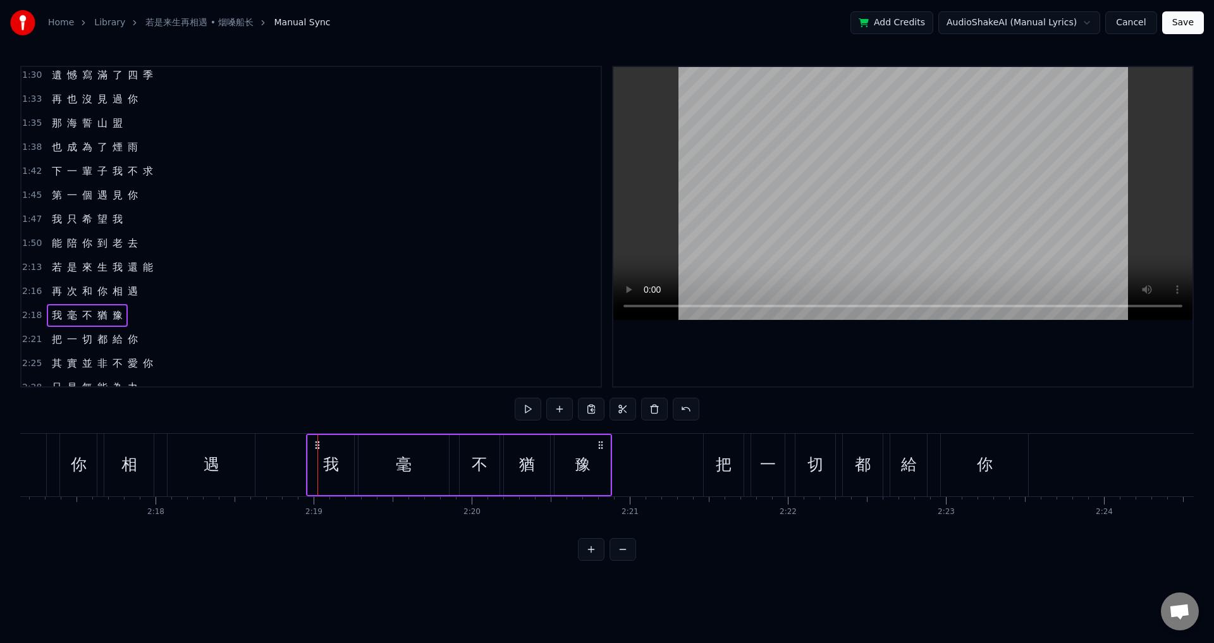
scroll to position [555, 0]
click at [30, 269] on span "2:21" at bounding box center [32, 268] width 20 height 13
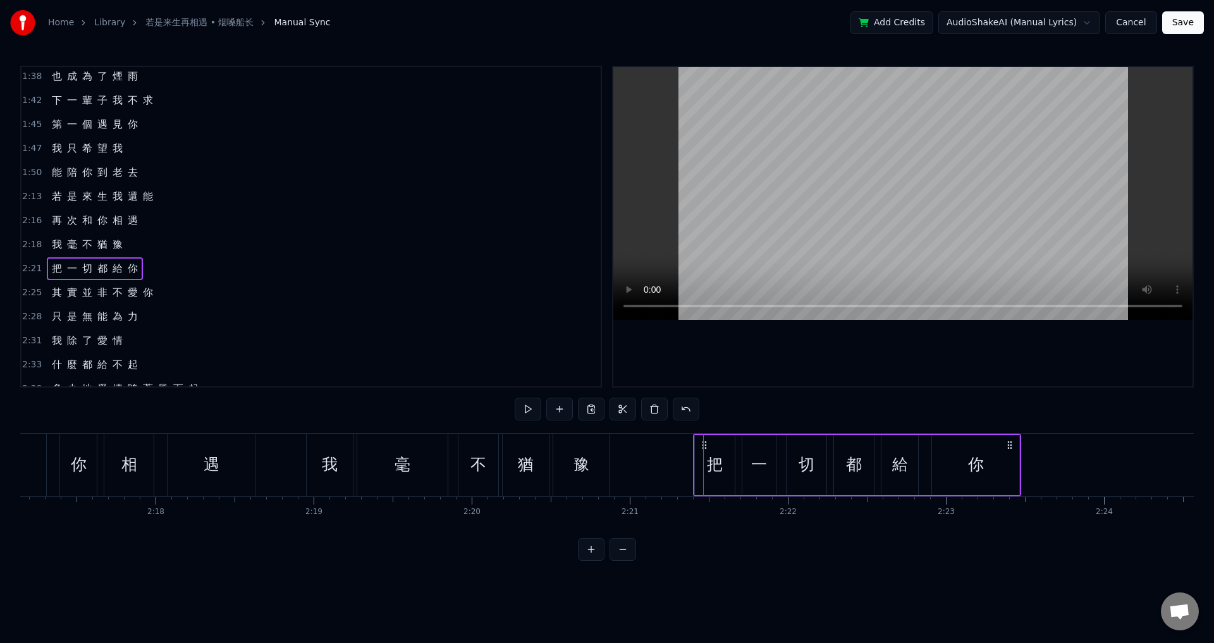
drag, startPoint x: 715, startPoint y: 448, endPoint x: 704, endPoint y: 446, distance: 10.4
click at [704, 446] on icon at bounding box center [704, 445] width 10 height 10
click at [33, 293] on span "2:25" at bounding box center [32, 292] width 20 height 13
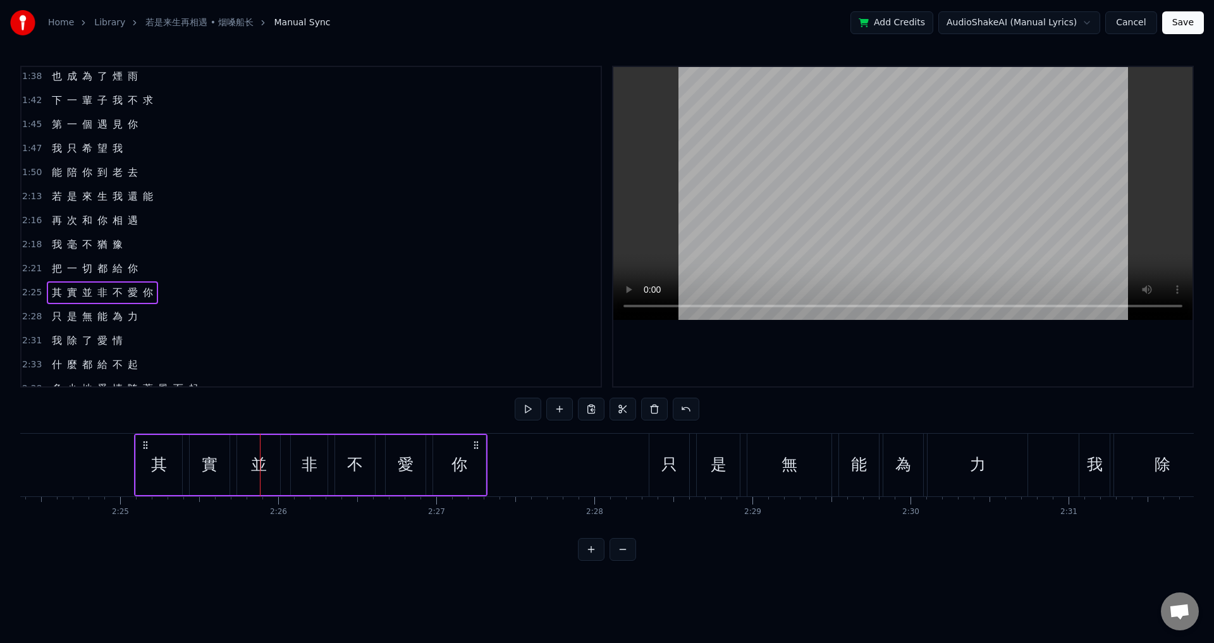
scroll to position [0, 22801]
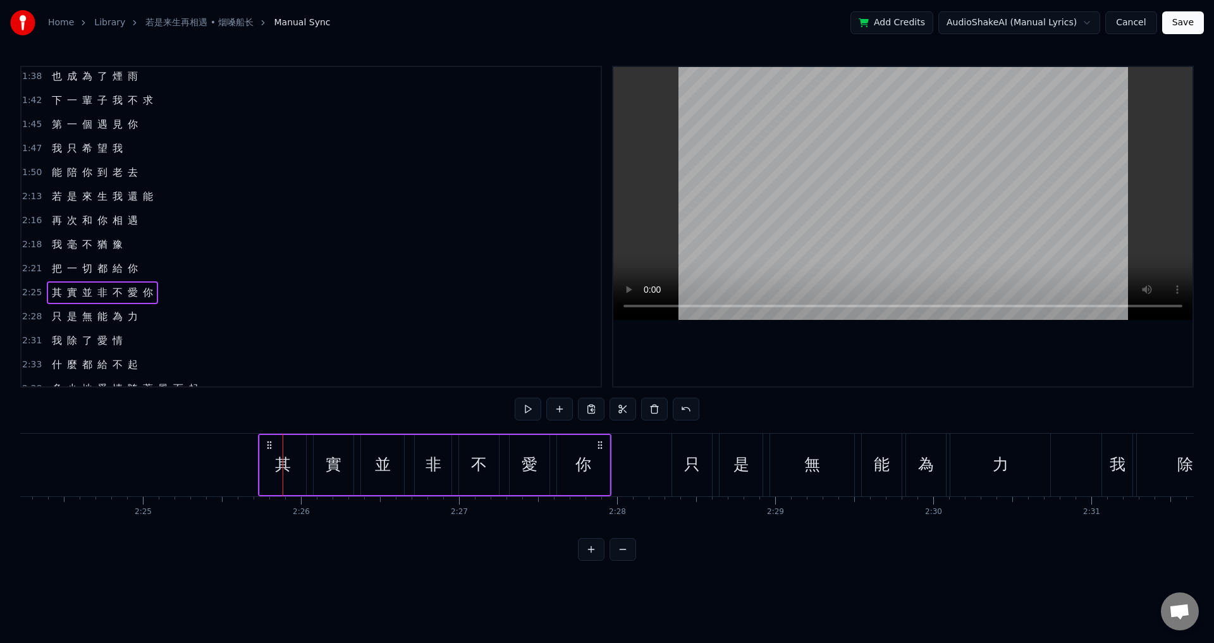
drag, startPoint x: 93, startPoint y: 443, endPoint x: 271, endPoint y: 465, distance: 179.1
click at [271, 465] on div "其 實 並 非 不 愛 你" at bounding box center [434, 465] width 353 height 63
click at [23, 317] on span "2:28" at bounding box center [32, 316] width 20 height 13
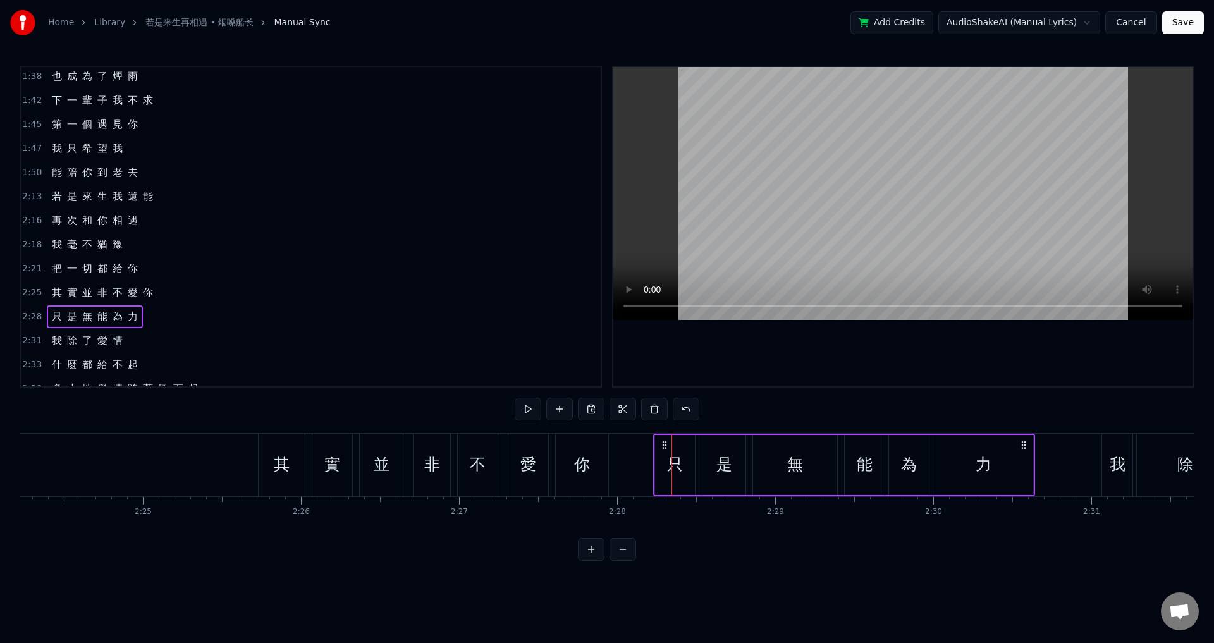
drag, startPoint x: 682, startPoint y: 445, endPoint x: 664, endPoint y: 443, distance: 18.5
click at [664, 443] on icon at bounding box center [665, 445] width 10 height 10
click at [27, 340] on span "2:31" at bounding box center [32, 341] width 20 height 13
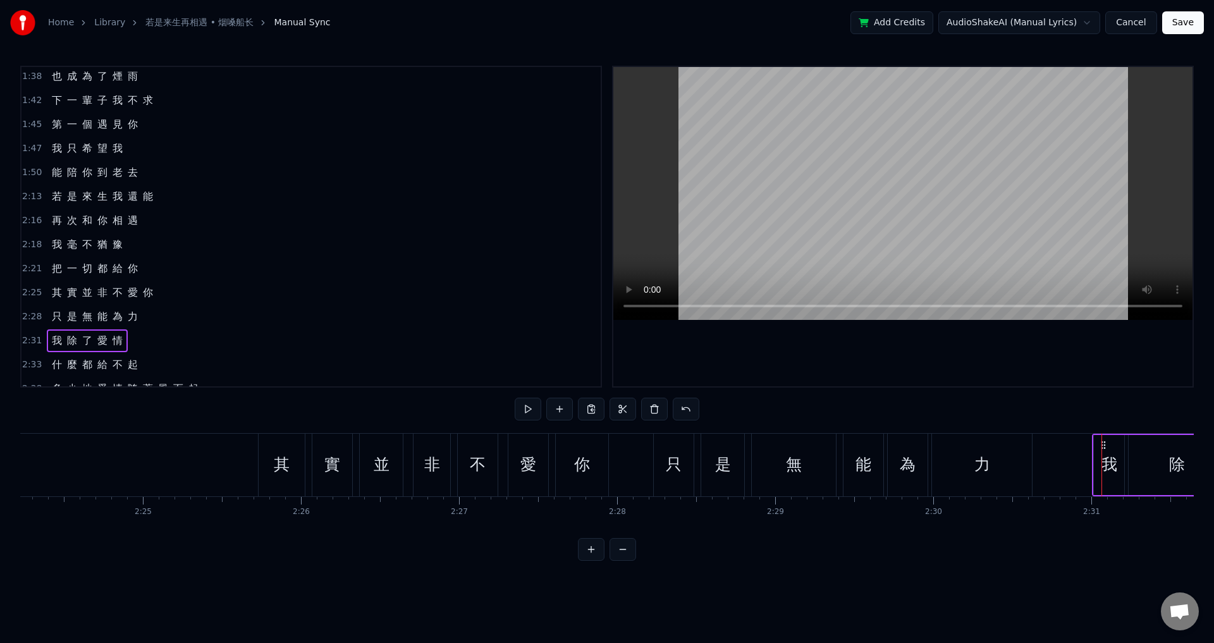
drag, startPoint x: 1111, startPoint y: 445, endPoint x: 1102, endPoint y: 443, distance: 9.6
click at [26, 367] on span "2:33" at bounding box center [32, 365] width 20 height 13
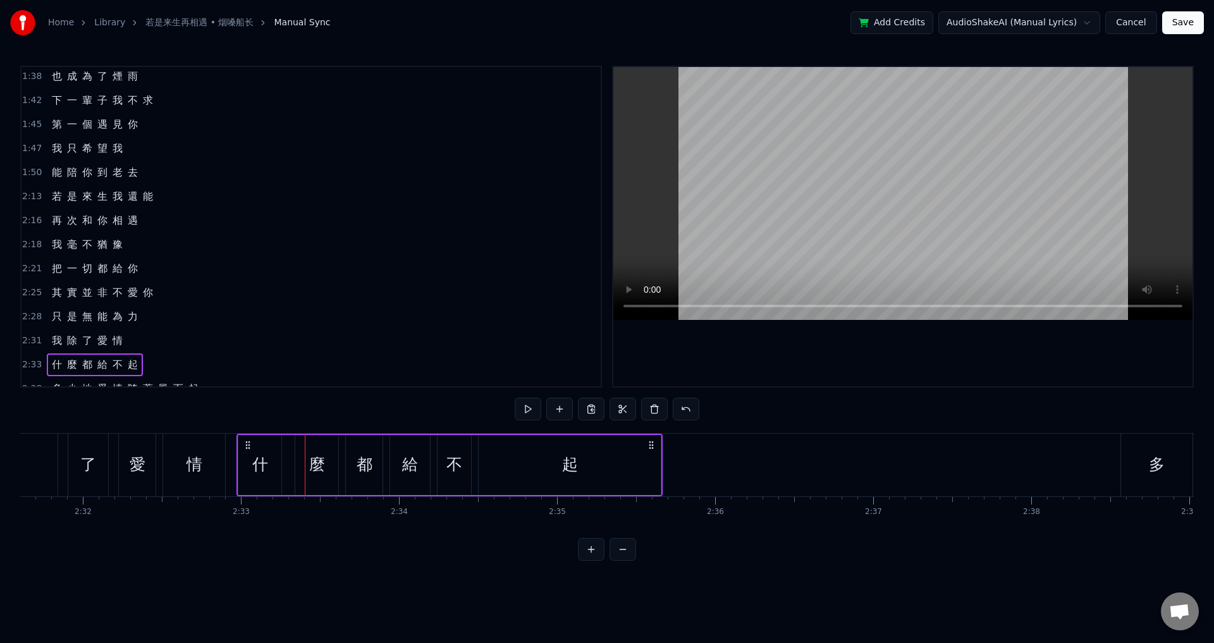
scroll to position [0, 23953]
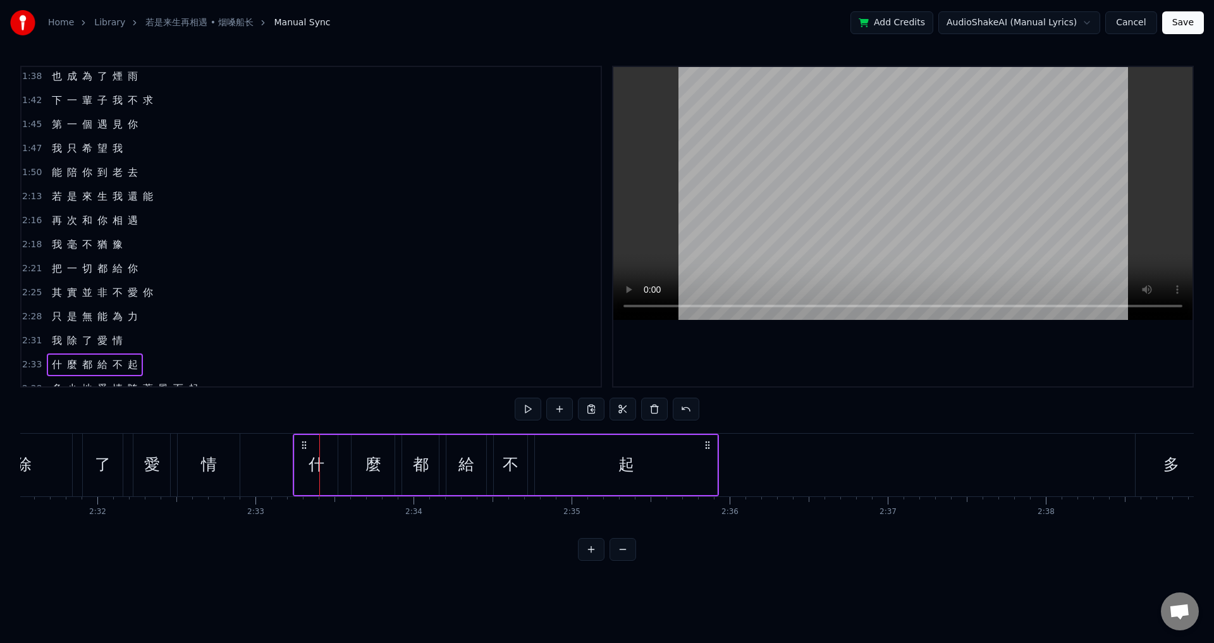
drag, startPoint x: 90, startPoint y: 445, endPoint x: 302, endPoint y: 474, distance: 213.9
click at [302, 474] on div "什 麼 都 給 不 起" at bounding box center [506, 465] width 426 height 63
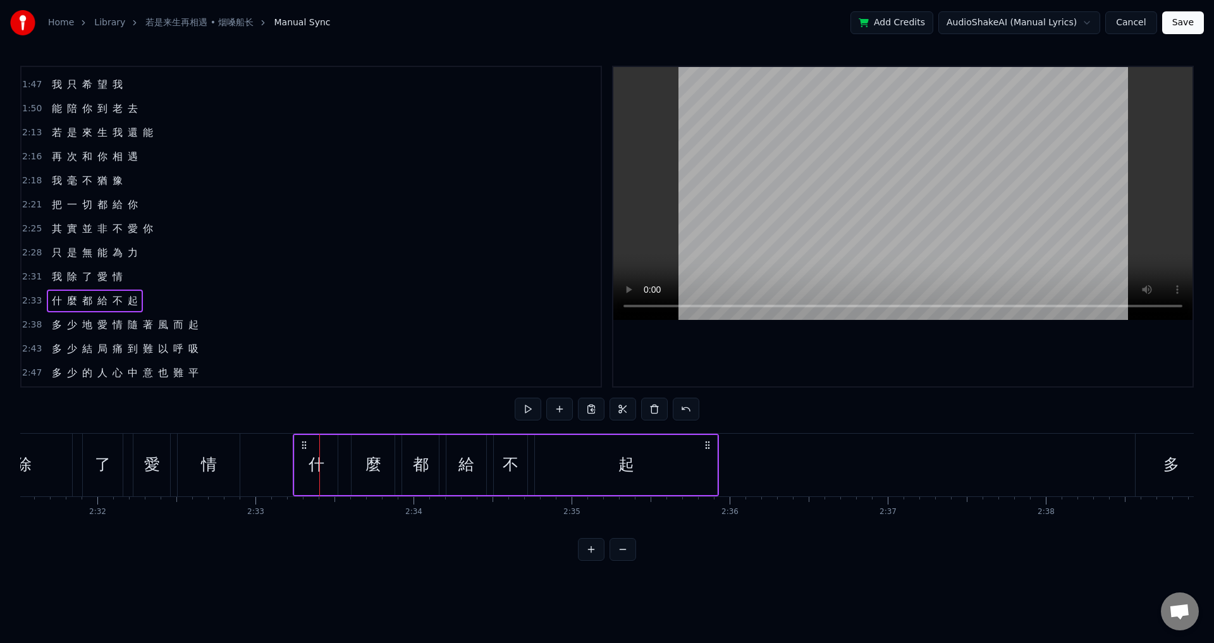
scroll to position [745, 0]
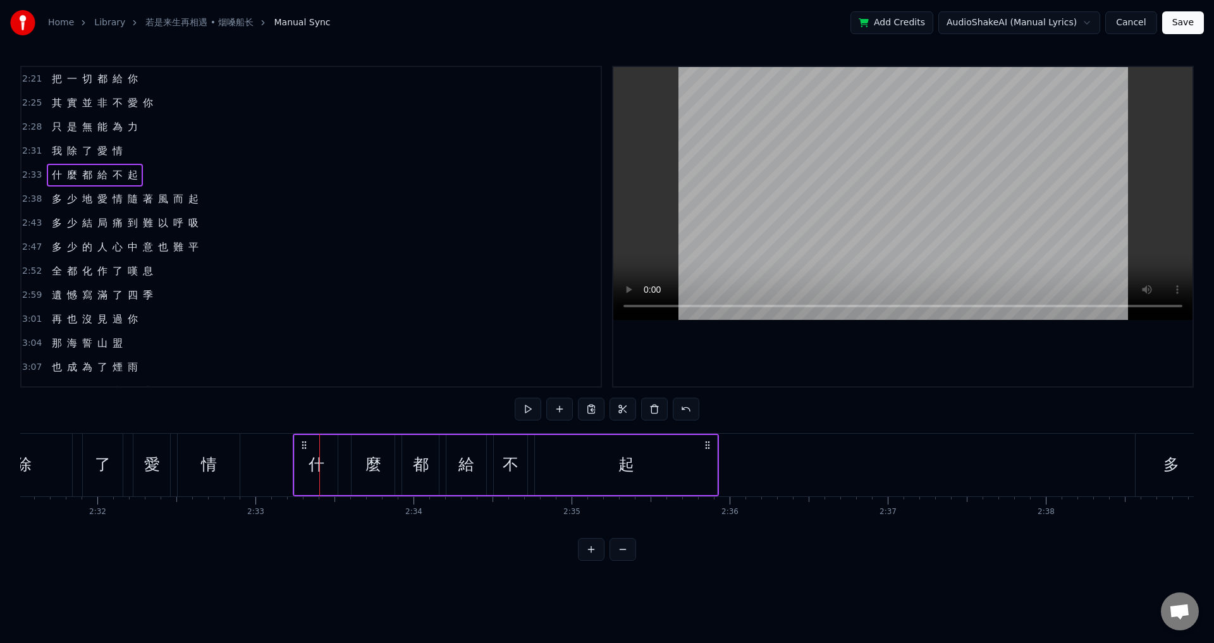
click at [28, 199] on span "2:38" at bounding box center [32, 199] width 20 height 13
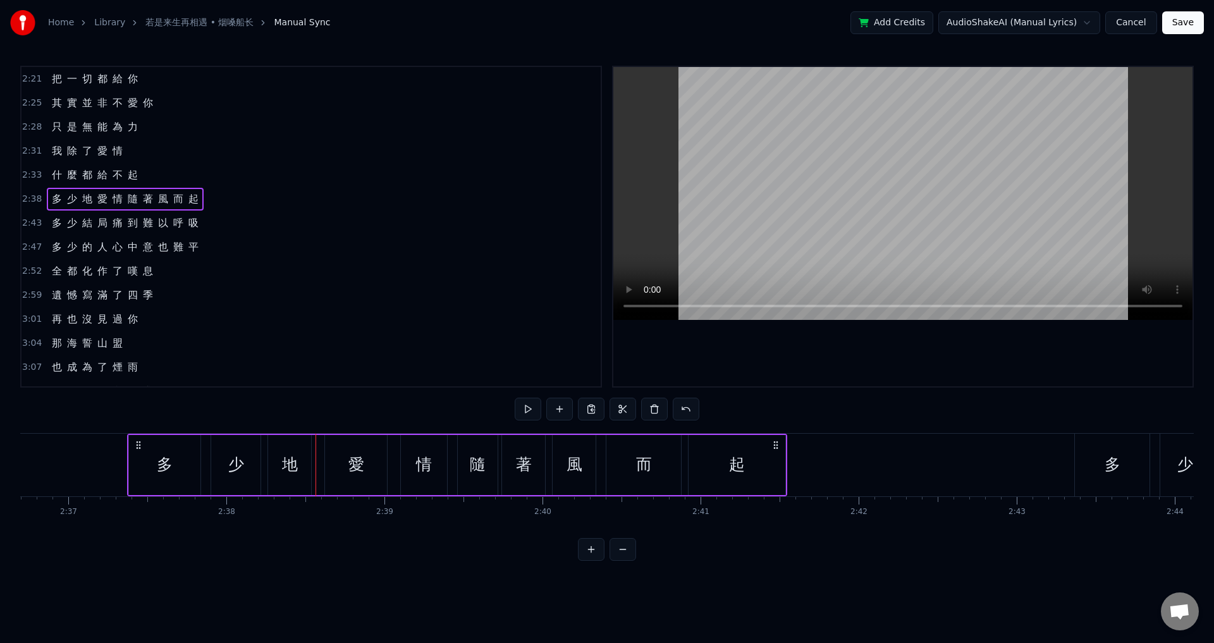
scroll to position [0, 24772]
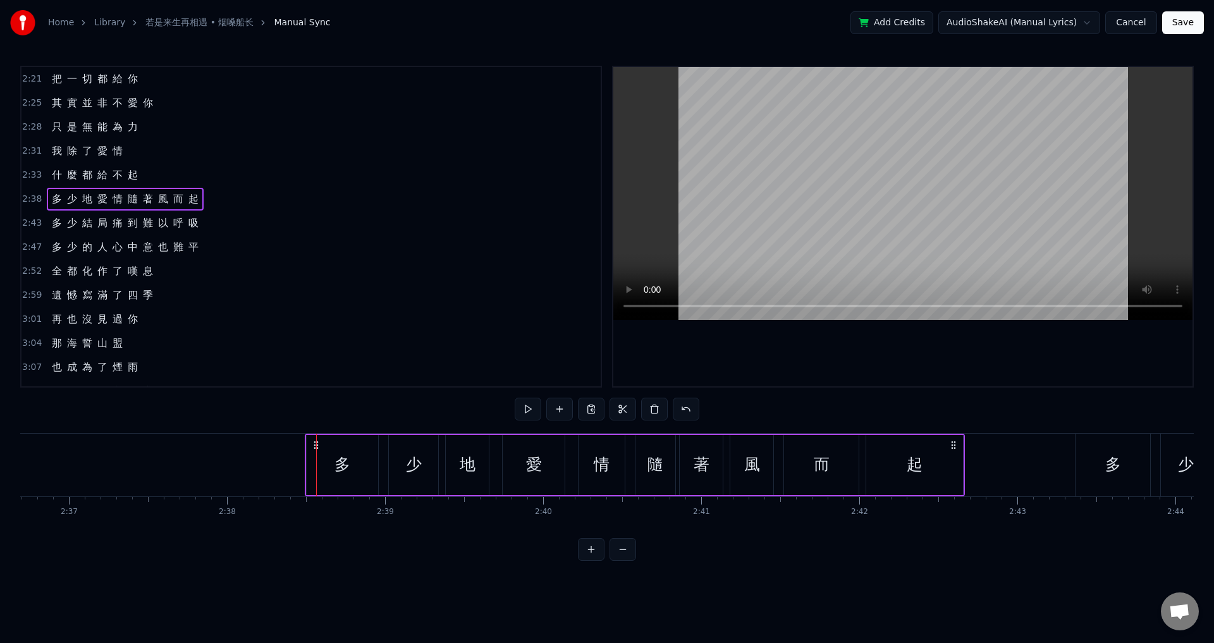
drag, startPoint x: 95, startPoint y: 440, endPoint x: 316, endPoint y: 468, distance: 223.1
click at [32, 226] on span "2:43" at bounding box center [32, 223] width 20 height 13
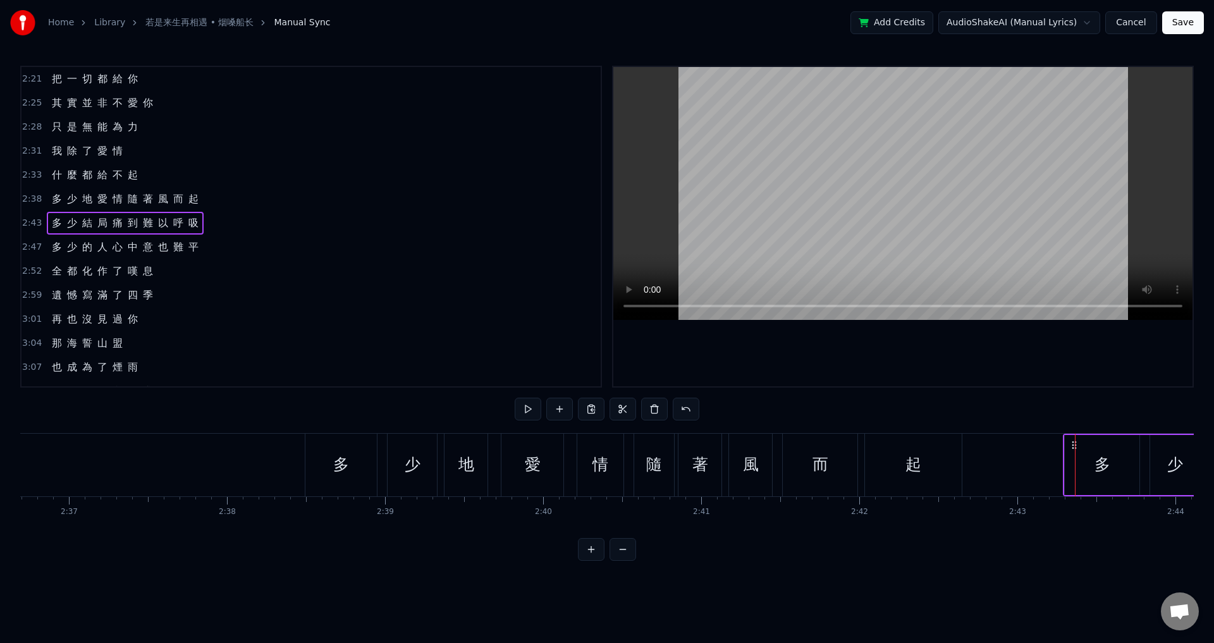
drag, startPoint x: 1086, startPoint y: 443, endPoint x: 1074, endPoint y: 441, distance: 12.3
click at [1074, 441] on icon at bounding box center [1074, 445] width 10 height 10
click at [31, 245] on span "2:47" at bounding box center [32, 247] width 20 height 13
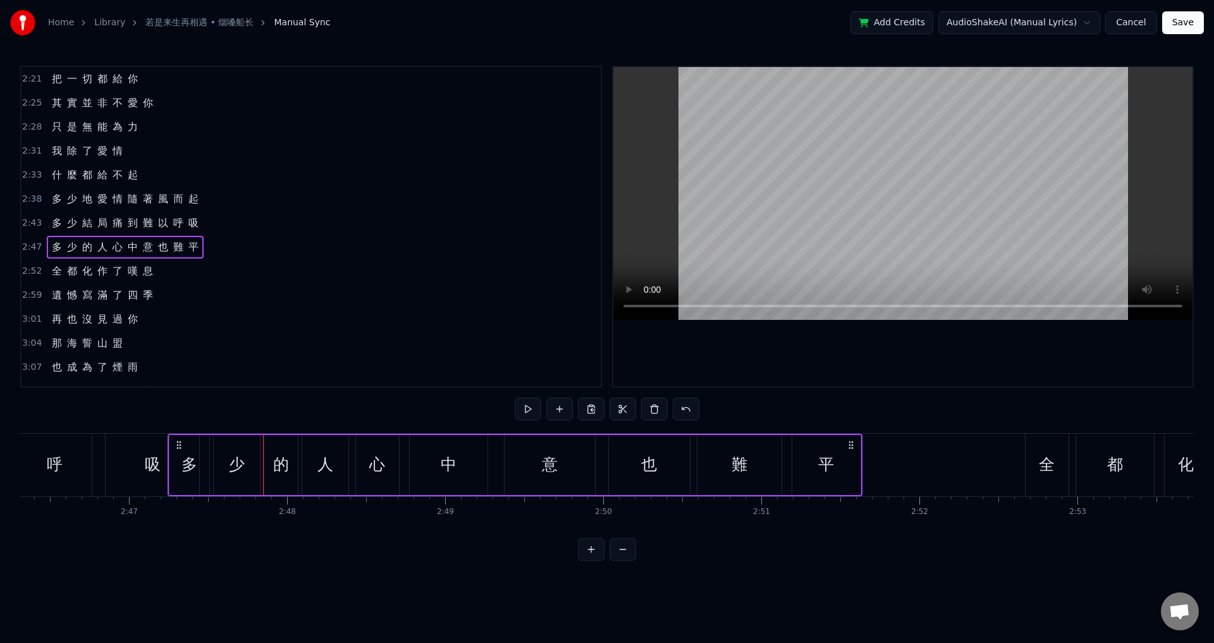
scroll to position [0, 26259]
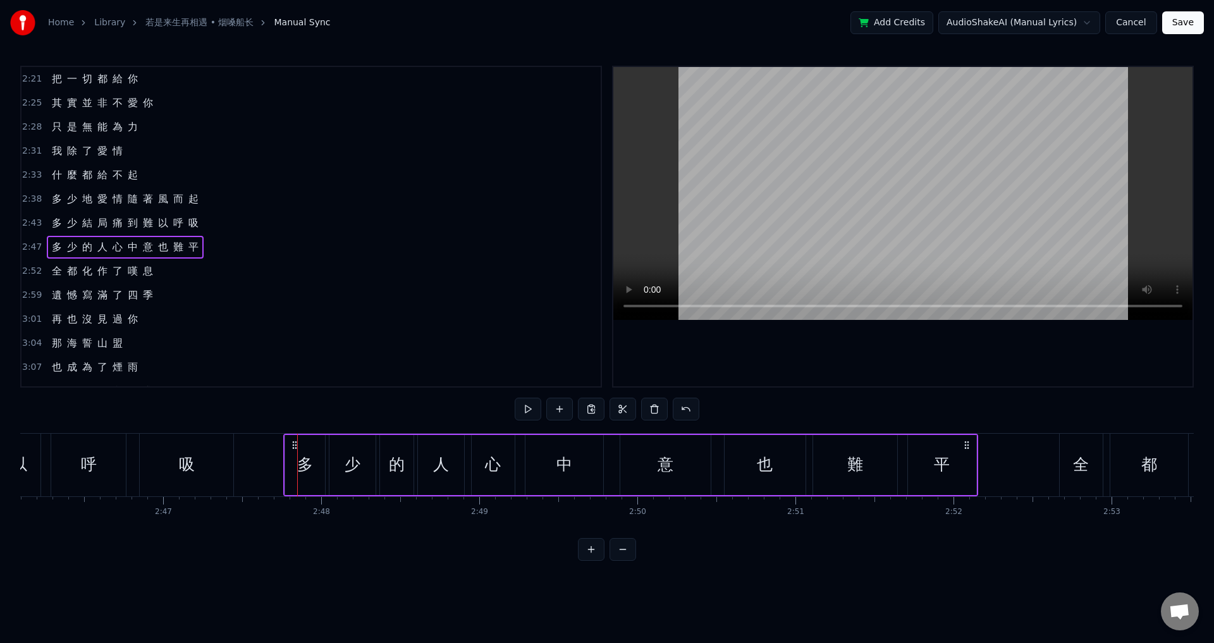
drag, startPoint x: 92, startPoint y: 443, endPoint x: 292, endPoint y: 468, distance: 200.8
click at [292, 468] on div "多 少 的 人 心 中 意 也 難 平" at bounding box center [630, 465] width 695 height 63
click at [26, 267] on span "2:52" at bounding box center [32, 271] width 20 height 13
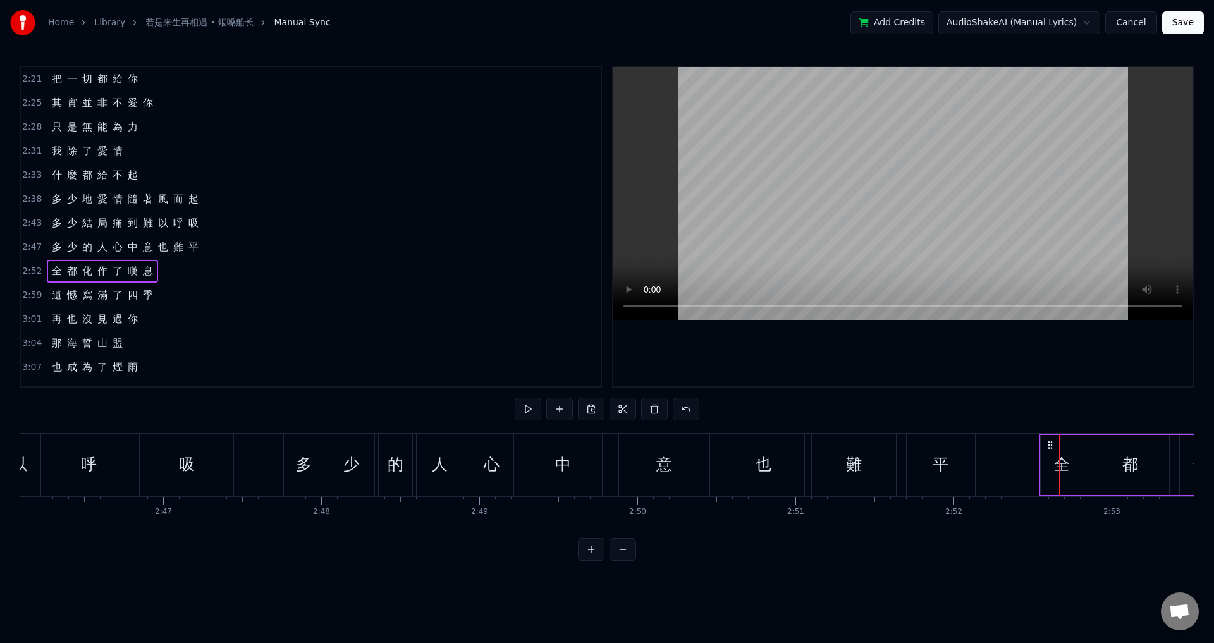
drag, startPoint x: 1068, startPoint y: 444, endPoint x: 1048, endPoint y: 442, distance: 20.3
click at [1048, 442] on icon at bounding box center [1050, 445] width 10 height 10
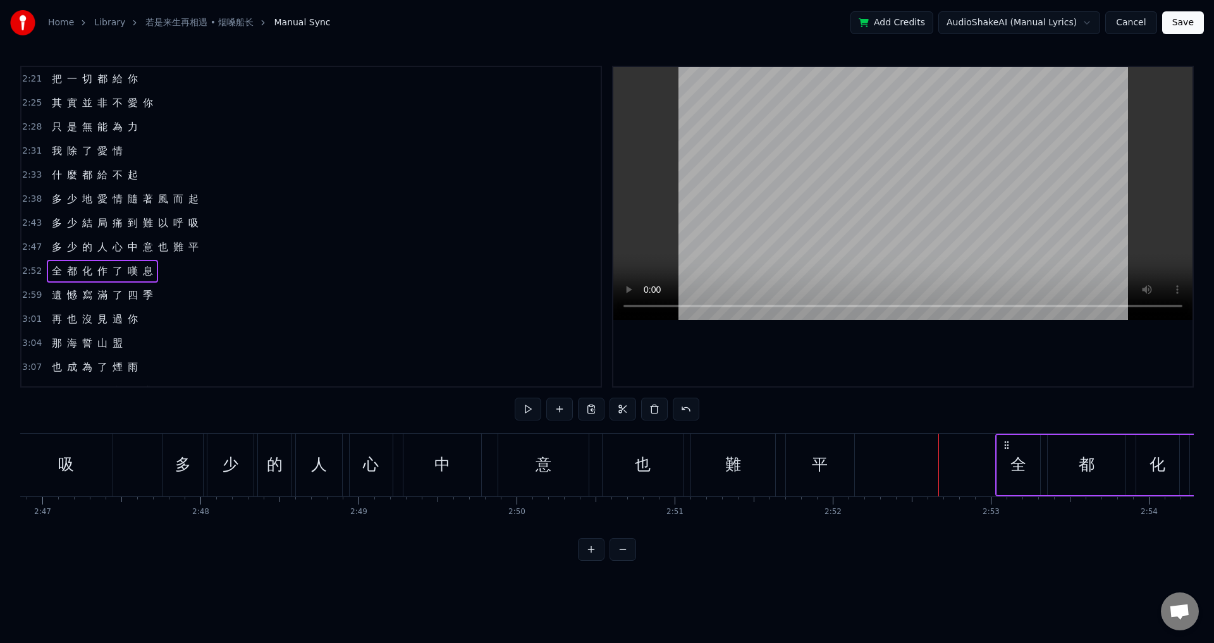
scroll to position [0, 26388]
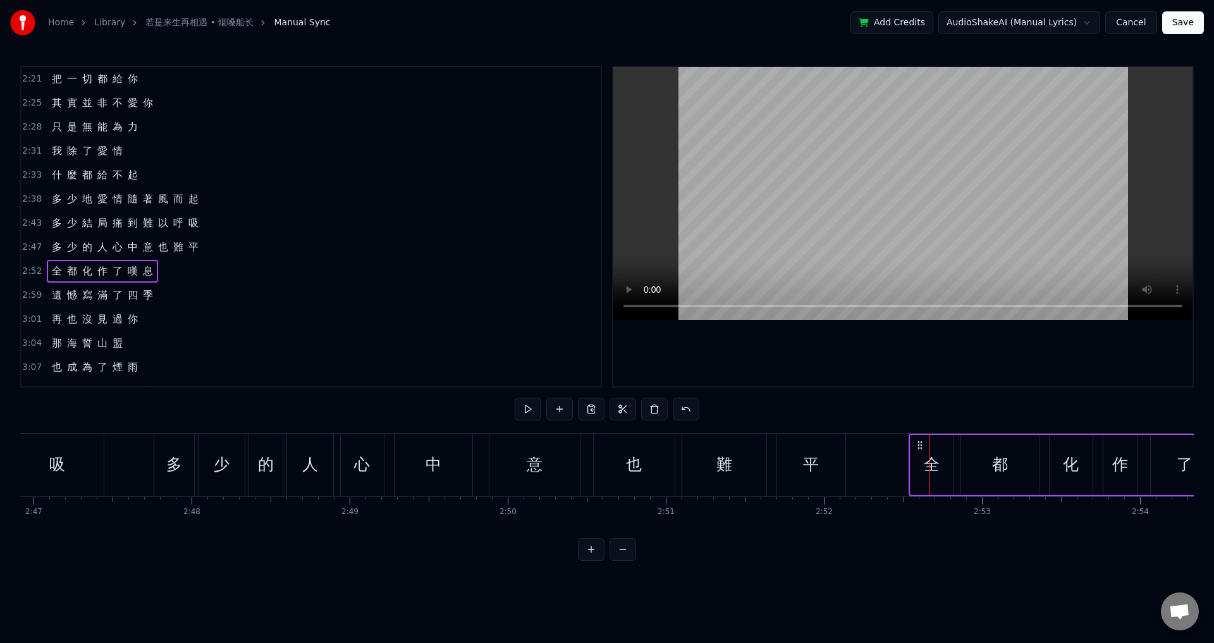
drag, startPoint x: 1051, startPoint y: 444, endPoint x: 921, endPoint y: 450, distance: 130.4
click at [921, 450] on div "全 都 化 作 了 嘆 息" at bounding box center [1226, 465] width 635 height 63
click at [28, 294] on span "2:59" at bounding box center [32, 295] width 20 height 13
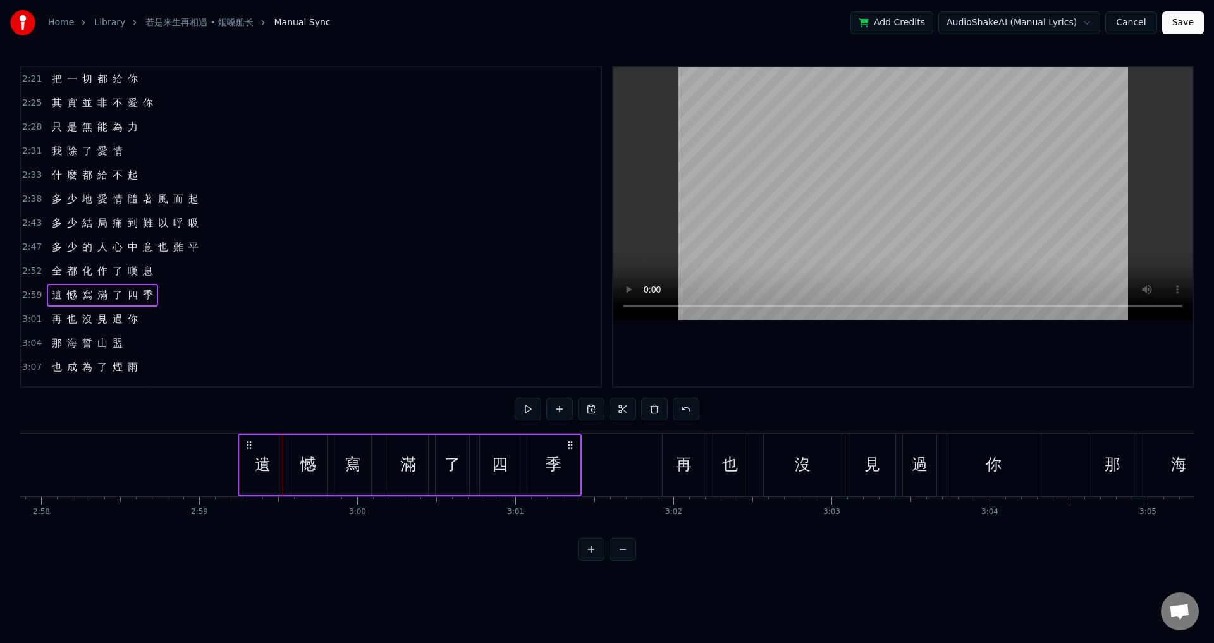
scroll to position [0, 28115]
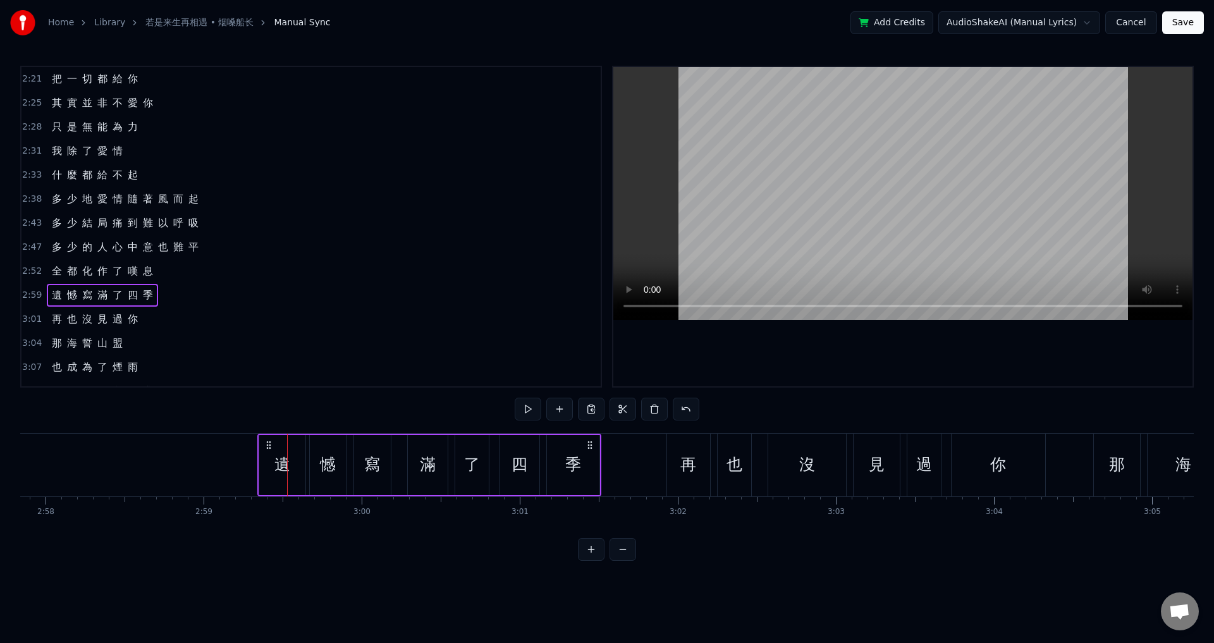
drag, startPoint x: 92, startPoint y: 446, endPoint x: 265, endPoint y: 475, distance: 175.7
click at [265, 475] on div "遺 憾 寫 滿 了 四 季" at bounding box center [429, 465] width 344 height 63
click at [27, 323] on span "3:01" at bounding box center [32, 319] width 20 height 13
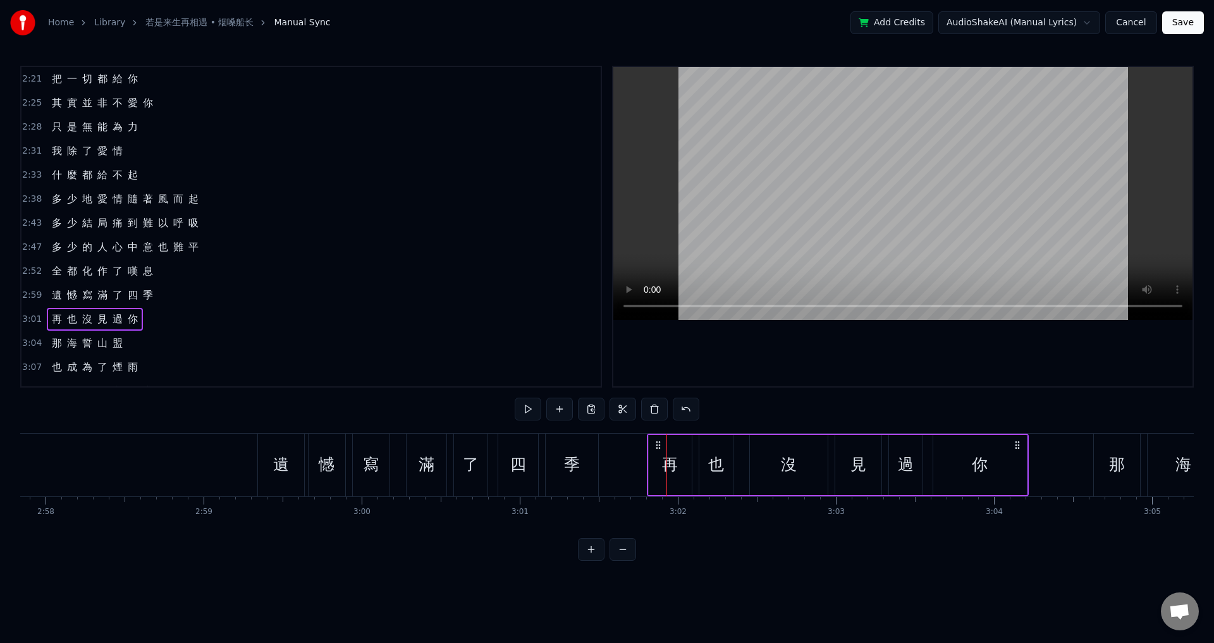
drag, startPoint x: 679, startPoint y: 446, endPoint x: 660, endPoint y: 442, distance: 20.1
click at [660, 442] on icon at bounding box center [658, 445] width 10 height 10
click at [30, 341] on span "3:04" at bounding box center [32, 343] width 20 height 13
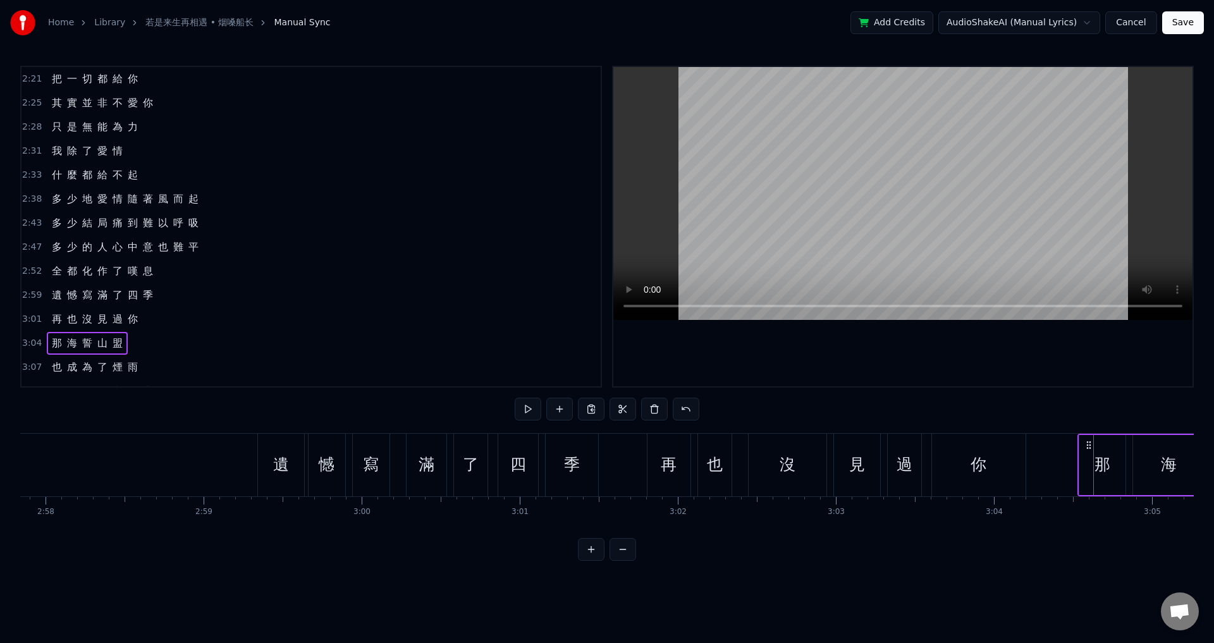
drag, startPoint x: 1105, startPoint y: 447, endPoint x: 1090, endPoint y: 445, distance: 16.0
click at [1090, 445] on icon at bounding box center [1089, 445] width 10 height 10
click at [29, 366] on span "3:07" at bounding box center [32, 367] width 20 height 13
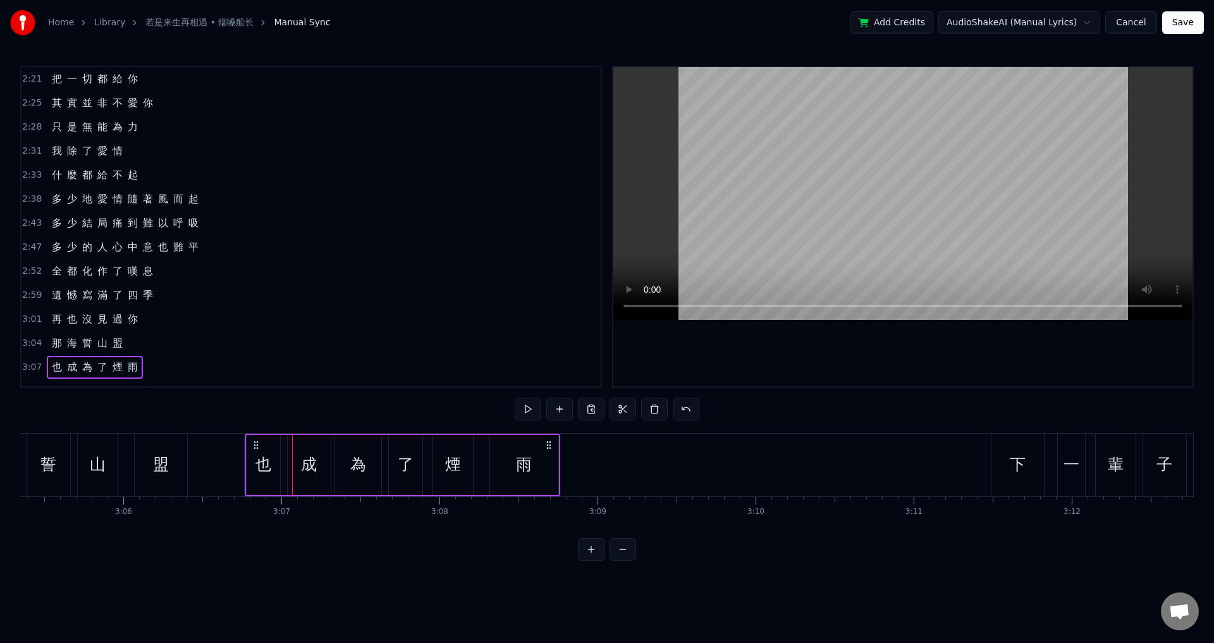
scroll to position [0, 29297]
drag, startPoint x: 93, startPoint y: 444, endPoint x: 283, endPoint y: 474, distance: 192.0
click at [283, 474] on div "也 成 為 了 煙 雨" at bounding box center [432, 465] width 316 height 63
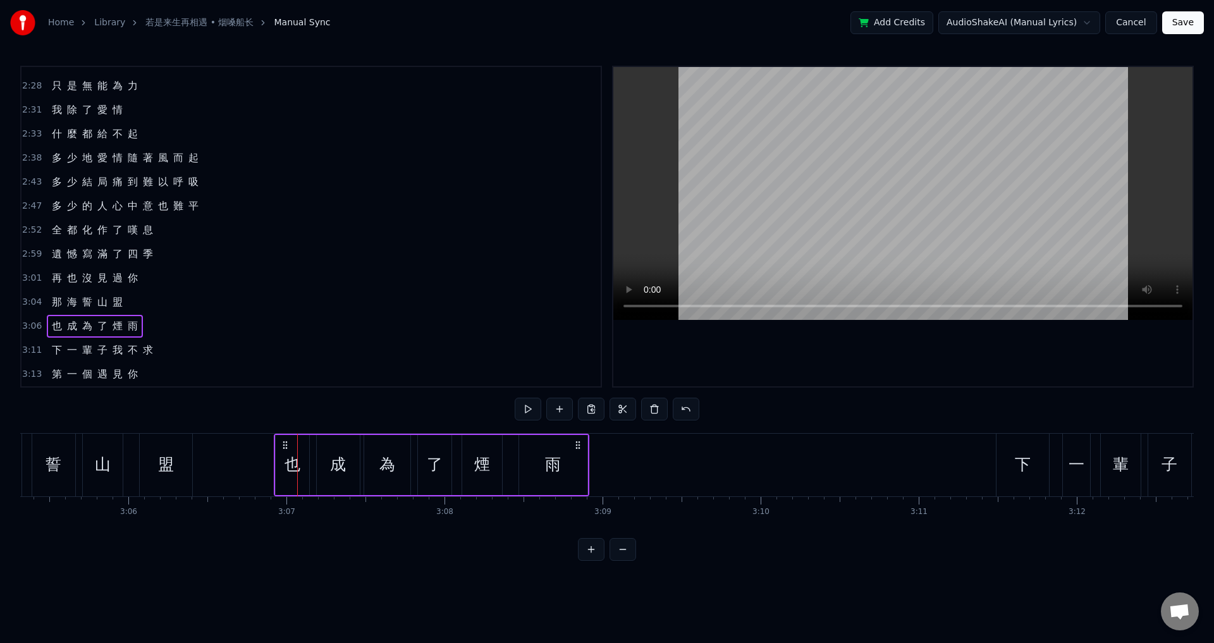
scroll to position [834, 0]
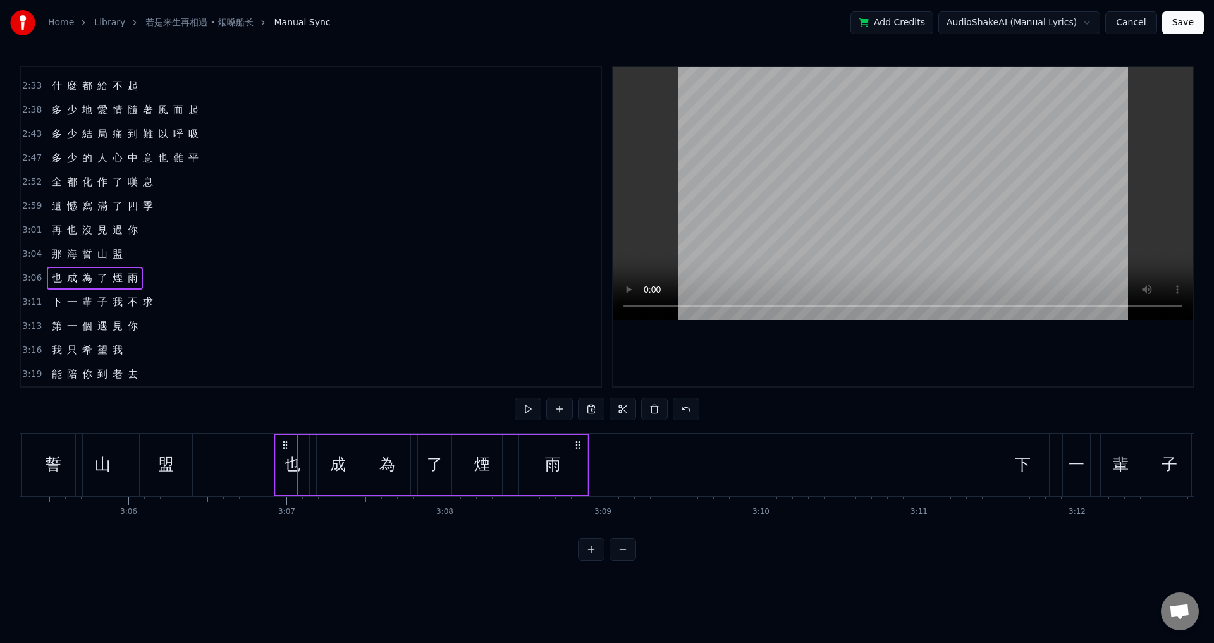
click at [32, 305] on span "3:11" at bounding box center [32, 302] width 20 height 13
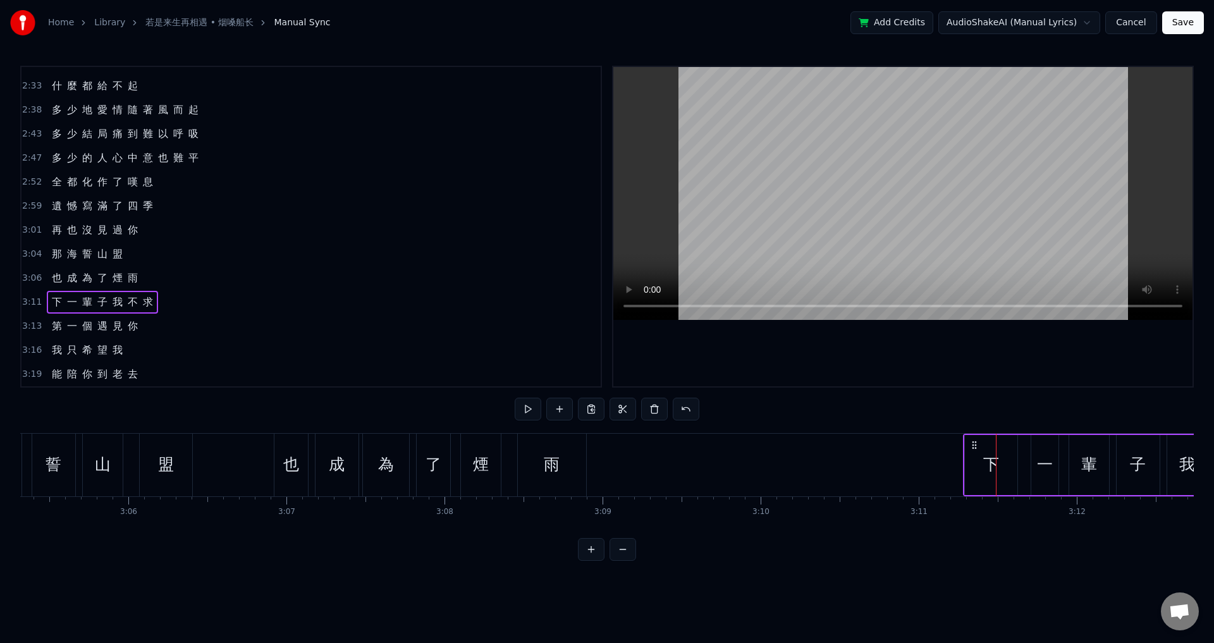
drag, startPoint x: 1008, startPoint y: 446, endPoint x: 975, endPoint y: 441, distance: 33.2
click at [975, 441] on icon at bounding box center [974, 445] width 10 height 10
click at [27, 324] on span "3:13" at bounding box center [32, 326] width 20 height 13
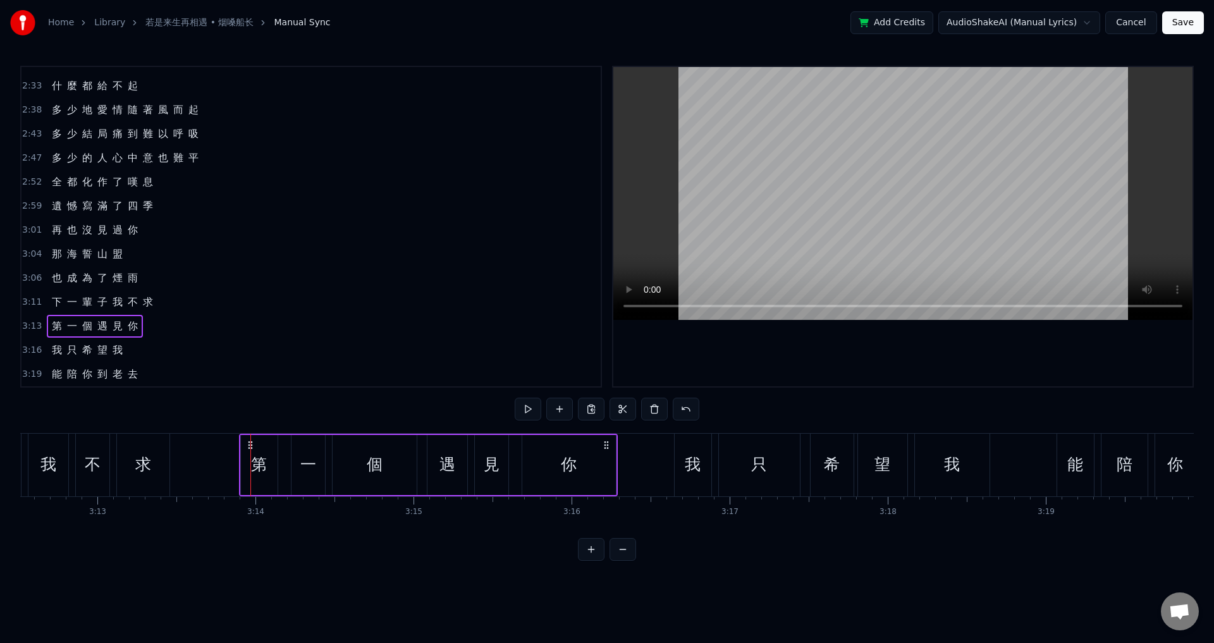
scroll to position [0, 30420]
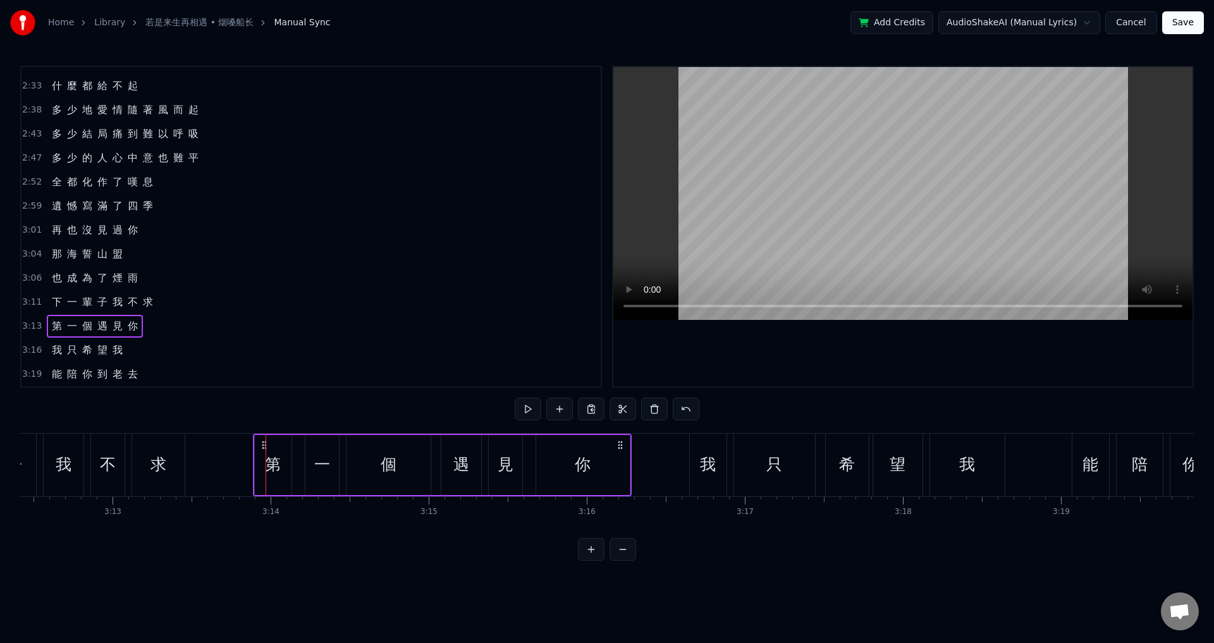
drag, startPoint x: 94, startPoint y: 441, endPoint x: 263, endPoint y: 457, distance: 169.5
click at [263, 457] on div "第 一 個 遇 見 你" at bounding box center [442, 465] width 379 height 63
click at [30, 350] on span "3:16" at bounding box center [32, 350] width 20 height 13
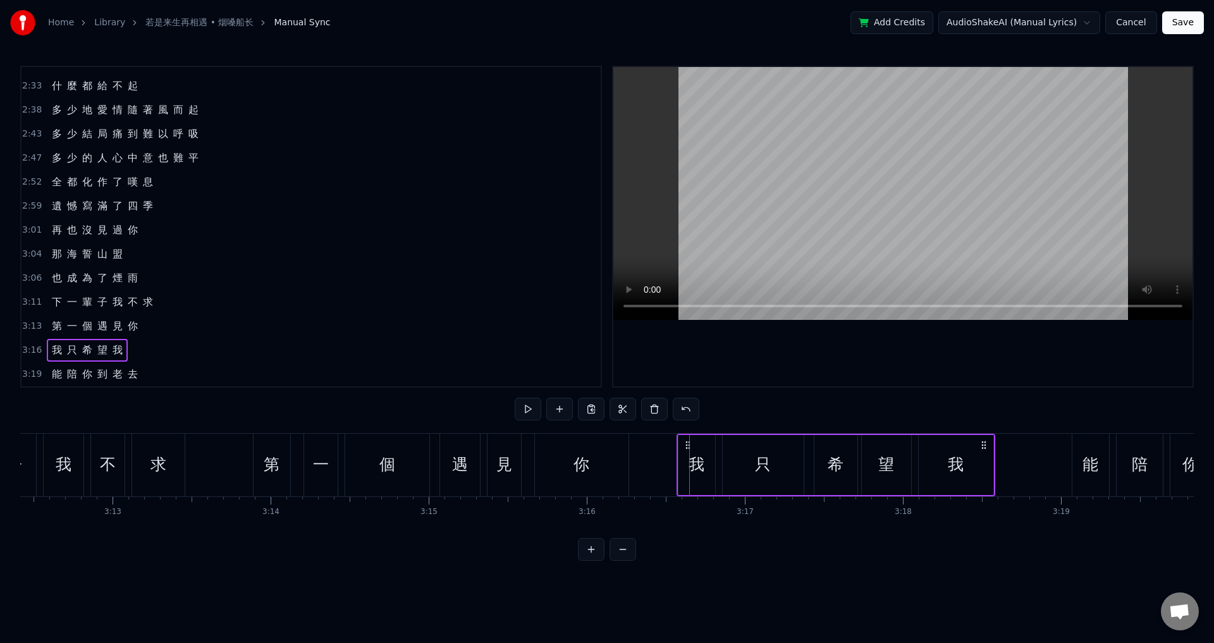
drag, startPoint x: 698, startPoint y: 441, endPoint x: 685, endPoint y: 441, distance: 12.7
click at [685, 441] on icon at bounding box center [688, 445] width 10 height 10
click at [29, 371] on span "3:19" at bounding box center [32, 374] width 20 height 13
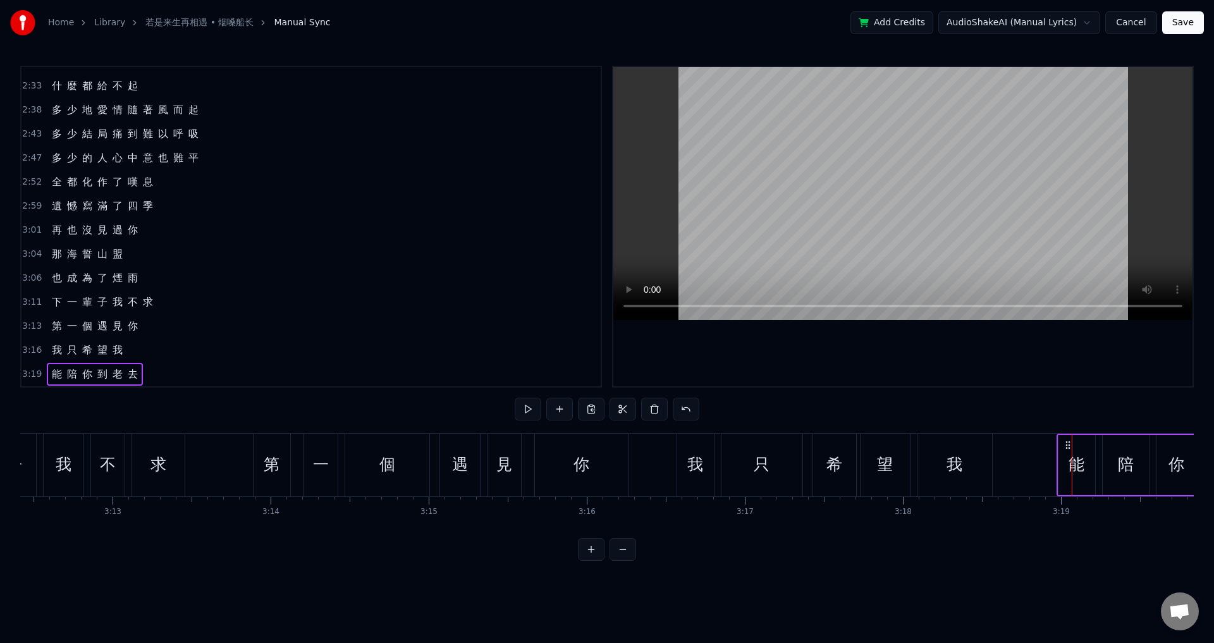
drag, startPoint x: 1085, startPoint y: 443, endPoint x: 1070, endPoint y: 441, distance: 15.3
click at [1070, 441] on icon at bounding box center [1068, 445] width 10 height 10
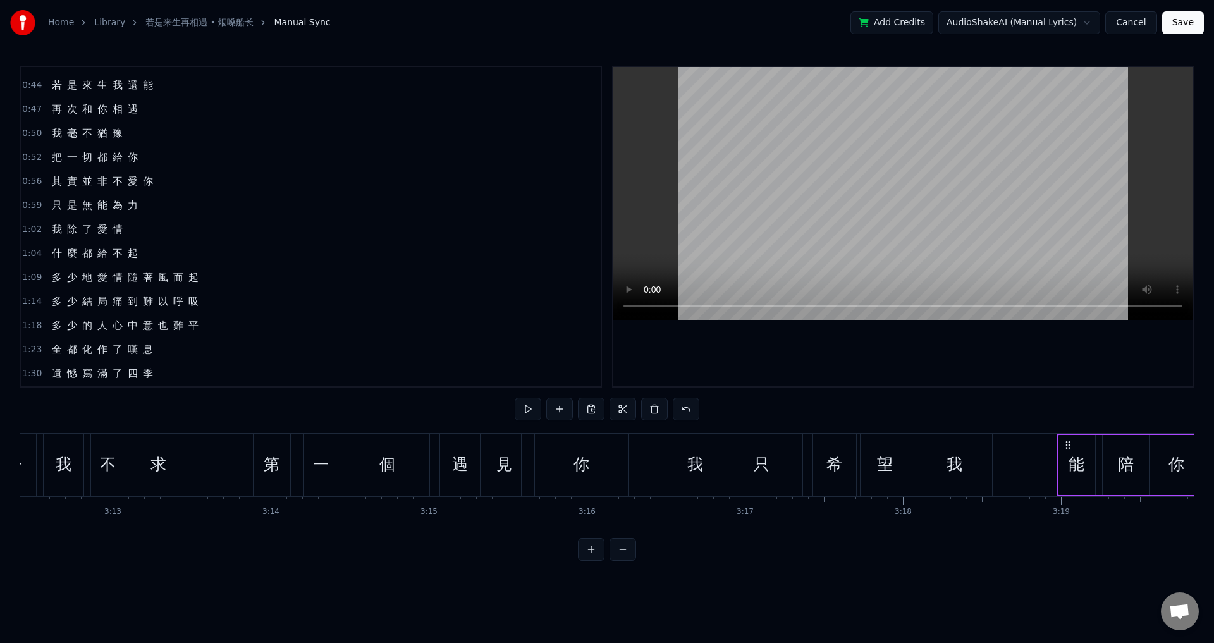
scroll to position [0, 0]
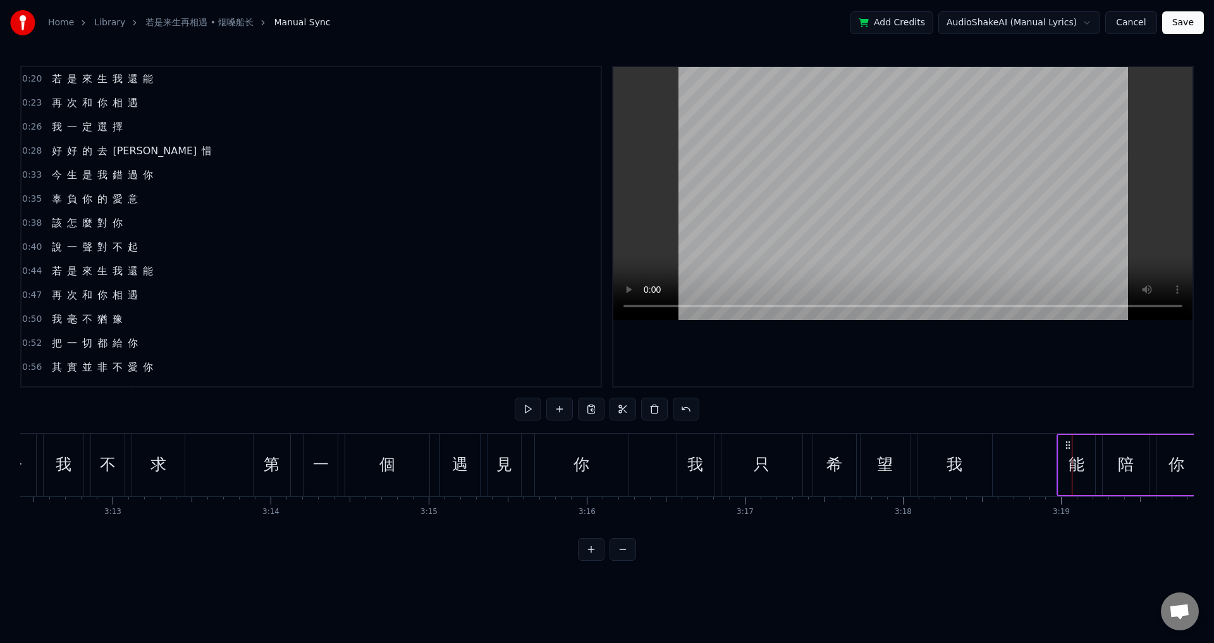
click at [31, 76] on span "0:20" at bounding box center [32, 79] width 20 height 13
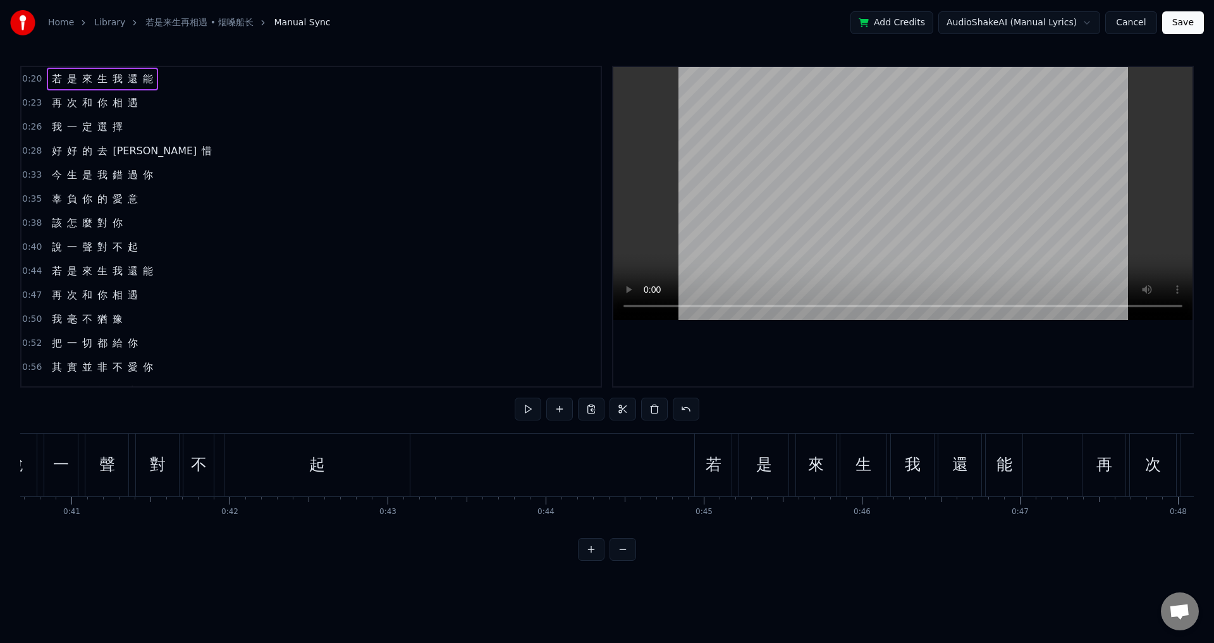
scroll to position [0, 3255]
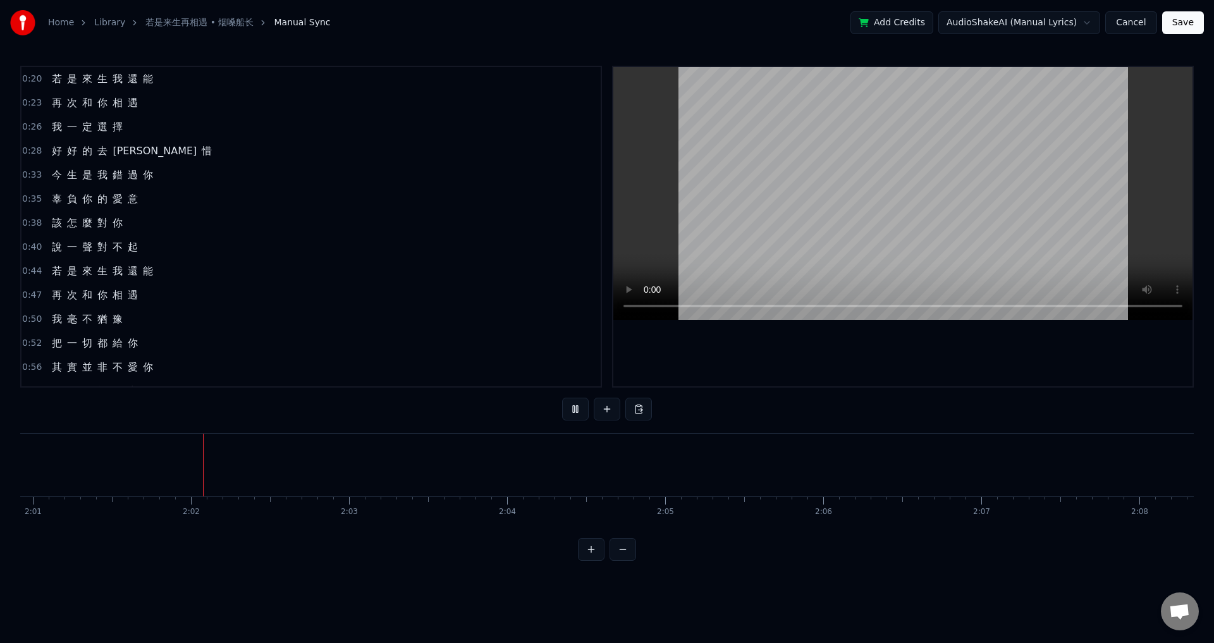
scroll to position [0, 19117]
click at [620, 561] on button at bounding box center [623, 549] width 27 height 23
click at [734, 463] on div "陪" at bounding box center [741, 465] width 37 height 63
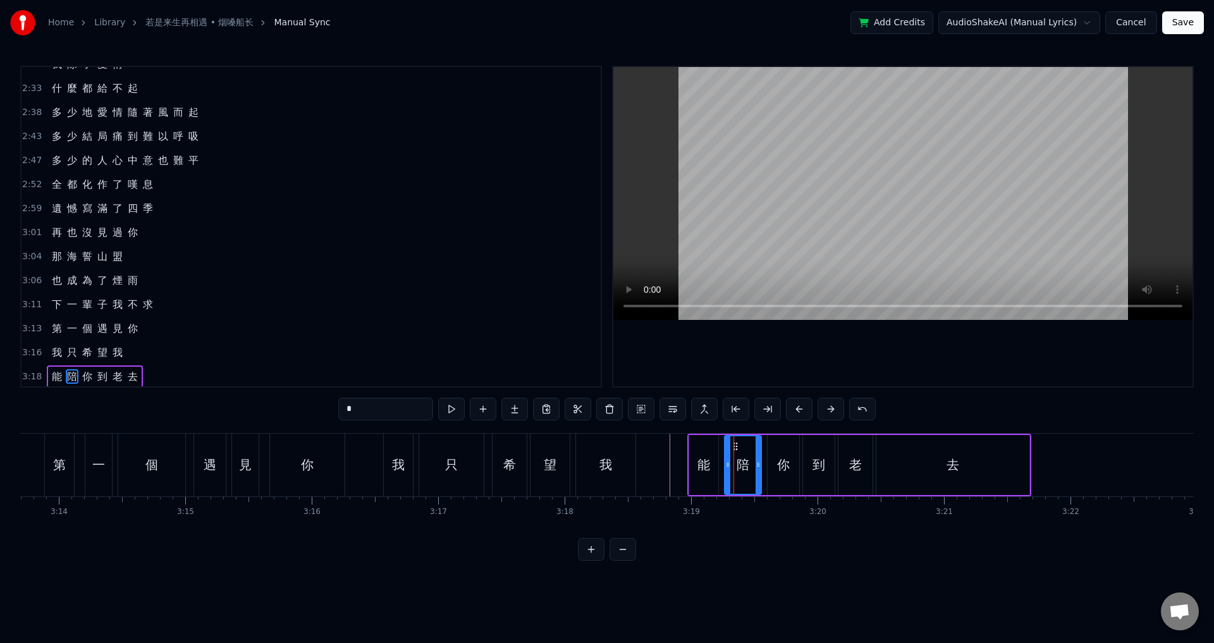
scroll to position [834, 0]
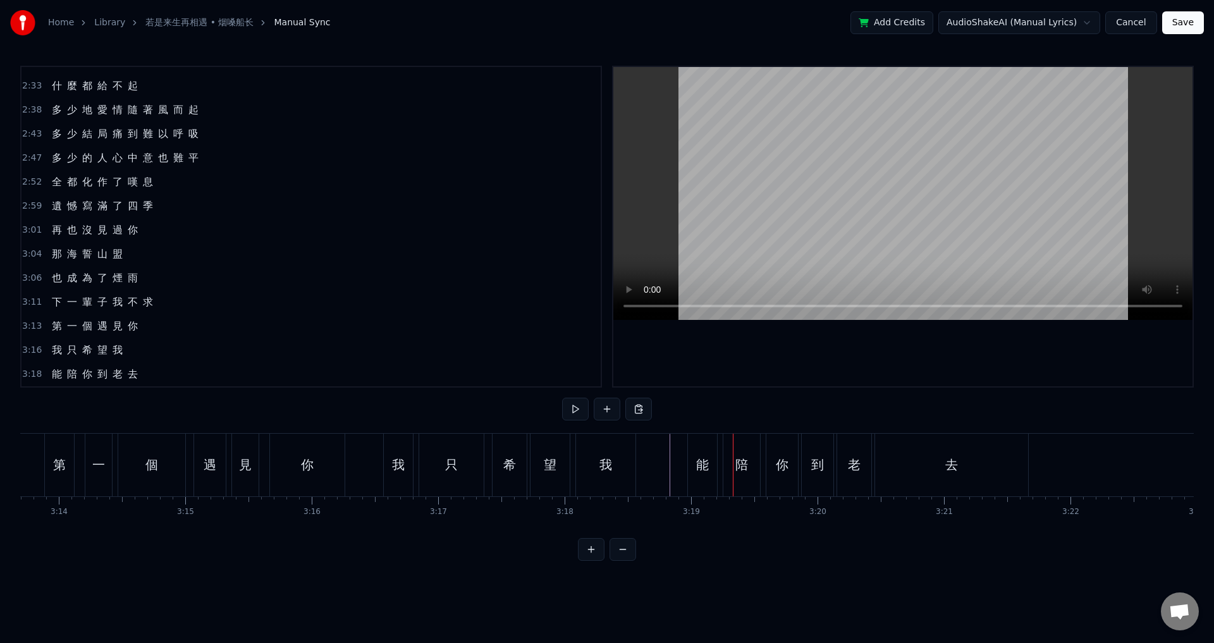
click at [736, 448] on div "陪" at bounding box center [741, 465] width 37 height 63
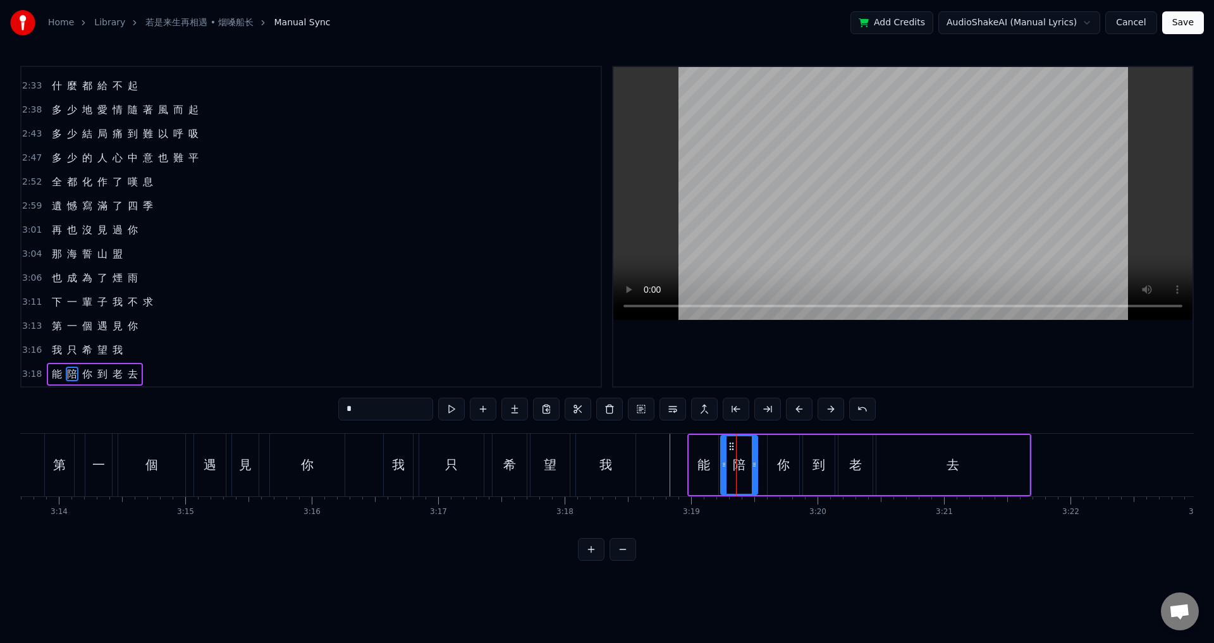
click at [731, 443] on icon at bounding box center [732, 446] width 10 height 10
click at [776, 448] on div "你" at bounding box center [784, 465] width 32 height 60
drag, startPoint x: 778, startPoint y: 441, endPoint x: 769, endPoint y: 440, distance: 8.9
click at [769, 440] on div "你" at bounding box center [774, 465] width 30 height 58
click at [814, 456] on div "到" at bounding box center [819, 464] width 13 height 19
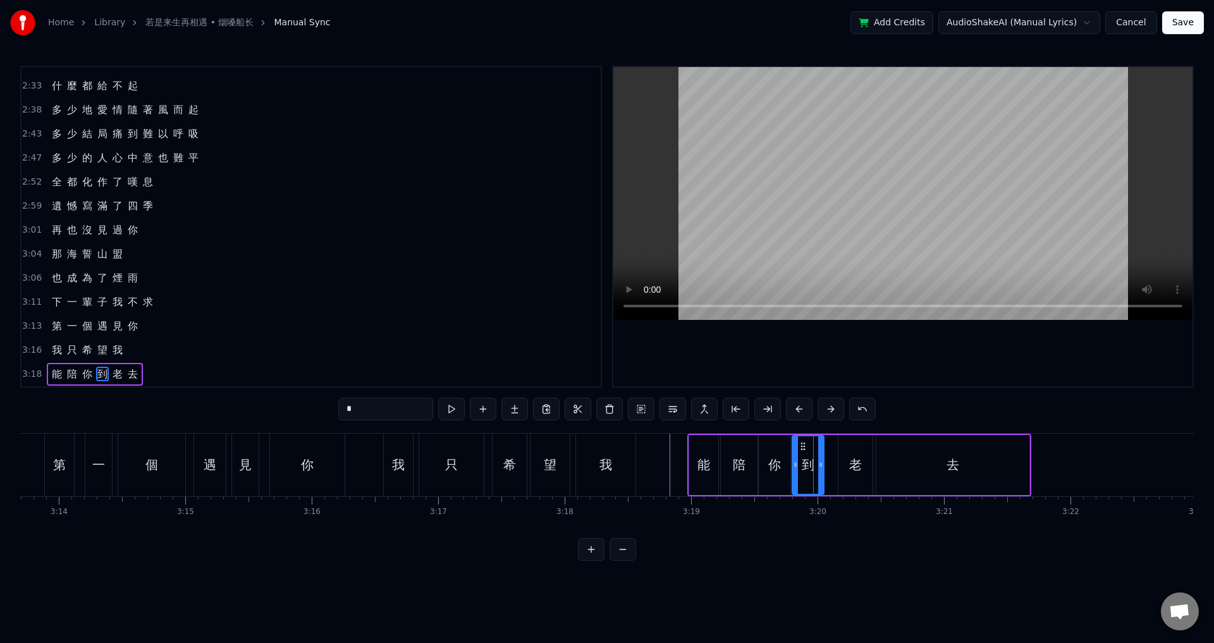
drag, startPoint x: 813, startPoint y: 445, endPoint x: 802, endPoint y: 443, distance: 10.8
click at [802, 443] on icon at bounding box center [803, 446] width 10 height 10
click at [846, 449] on div "老" at bounding box center [856, 465] width 34 height 60
drag, startPoint x: 847, startPoint y: 444, endPoint x: 835, endPoint y: 443, distance: 12.0
click at [835, 443] on icon at bounding box center [837, 446] width 10 height 10
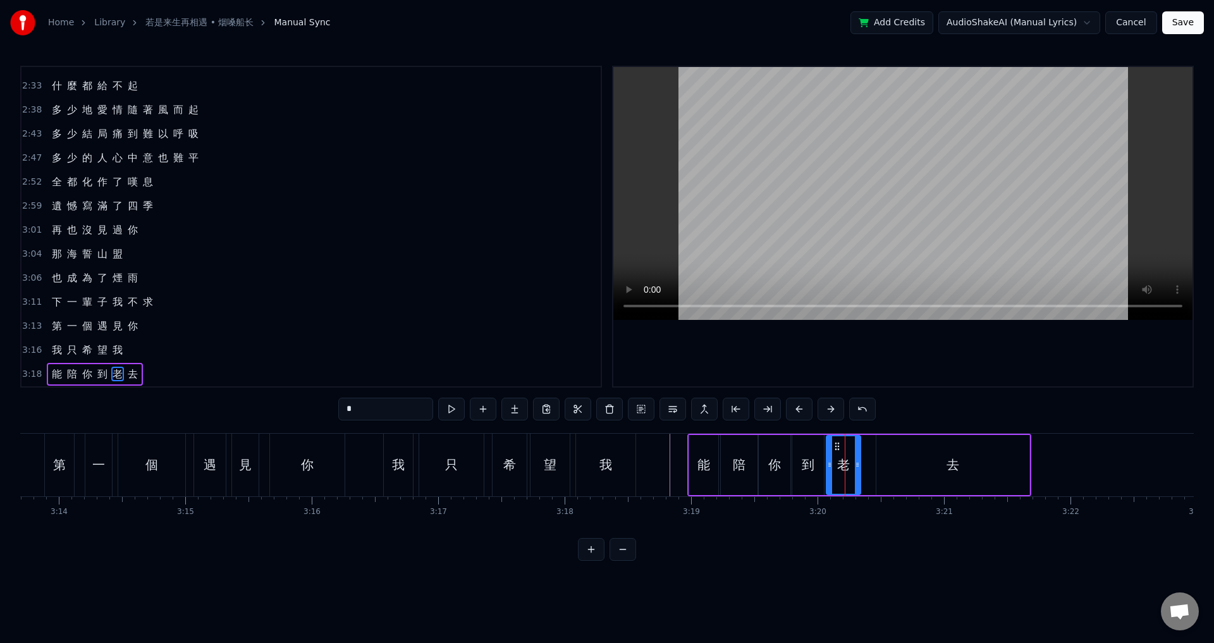
click at [890, 449] on div "去" at bounding box center [952, 465] width 153 height 60
type input "*"
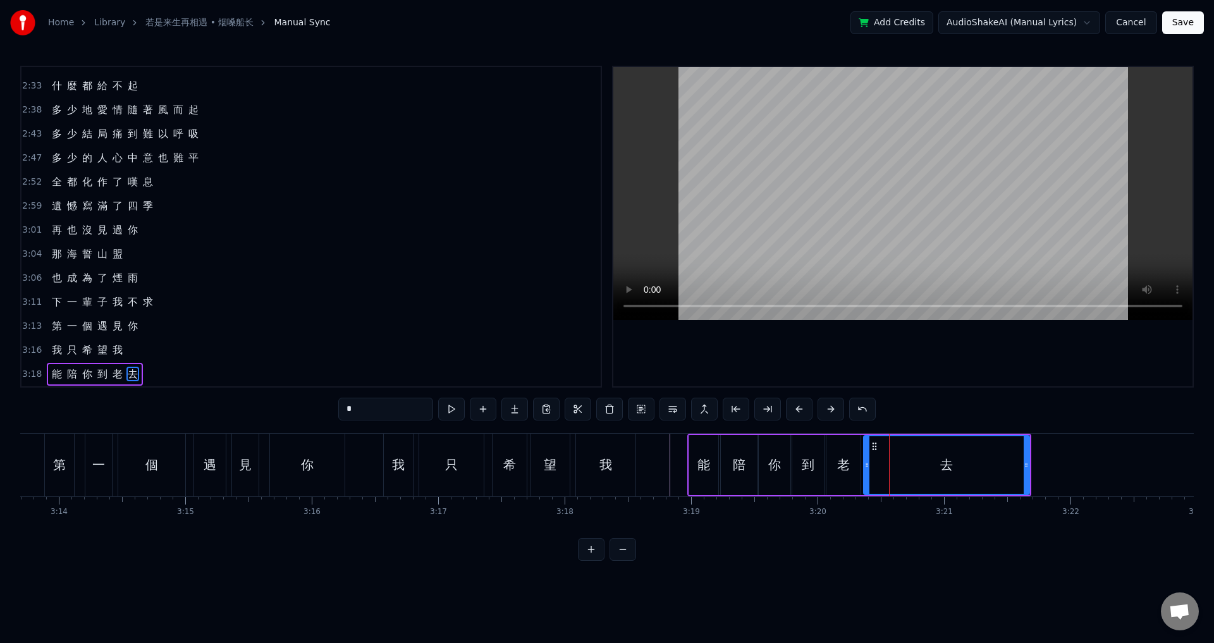
drag, startPoint x: 872, startPoint y: 465, endPoint x: 866, endPoint y: 464, distance: 6.4
click at [866, 464] on icon at bounding box center [866, 465] width 5 height 10
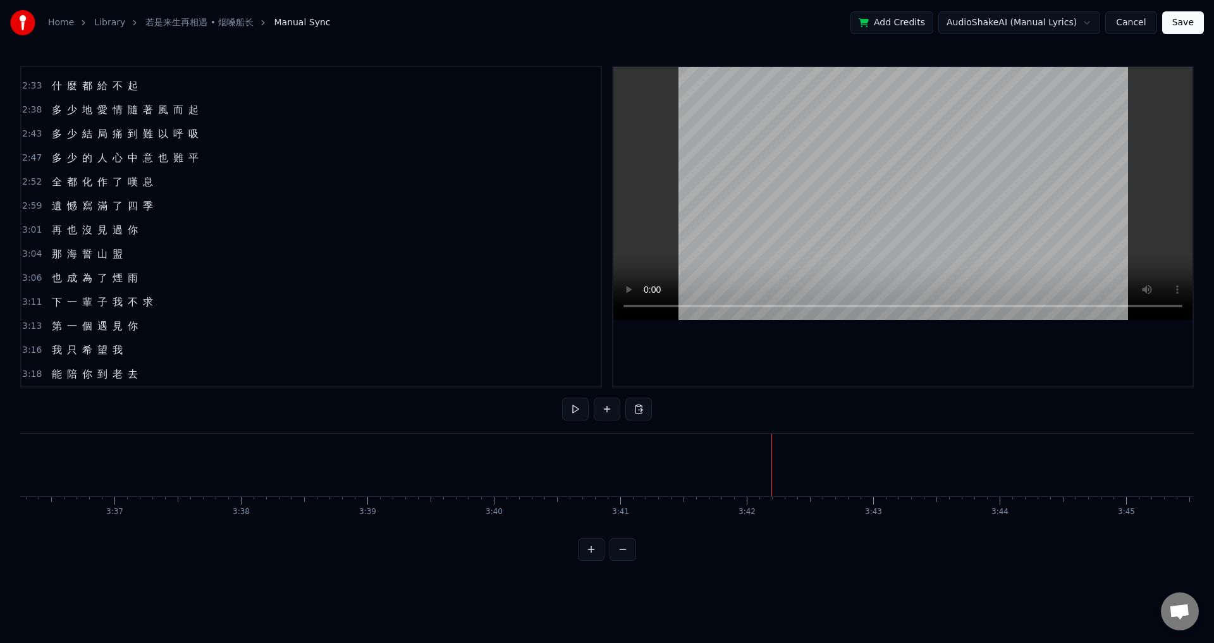
scroll to position [0, 27454]
click at [1176, 20] on button "Save" at bounding box center [1183, 22] width 42 height 23
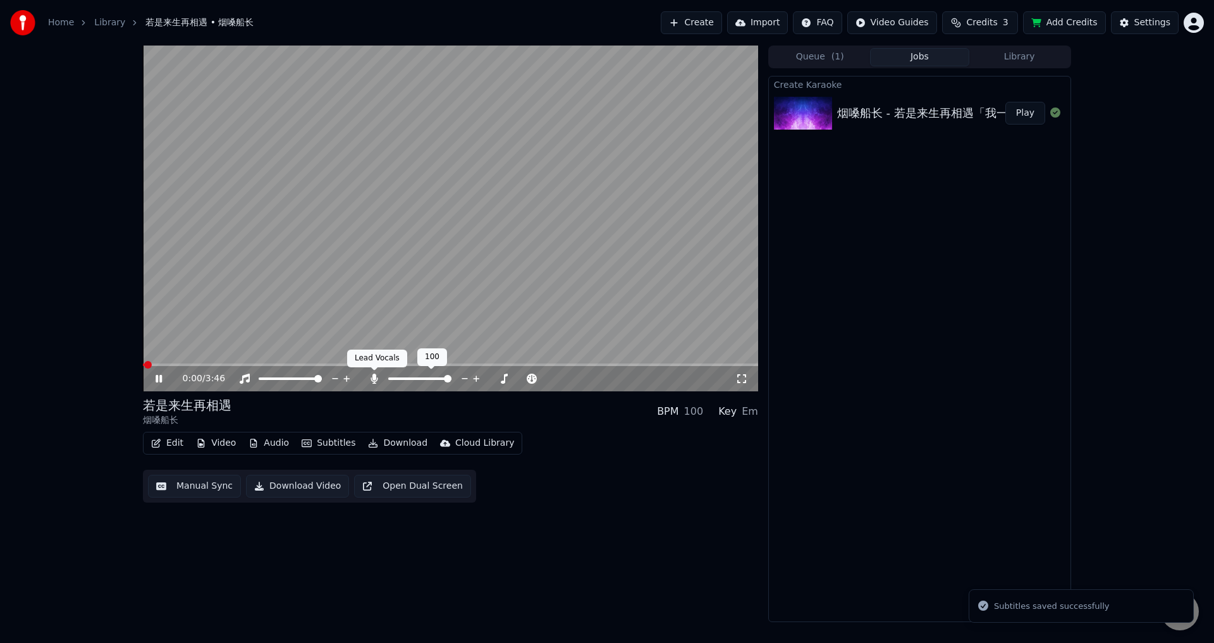
click at [372, 379] on icon at bounding box center [374, 379] width 7 height 10
click at [391, 441] on button "Download" at bounding box center [398, 443] width 70 height 18
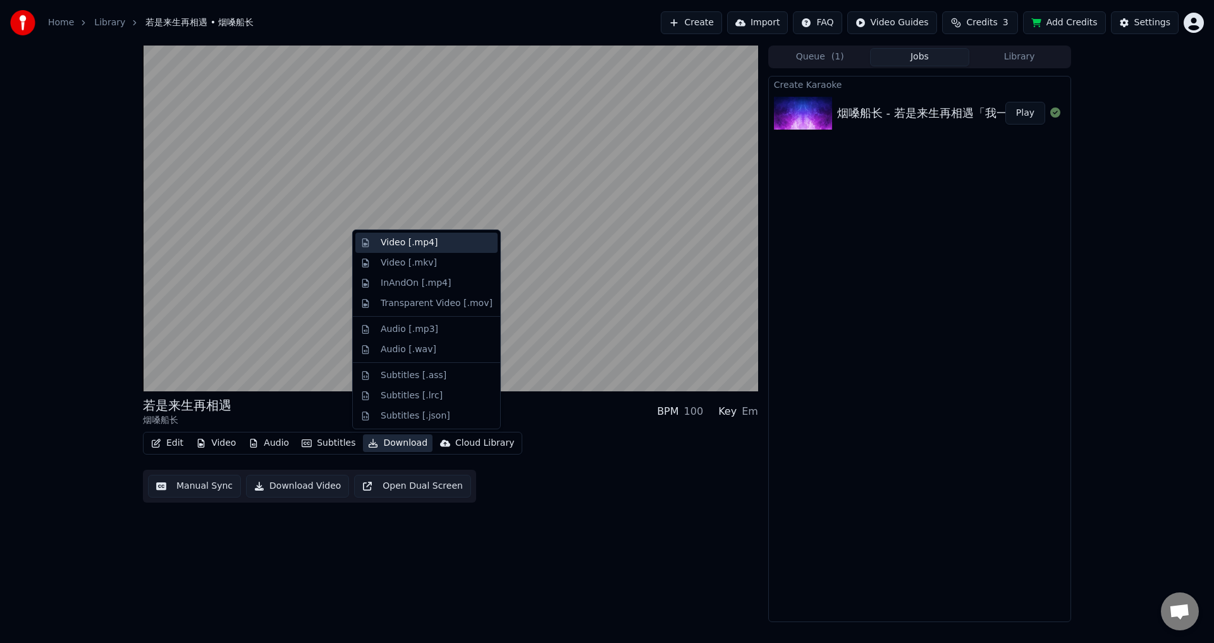
click at [435, 242] on div "Video [.mp4]" at bounding box center [437, 243] width 112 height 13
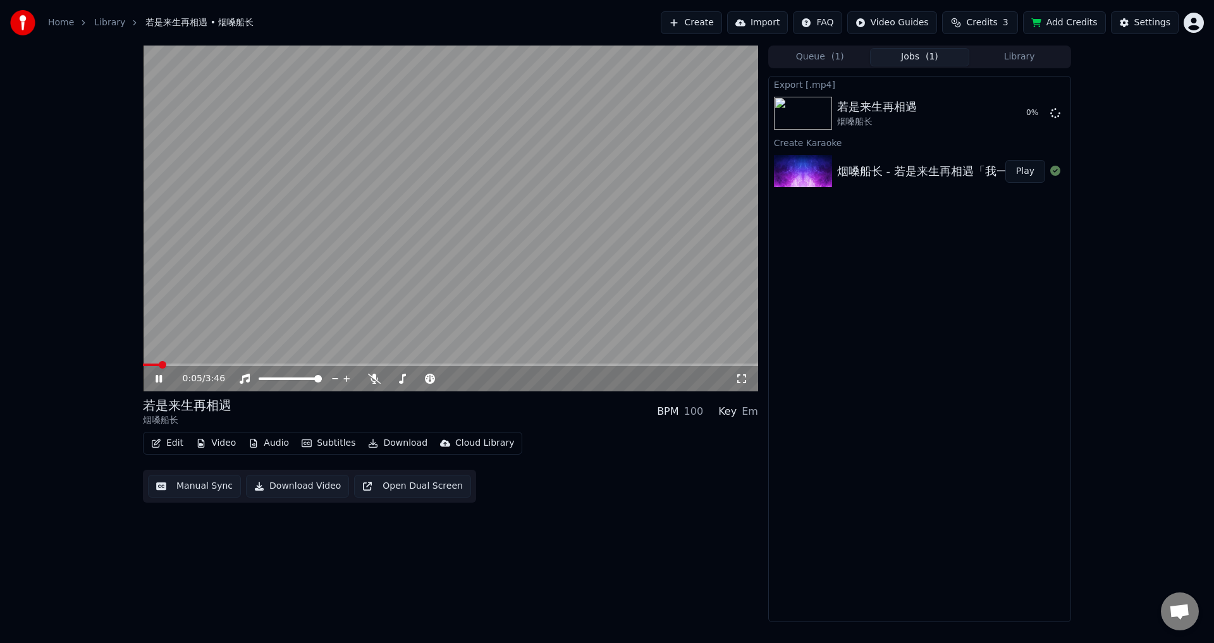
click at [159, 381] on icon at bounding box center [168, 379] width 30 height 10
click at [1024, 52] on button "Library" at bounding box center [1019, 57] width 100 height 18
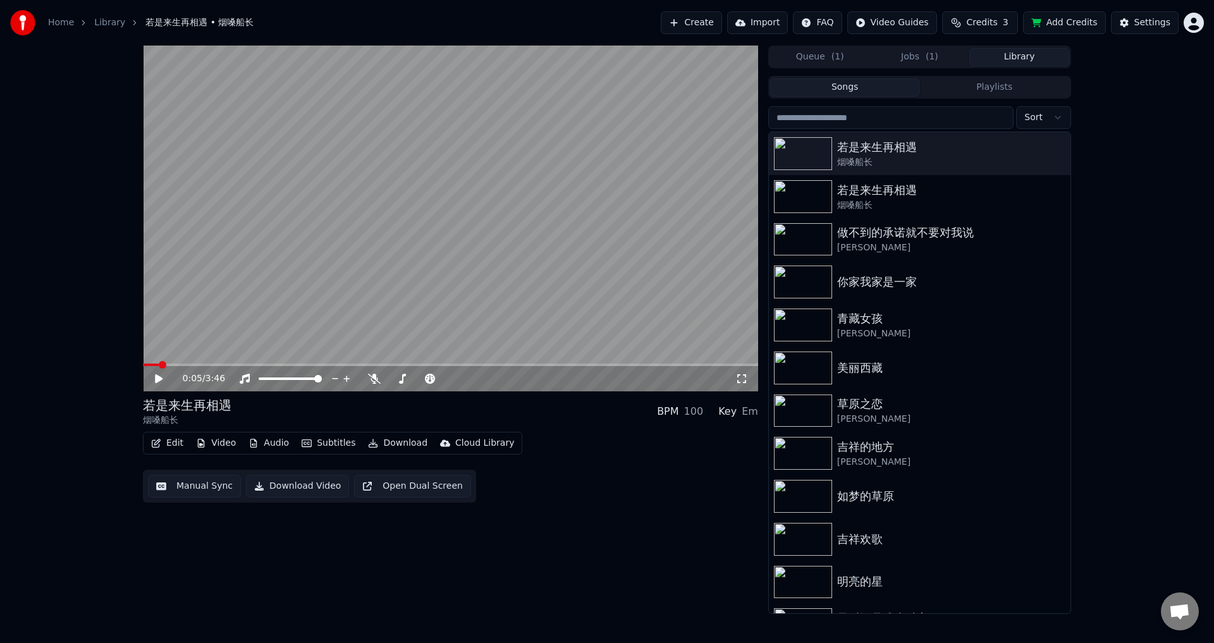
click at [908, 57] on button "Jobs ( 1 )" at bounding box center [920, 57] width 100 height 18
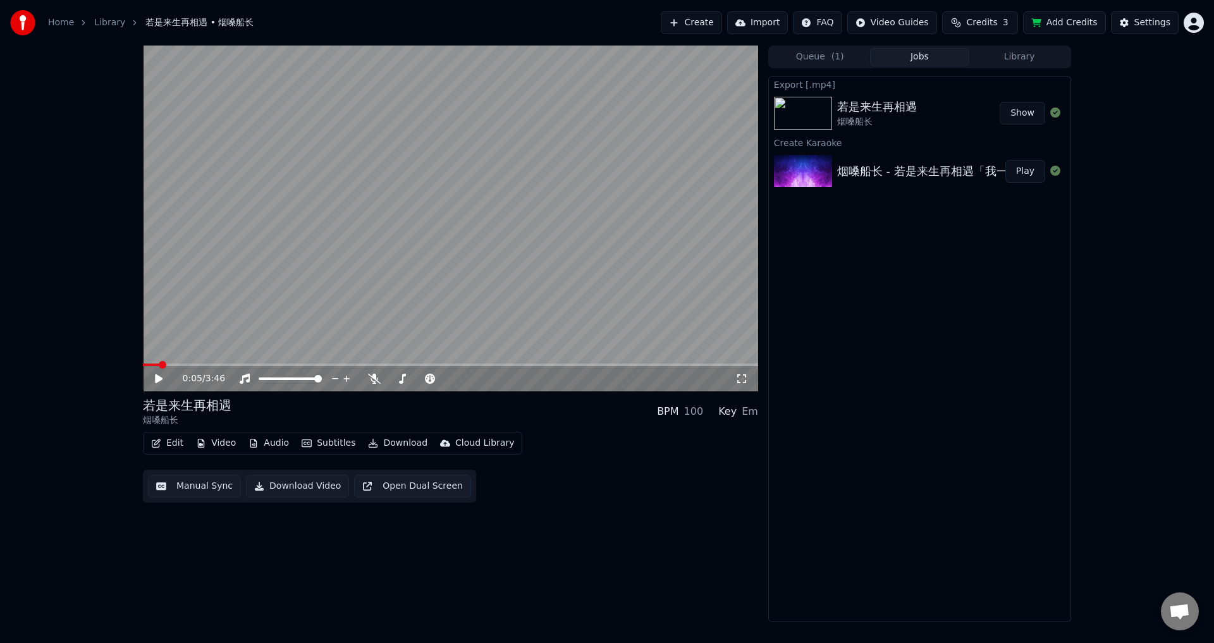
click at [1011, 114] on button "Show" at bounding box center [1023, 113] width 46 height 23
click at [1145, 0] on html "Home Library 若是来生再相遇 • 烟嗓船长 Create Import FAQ Video Guides Credits 3 Add Credit…" at bounding box center [607, 321] width 1214 height 643
